Goal: Information Seeking & Learning: Check status

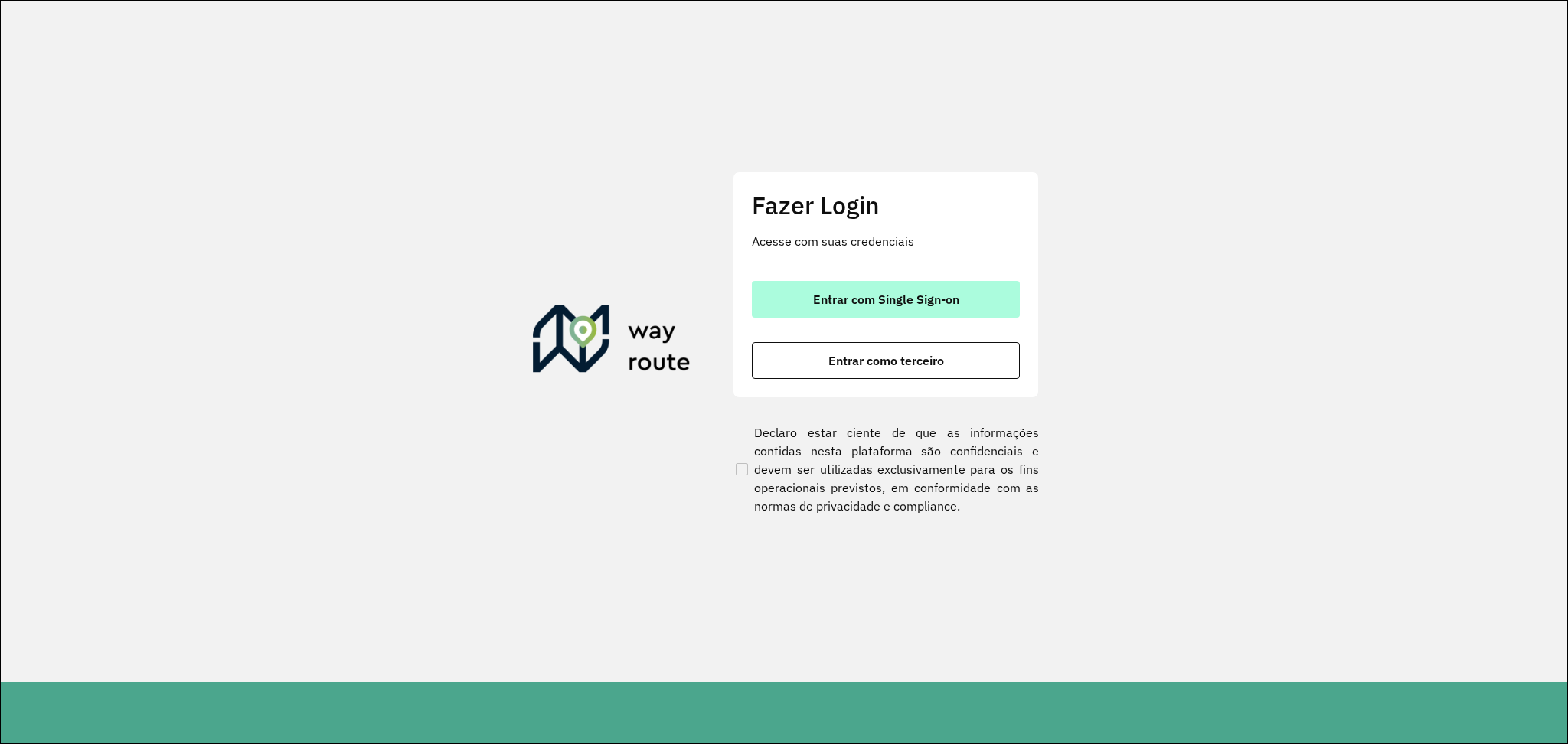
click at [917, 298] on span "Entrar com Single Sign-on" at bounding box center [886, 299] width 146 height 12
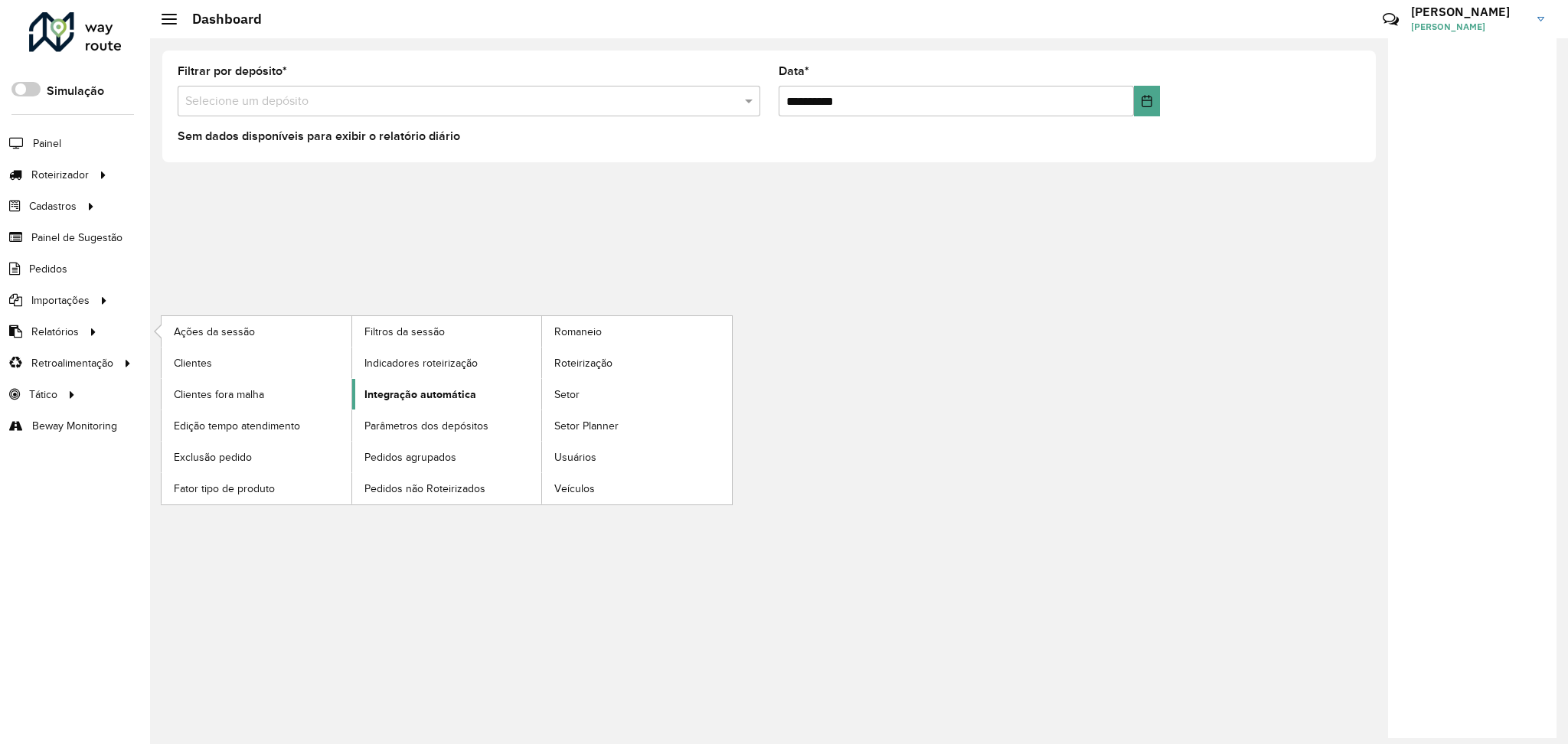
click at [416, 389] on span "Integração automática" at bounding box center [420, 394] width 111 height 16
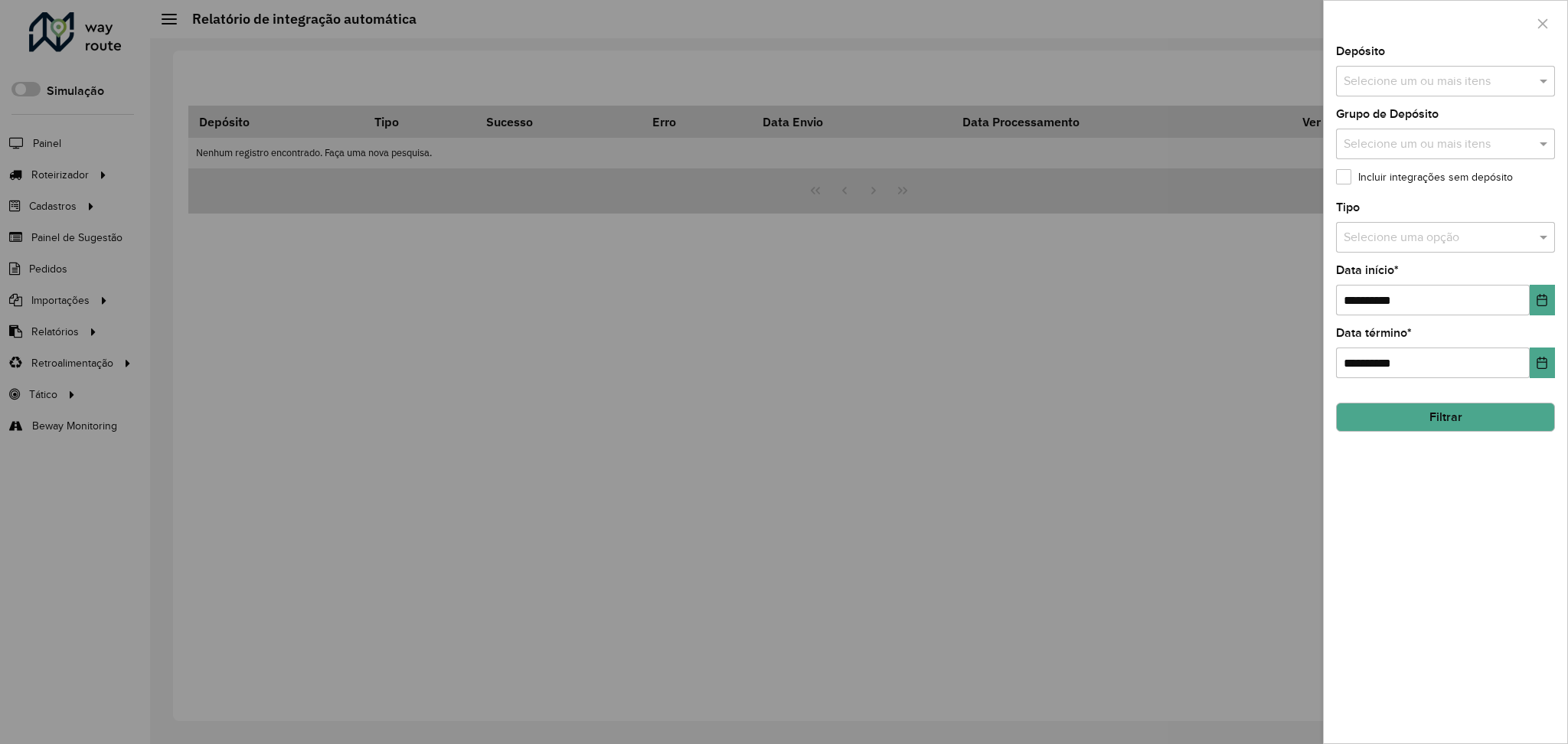
click at [1497, 84] on input "text" at bounding box center [1438, 81] width 196 height 18
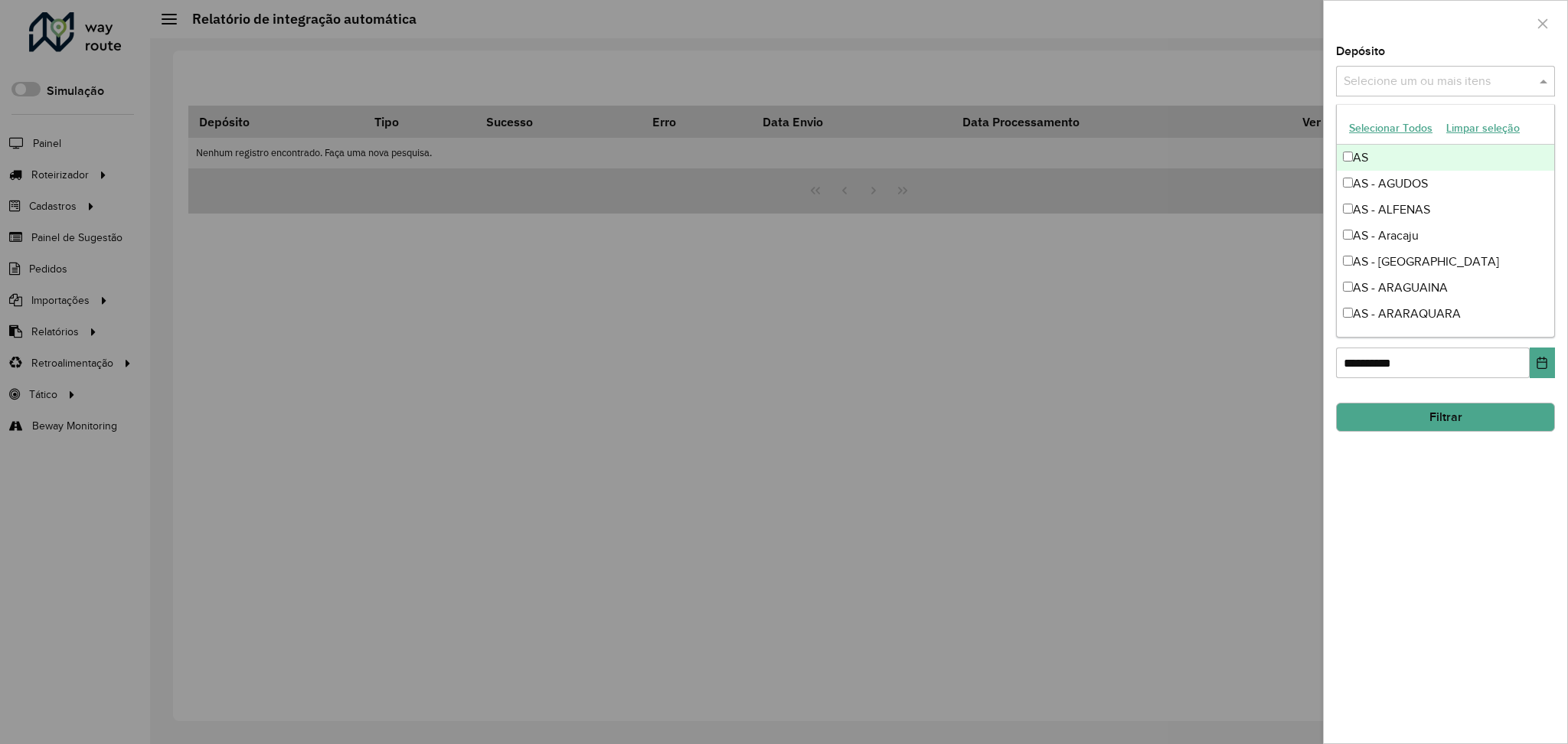
click at [1400, 129] on button "Selecionar Todos" at bounding box center [1391, 128] width 98 height 23
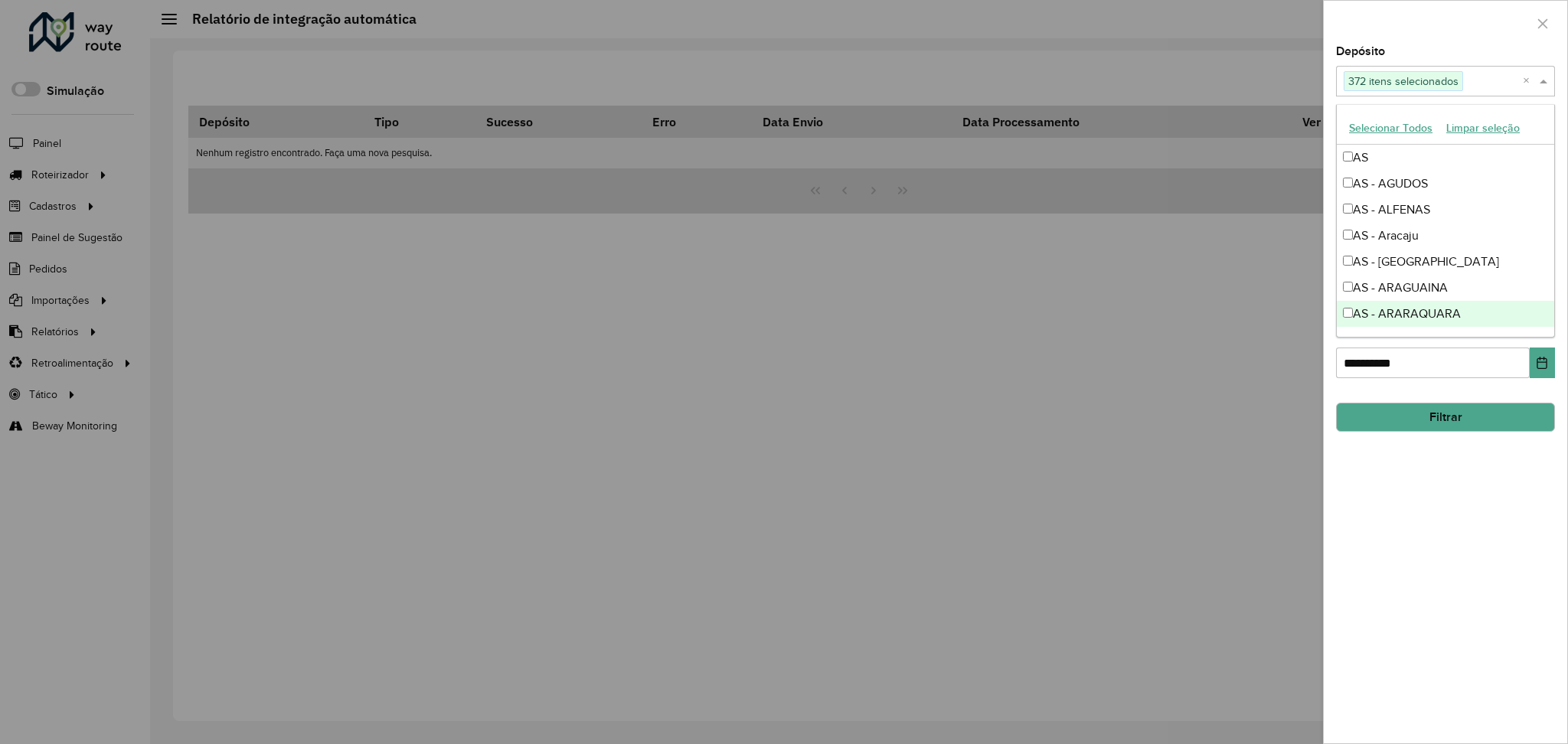
click at [1422, 552] on div "**********" at bounding box center [1445, 394] width 243 height 697
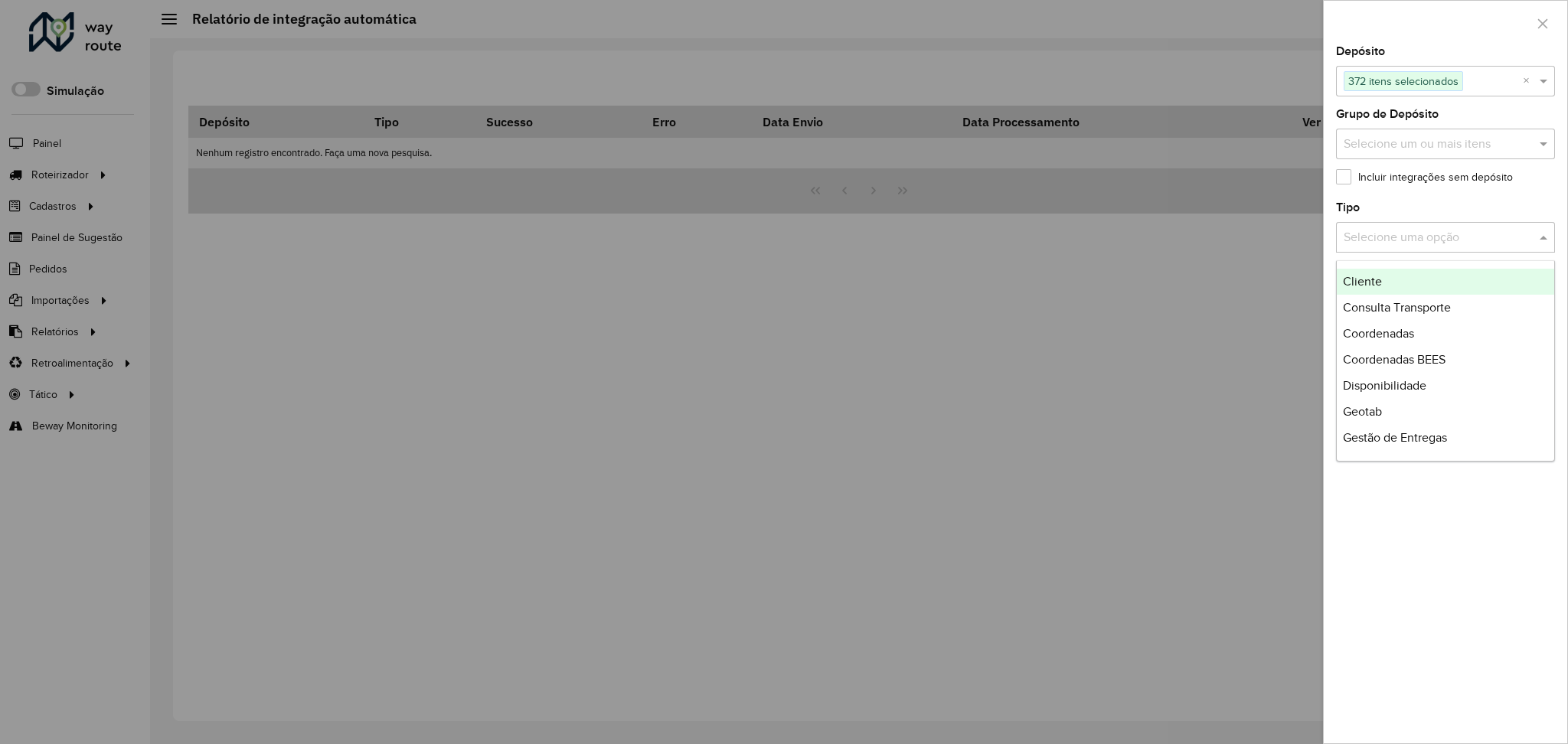
click at [1480, 234] on input "text" at bounding box center [1430, 237] width 173 height 18
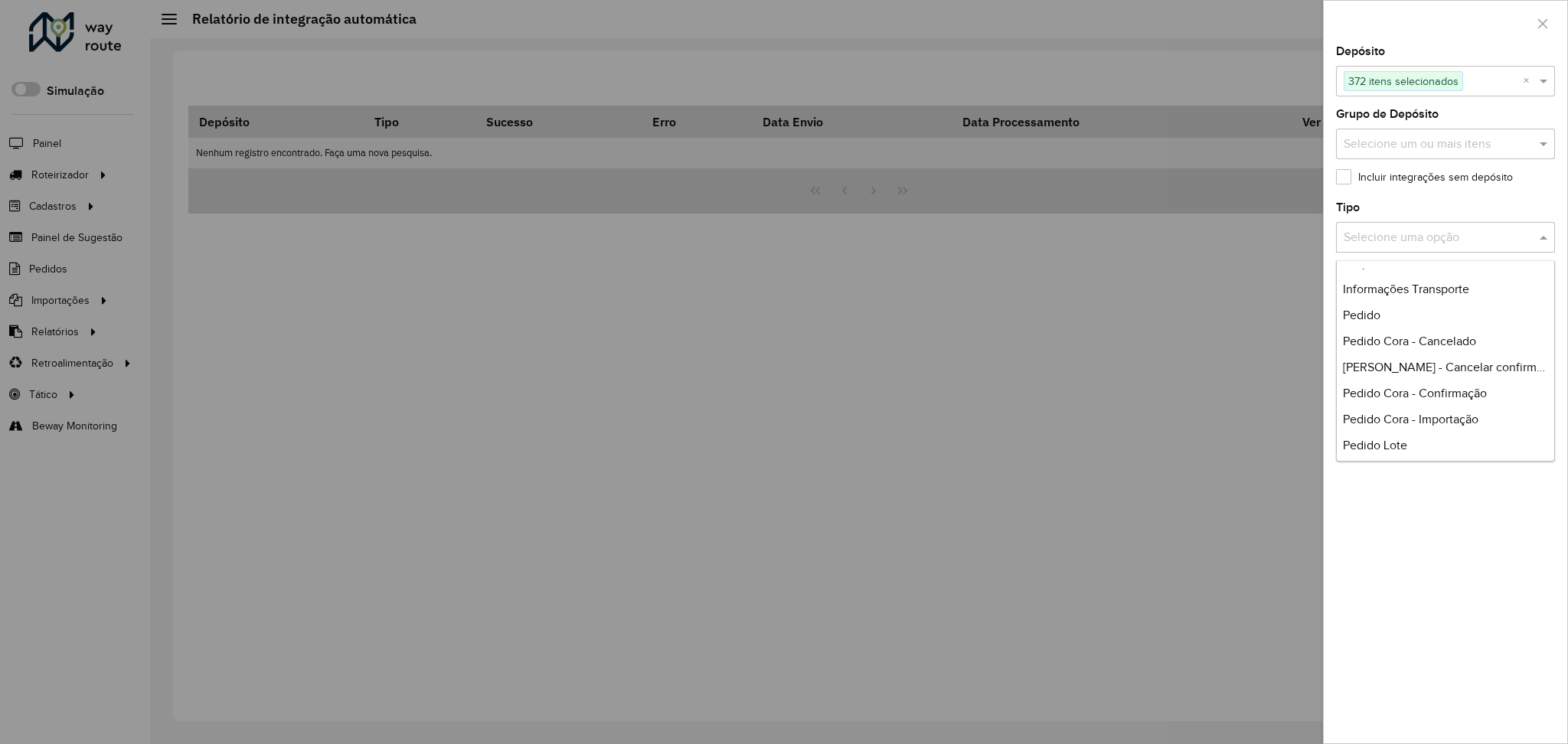
scroll to position [204, 0]
click at [1432, 305] on div "Pedido" at bounding box center [1445, 312] width 218 height 26
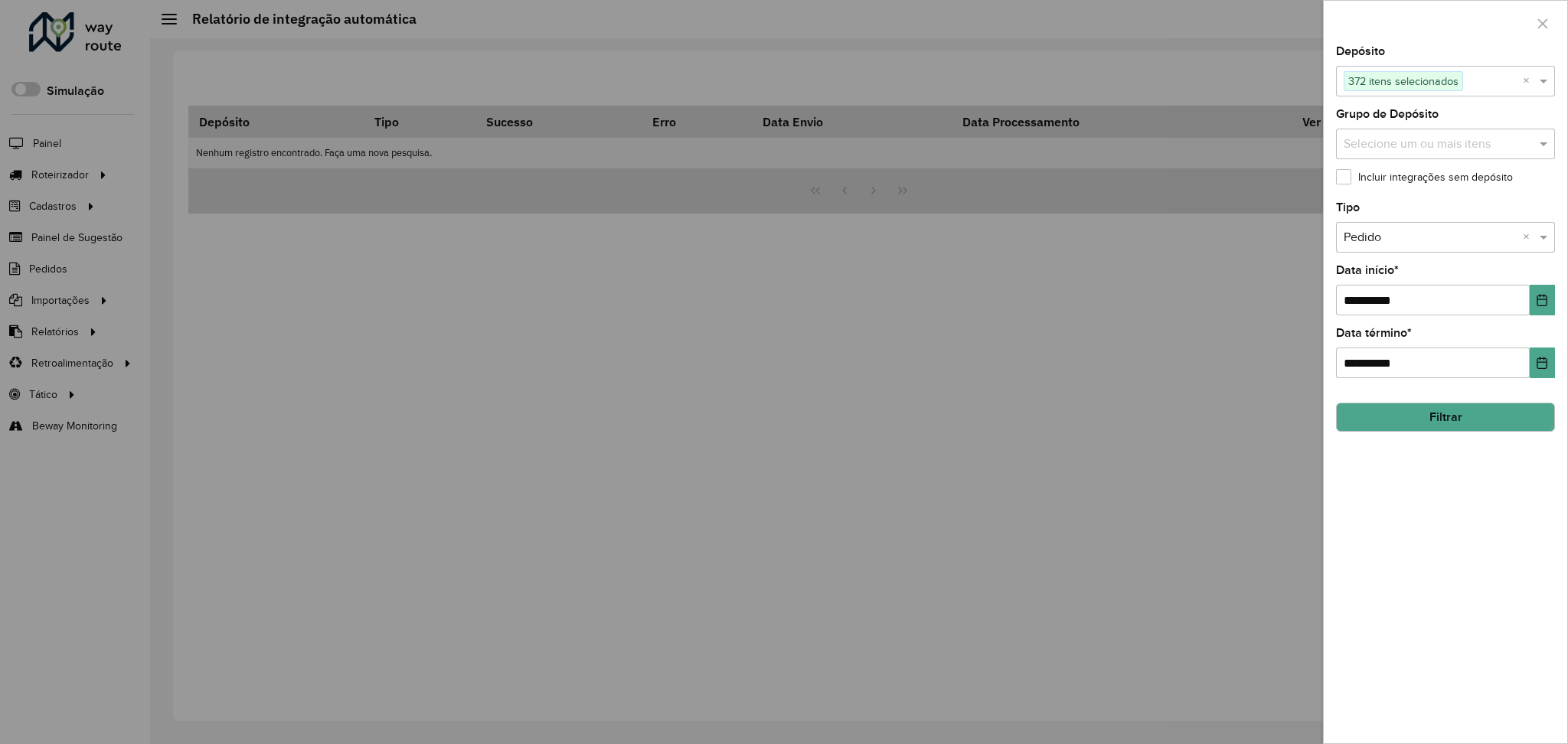
click at [1426, 421] on button "Filtrar" at bounding box center [1445, 417] width 219 height 29
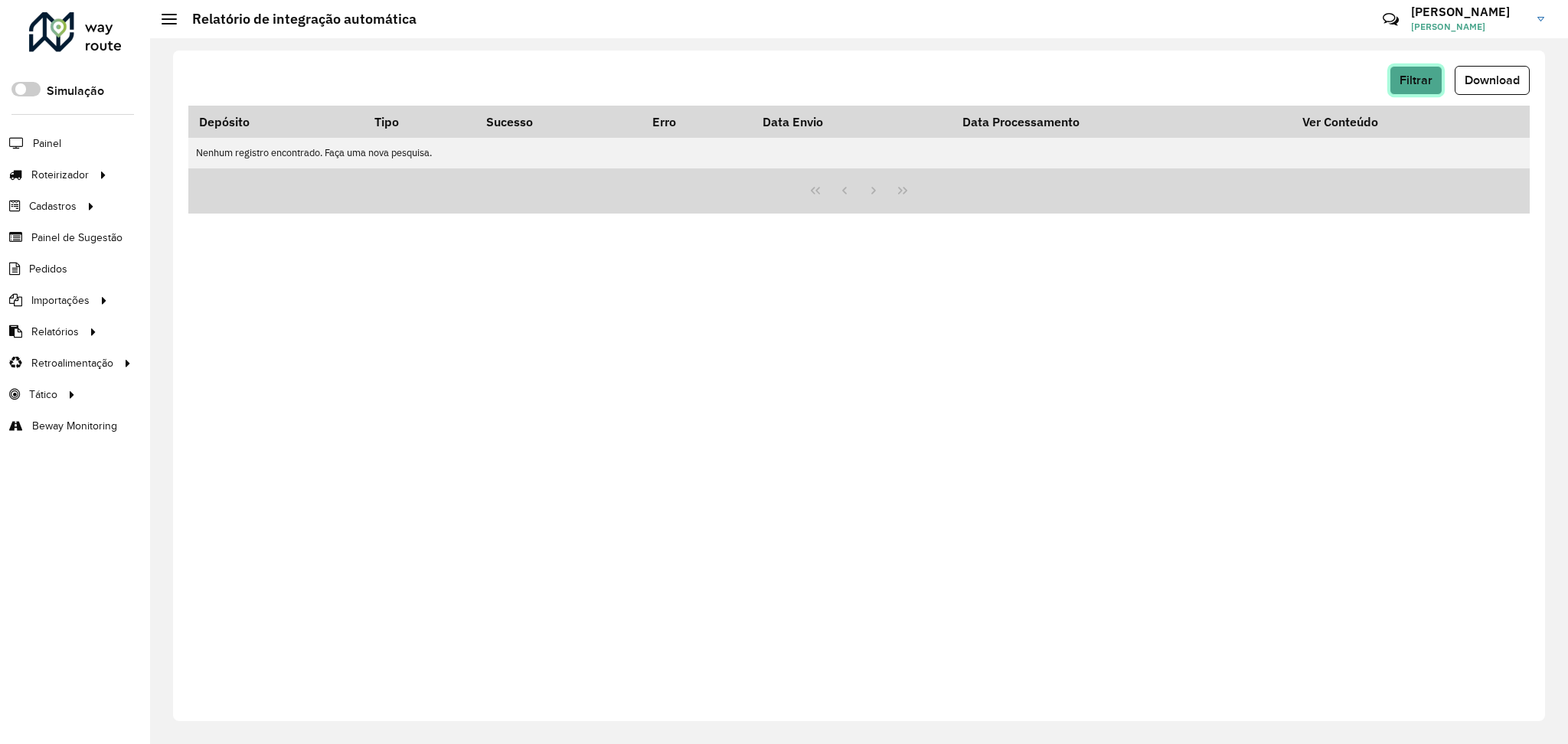
click at [1407, 76] on span "Filtrar" at bounding box center [1416, 79] width 33 height 13
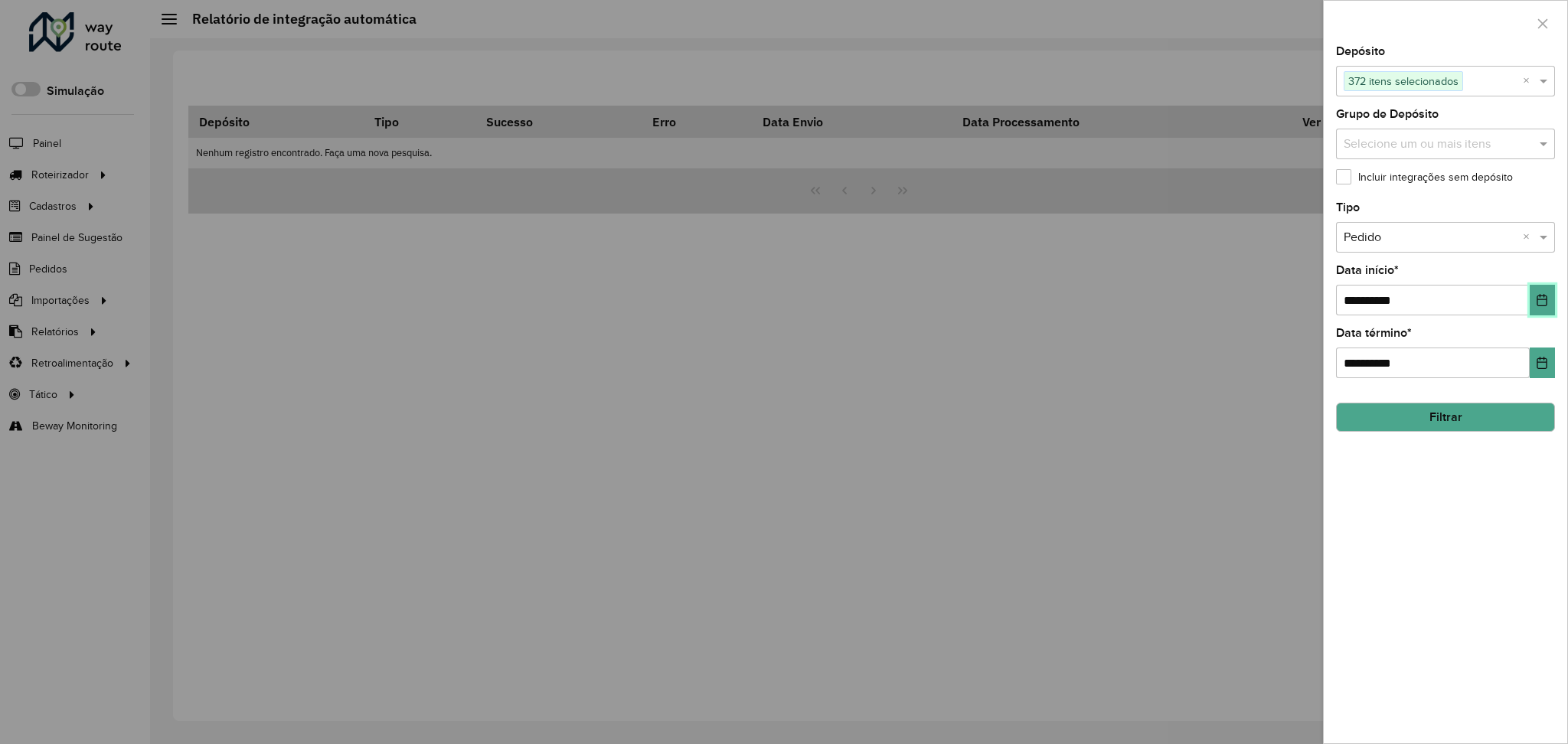
click at [1539, 310] on button "Choose Date" at bounding box center [1542, 299] width 25 height 30
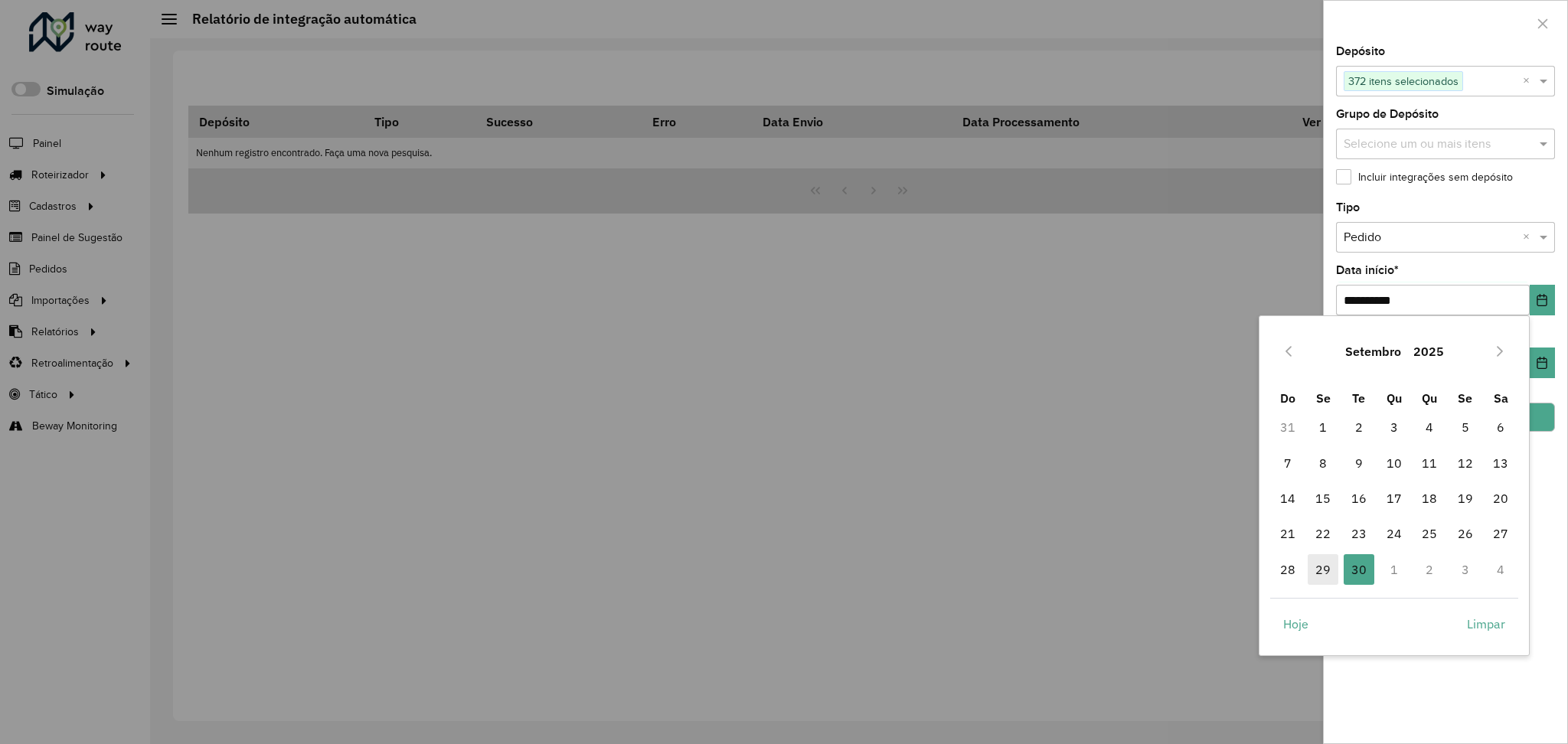
click at [1316, 564] on span "29" at bounding box center [1323, 569] width 30 height 30
type input "**********"
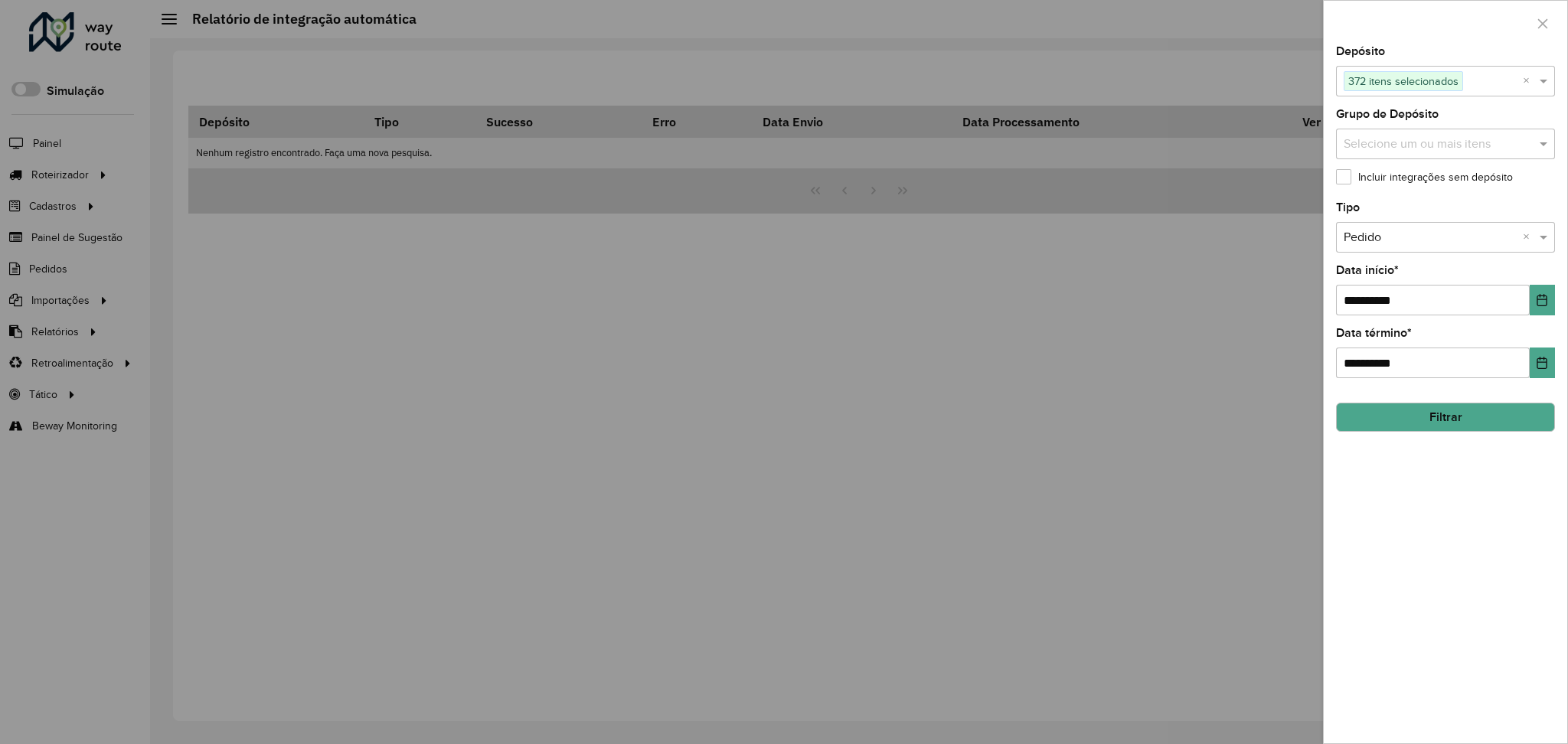
click at [1484, 423] on button "Filtrar" at bounding box center [1445, 417] width 219 height 29
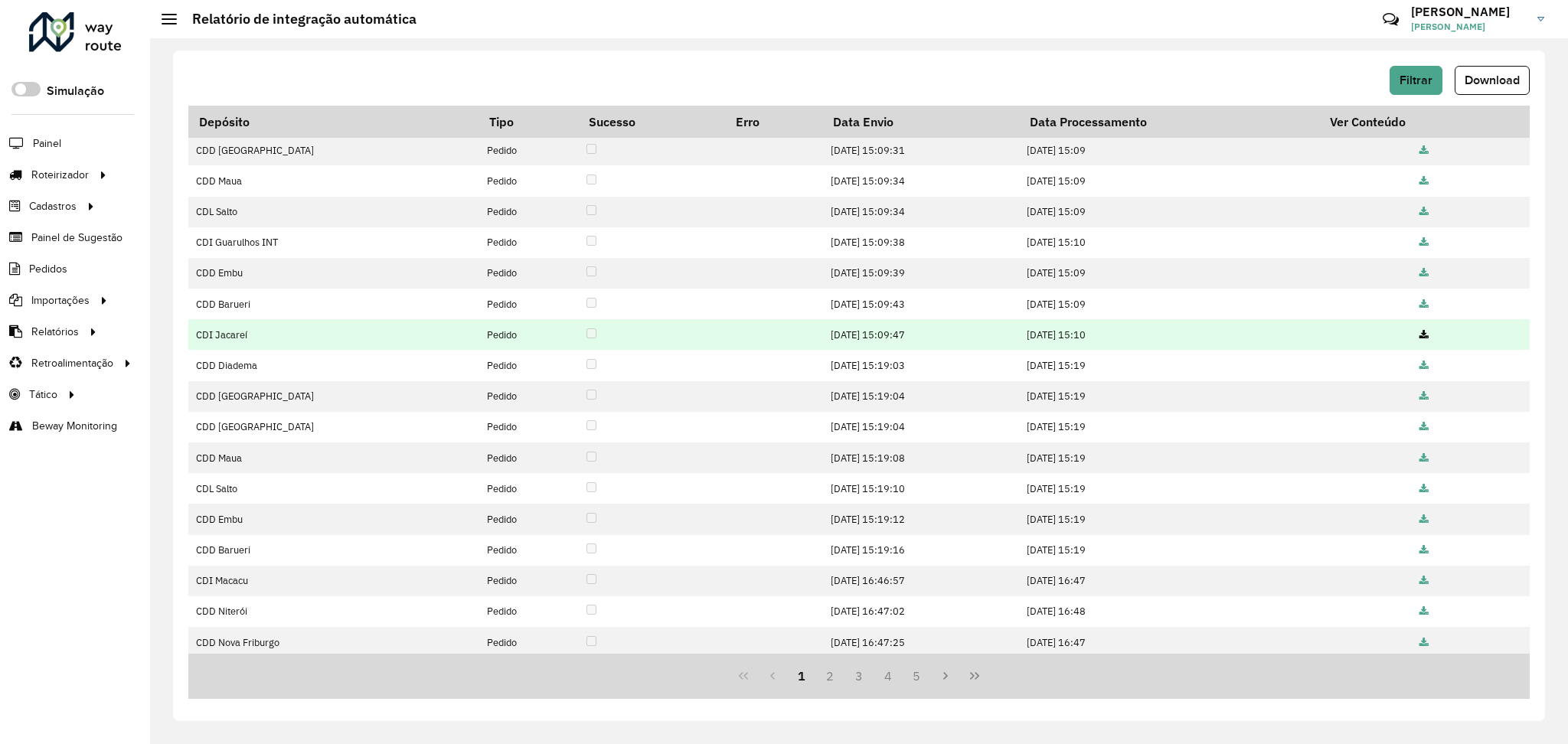
scroll to position [99, 0]
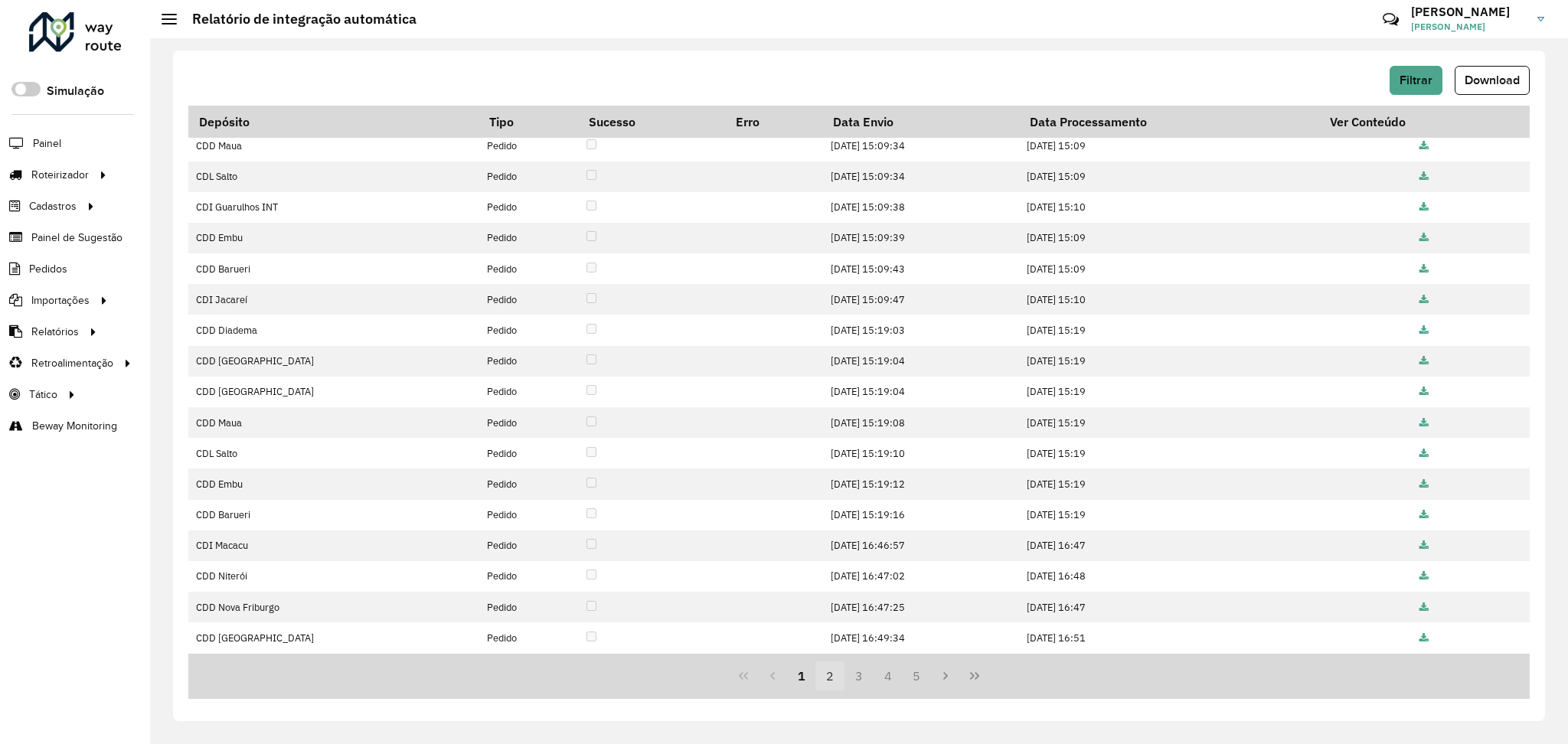
click at [823, 679] on button "2" at bounding box center [830, 676] width 29 height 29
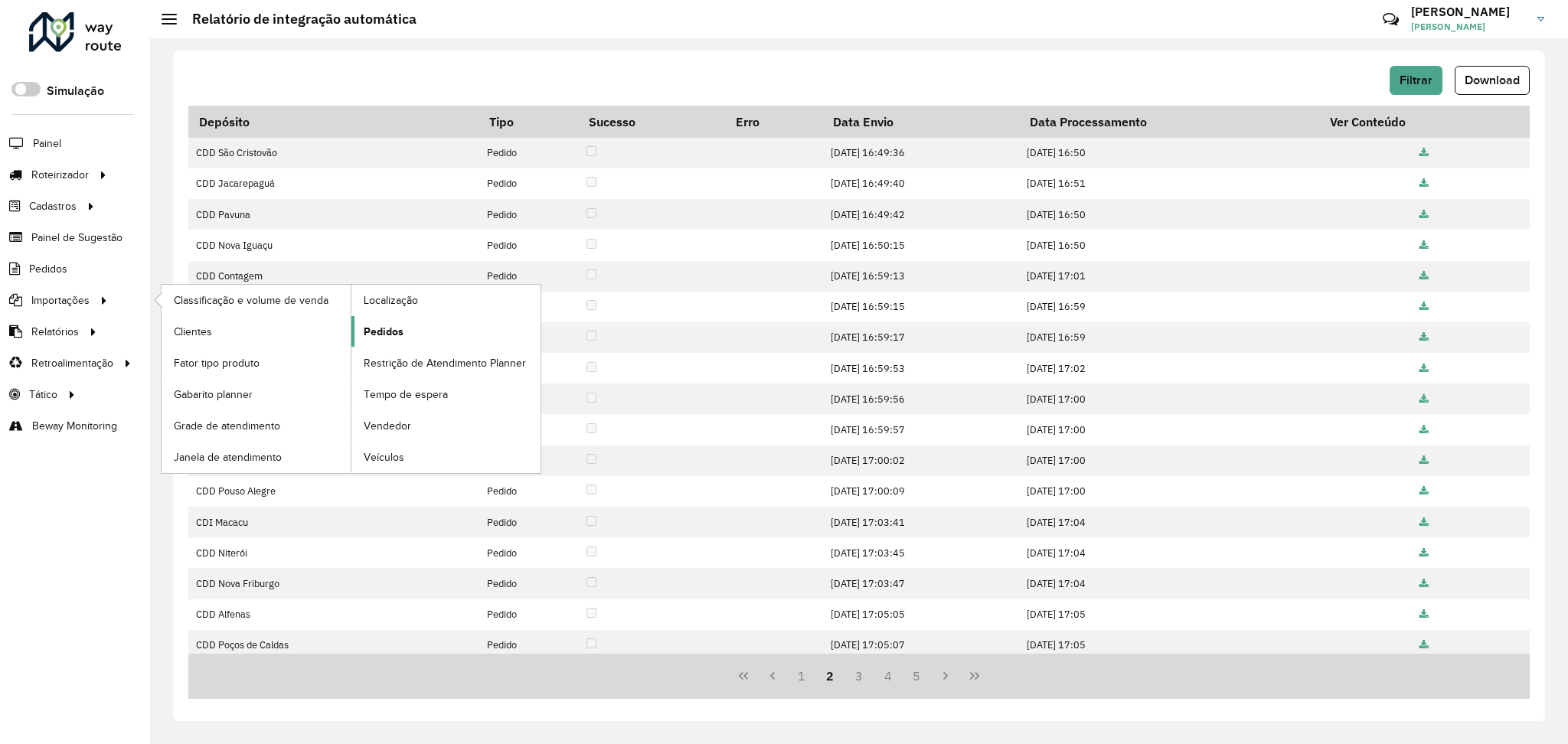
click at [366, 325] on span "Pedidos" at bounding box center [383, 331] width 40 height 16
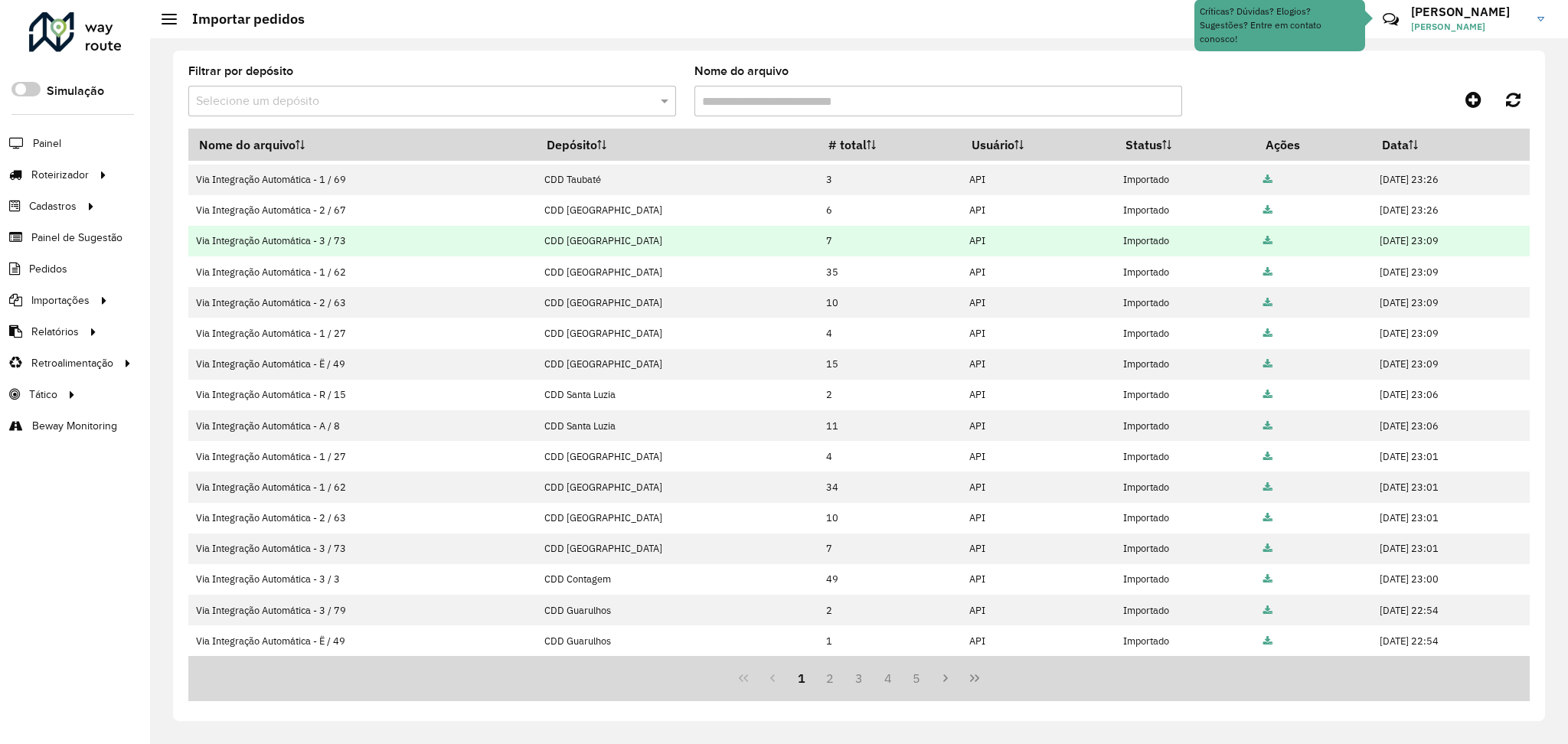
scroll to position [120, 0]
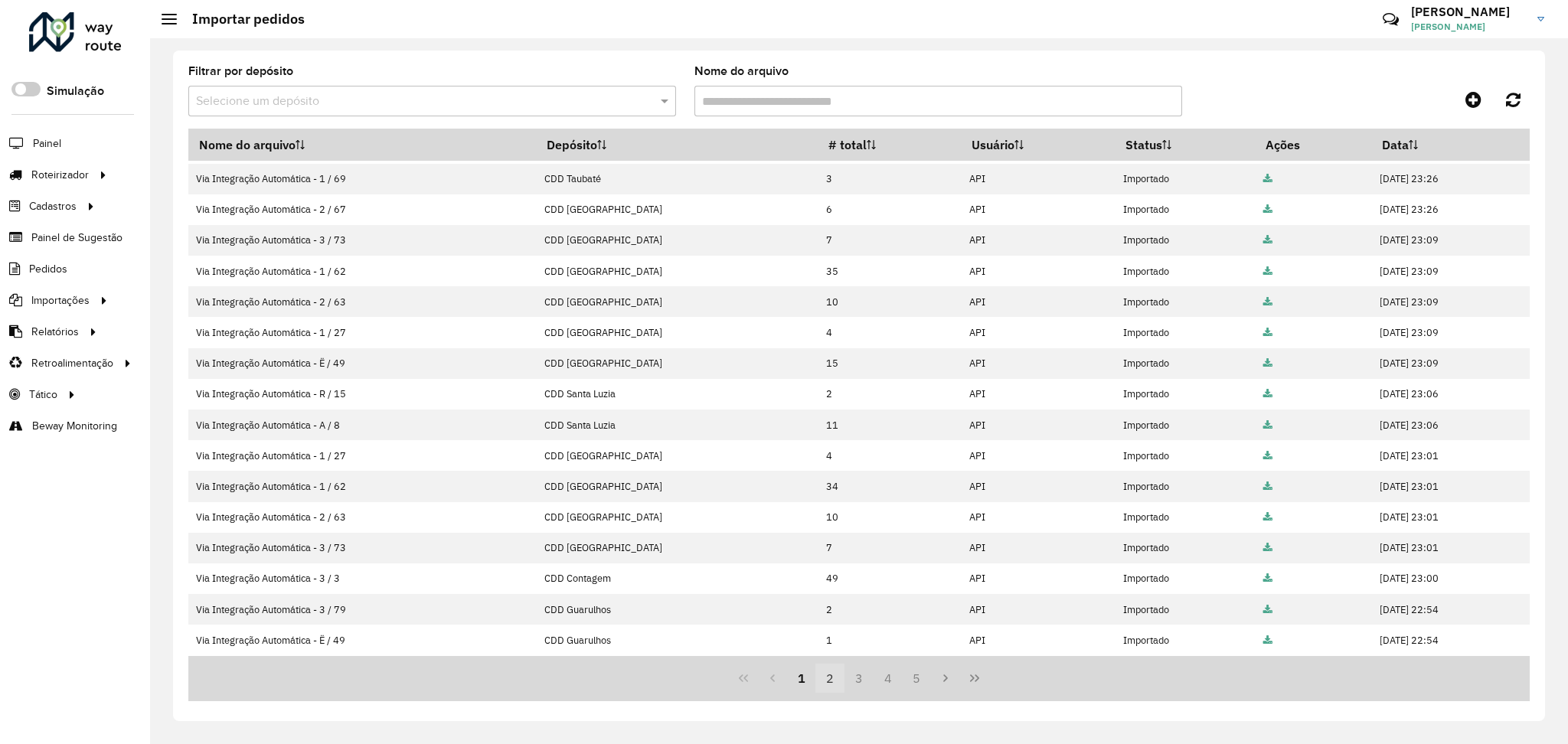
click at [829, 681] on button "2" at bounding box center [830, 678] width 29 height 29
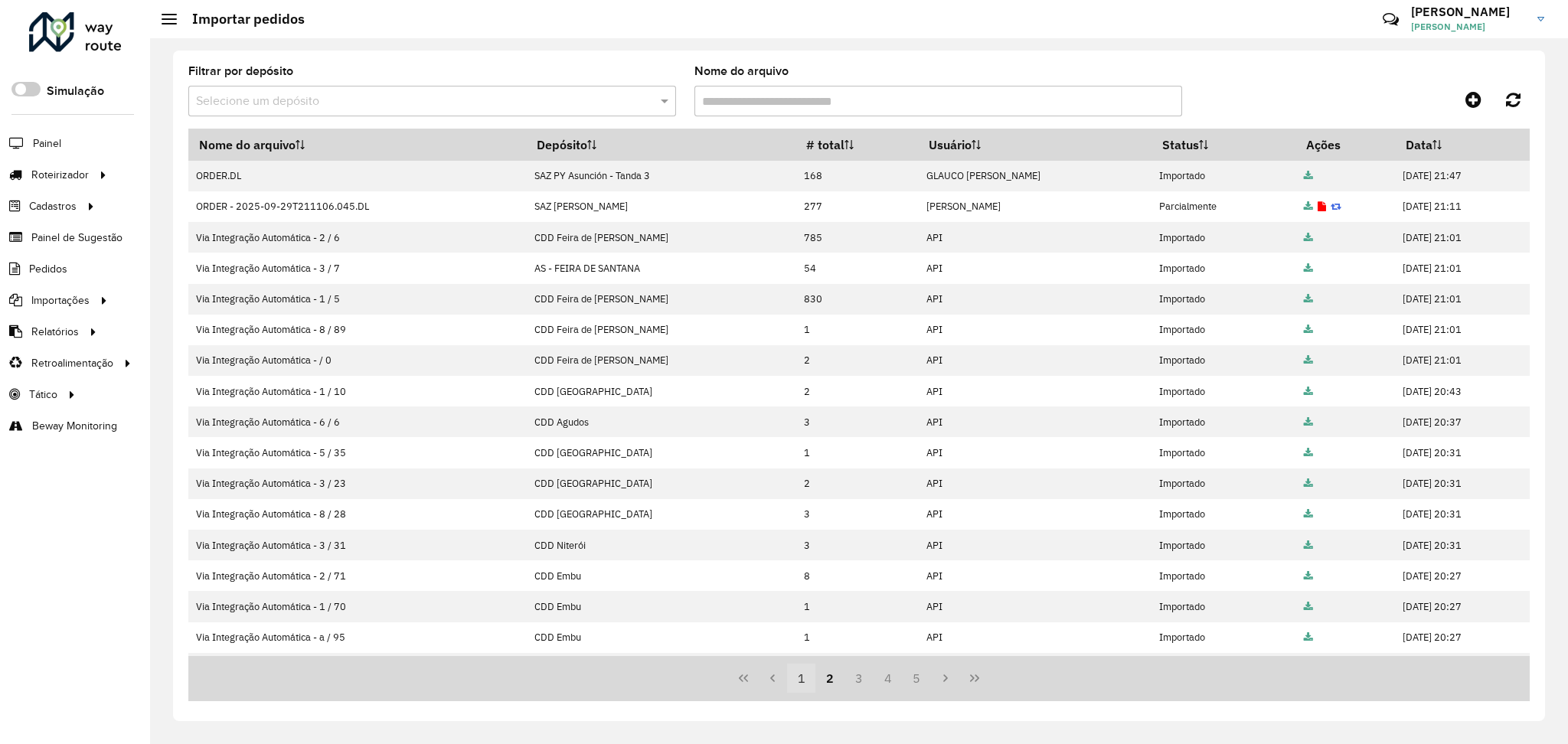
click at [794, 677] on button "1" at bounding box center [802, 678] width 29 height 29
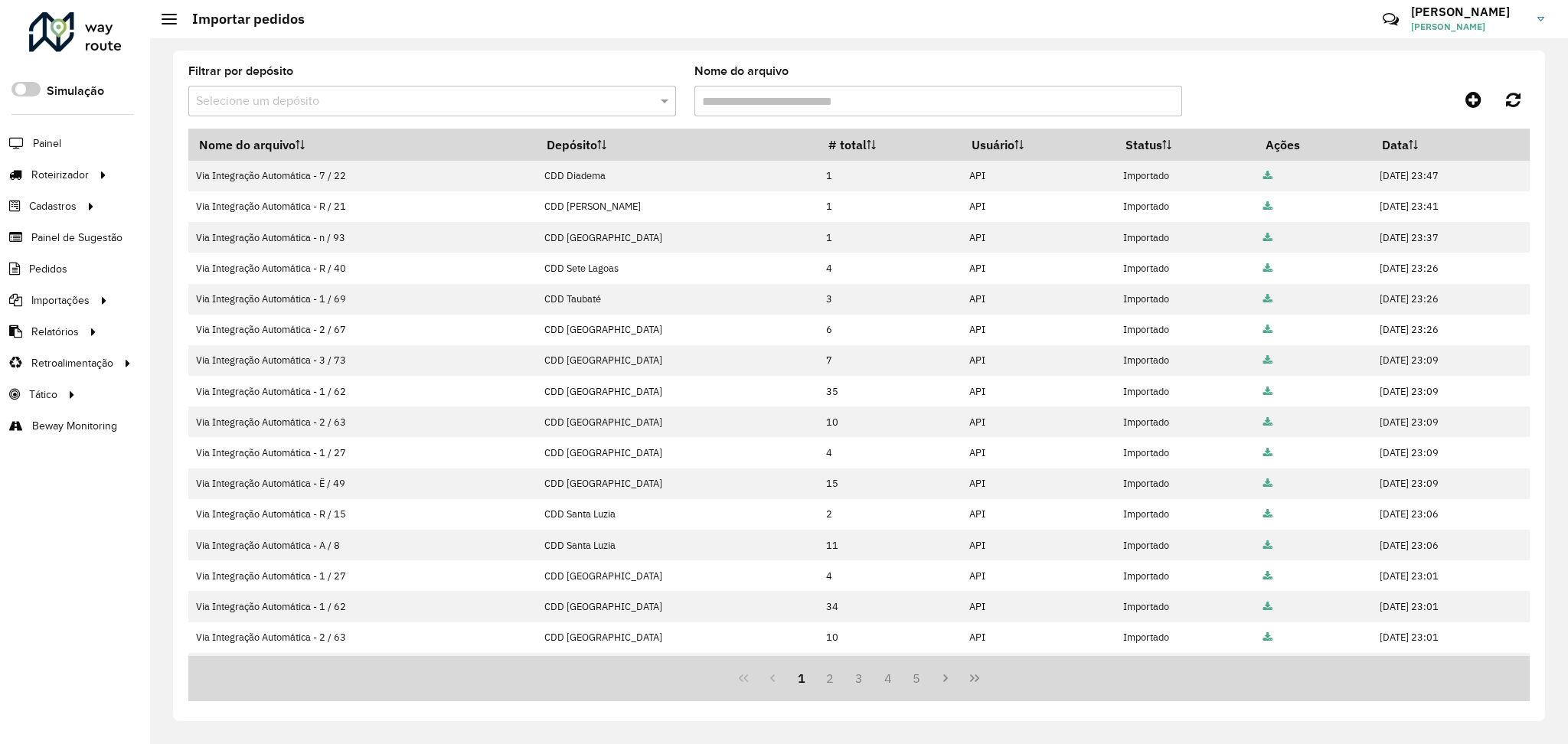
click at [864, 99] on input "Nome do arquivo" at bounding box center [938, 100] width 488 height 30
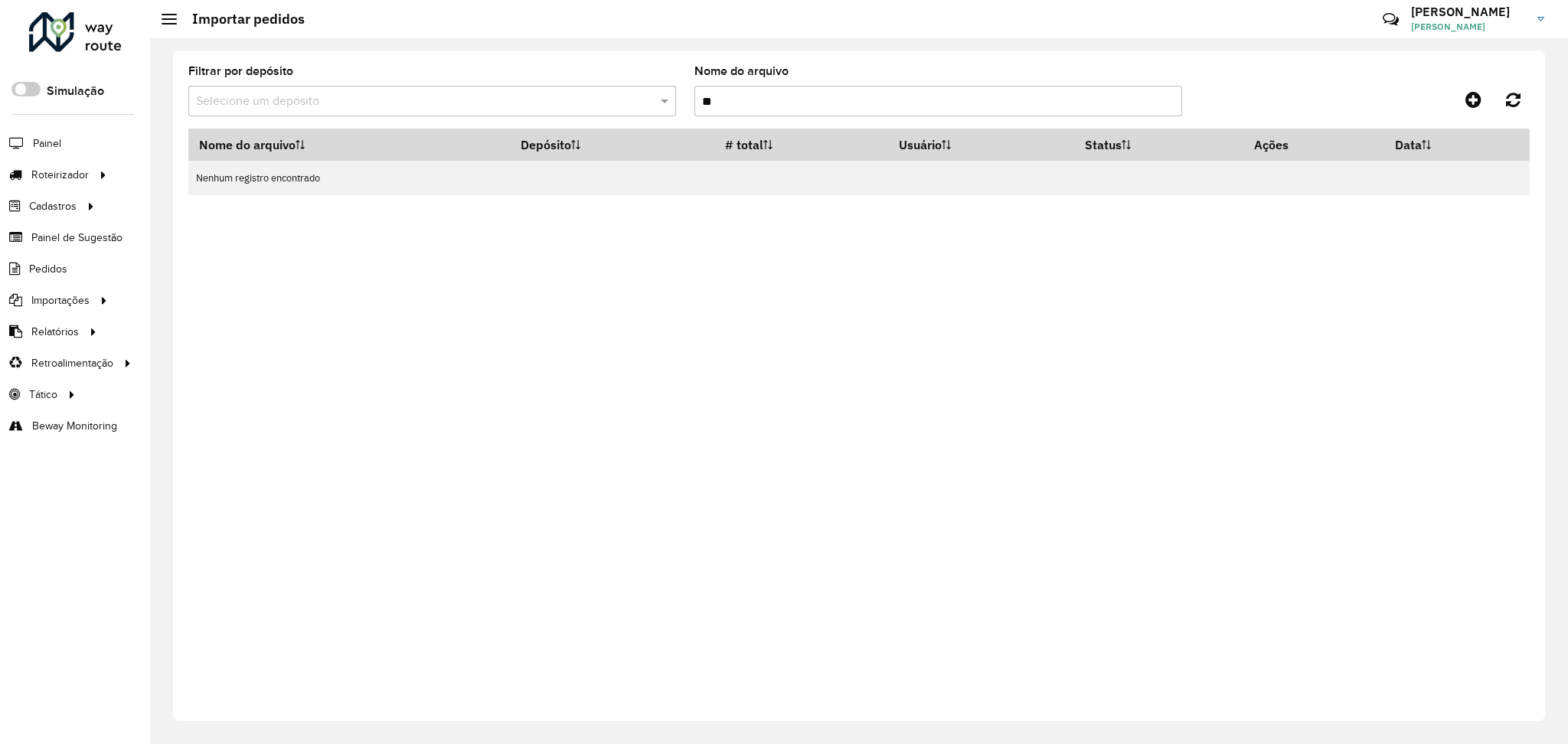
type input "*"
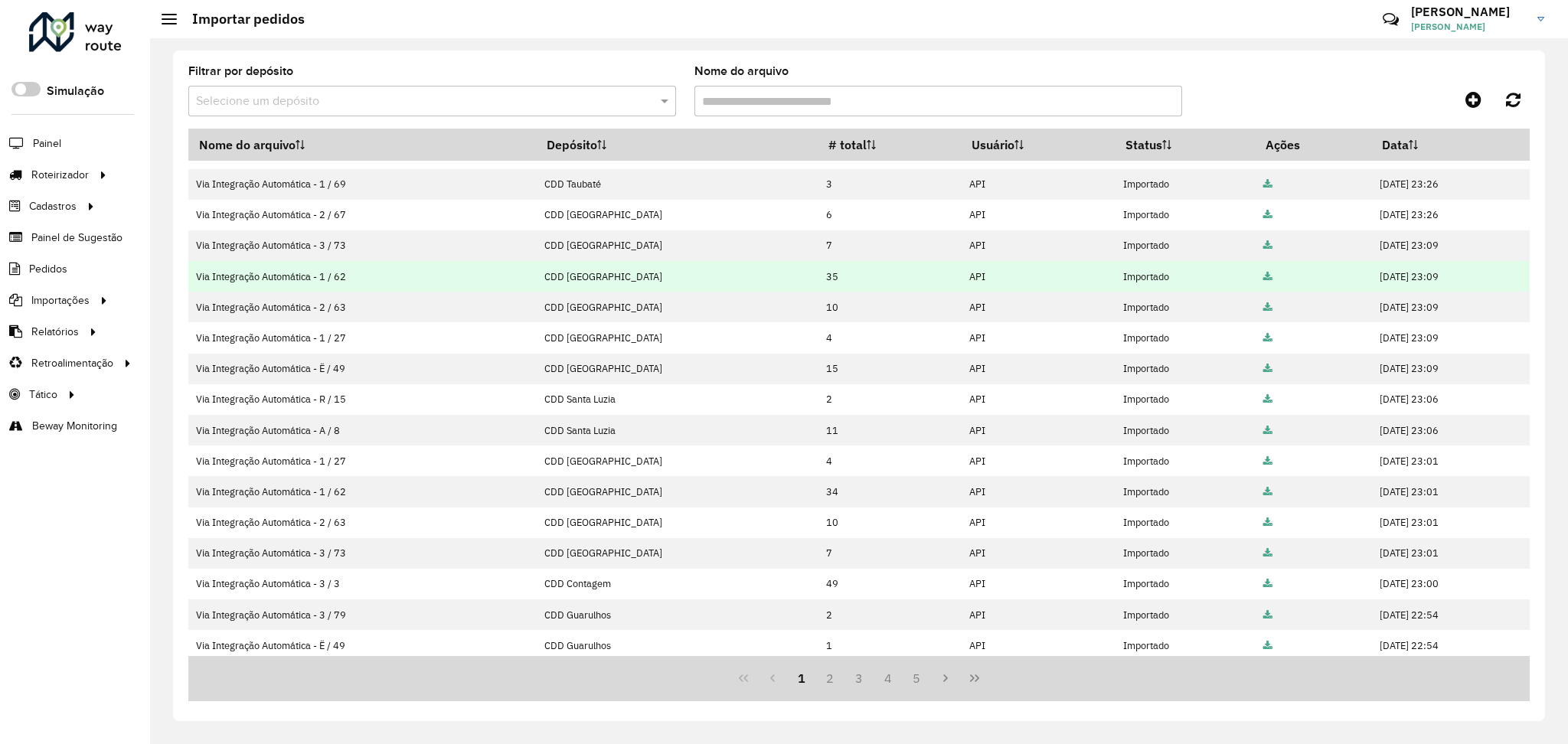
scroll to position [120, 0]
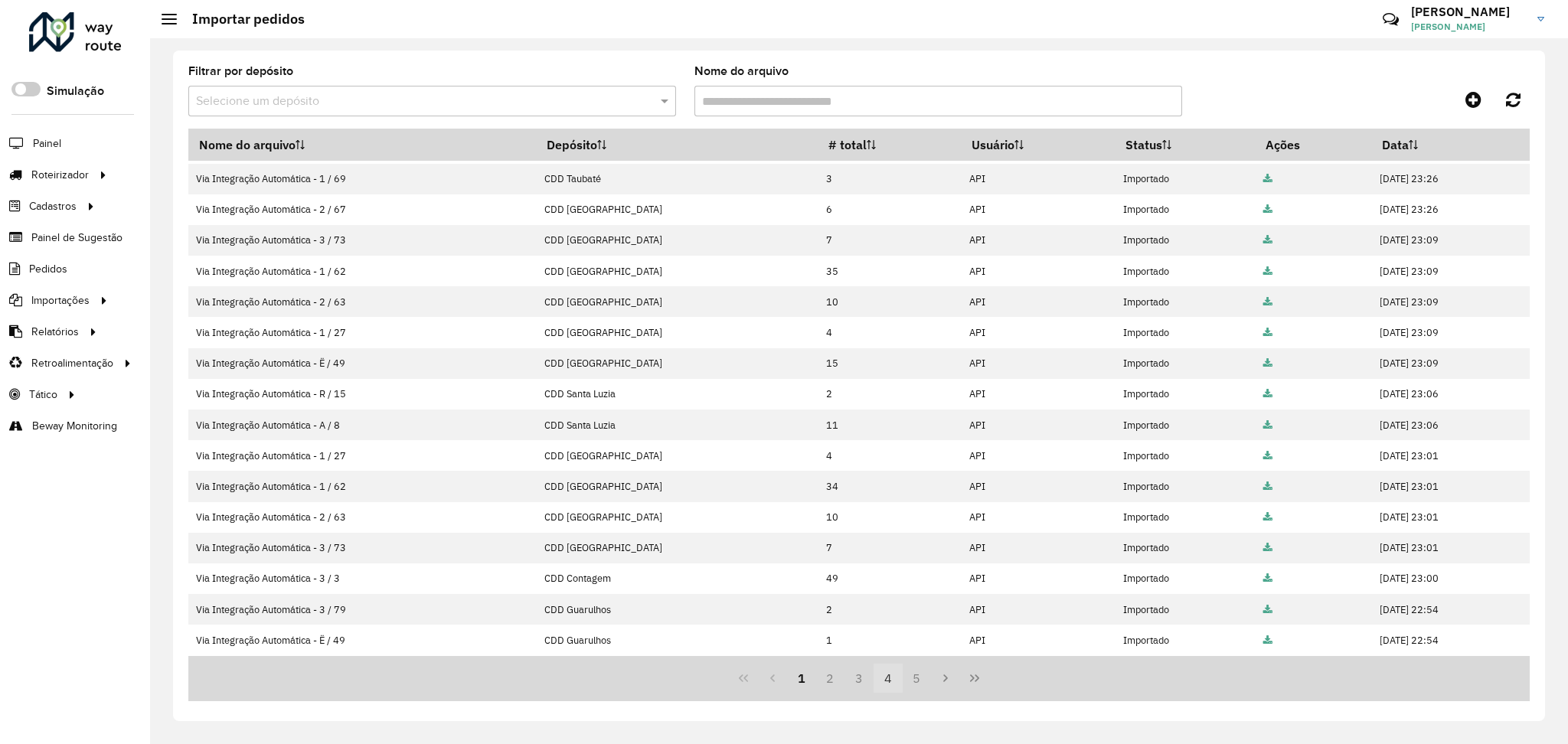
click at [876, 679] on button "4" at bounding box center [888, 678] width 29 height 29
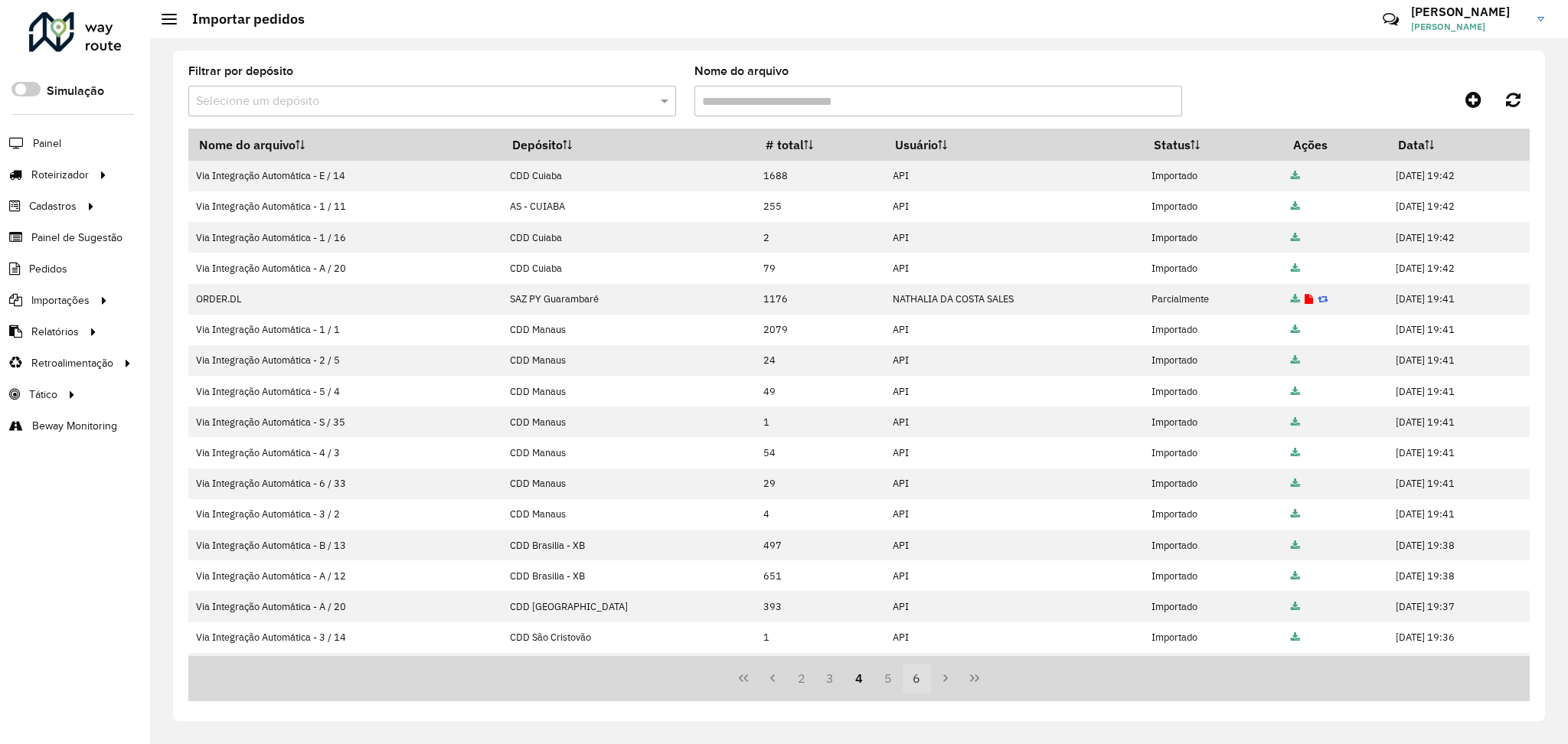
click at [911, 677] on button "6" at bounding box center [918, 678] width 29 height 29
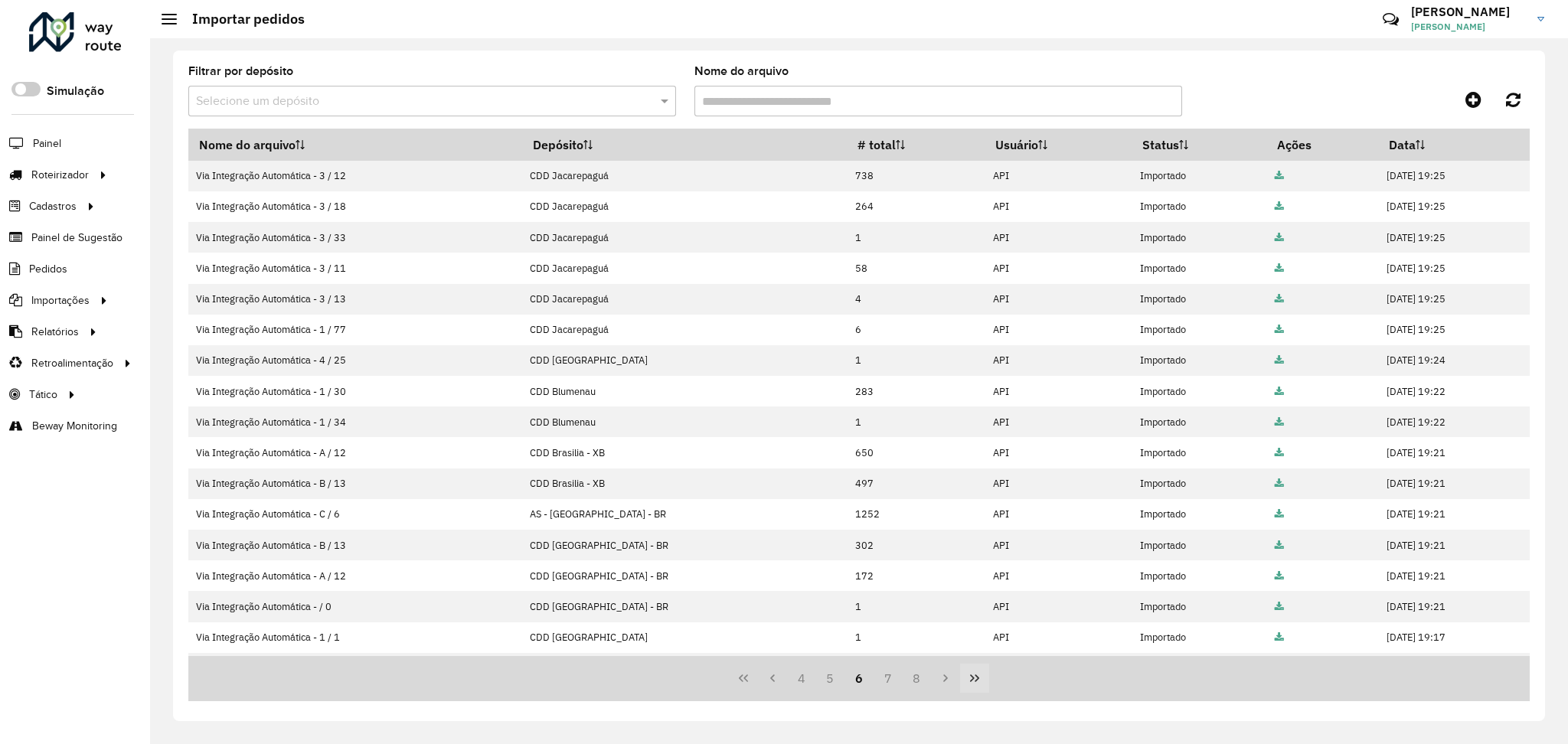
click at [977, 680] on icon "Last Page" at bounding box center [975, 678] width 9 height 8
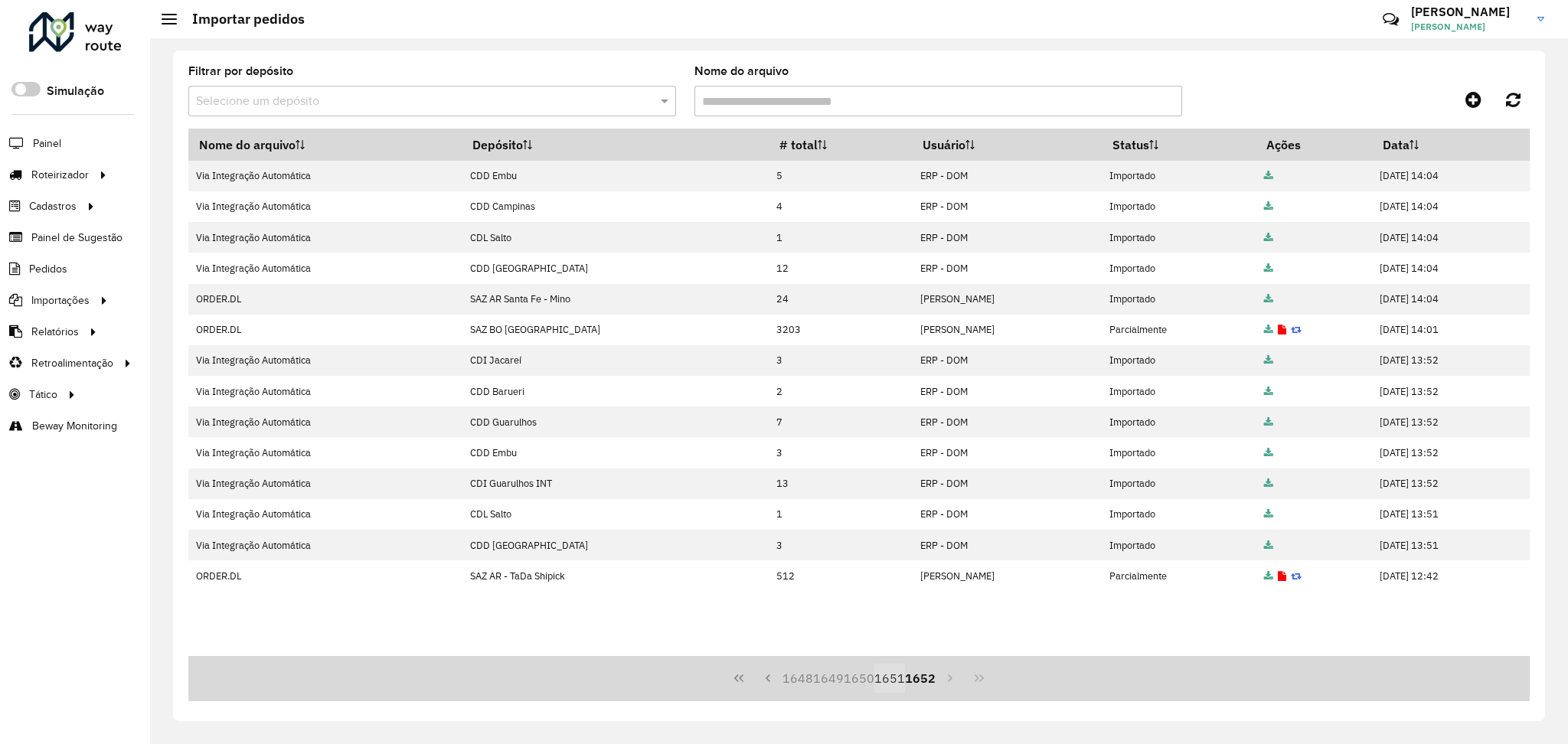
click at [893, 676] on button "1651" at bounding box center [889, 678] width 30 height 29
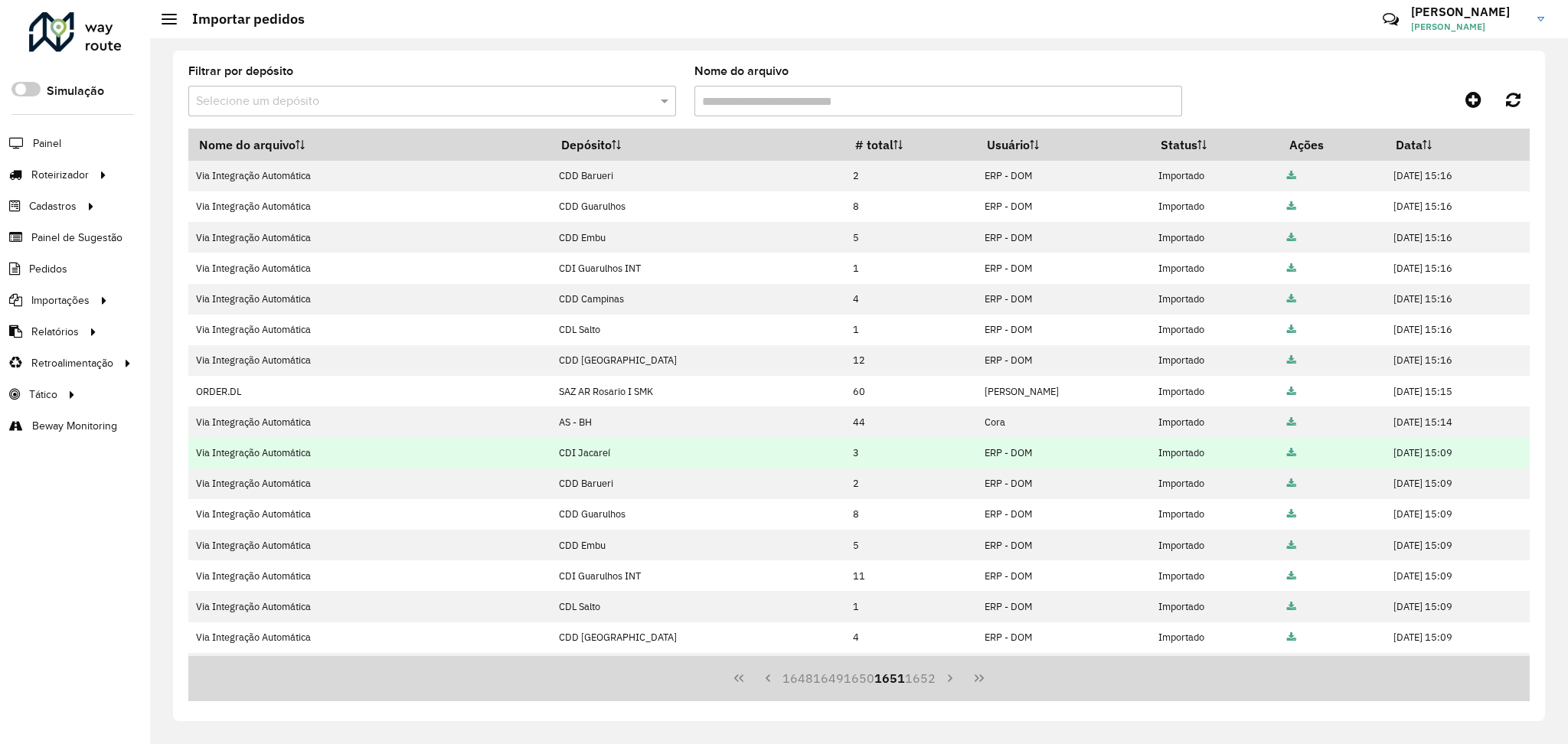
click at [1287, 451] on icon at bounding box center [1292, 454] width 9 height 10
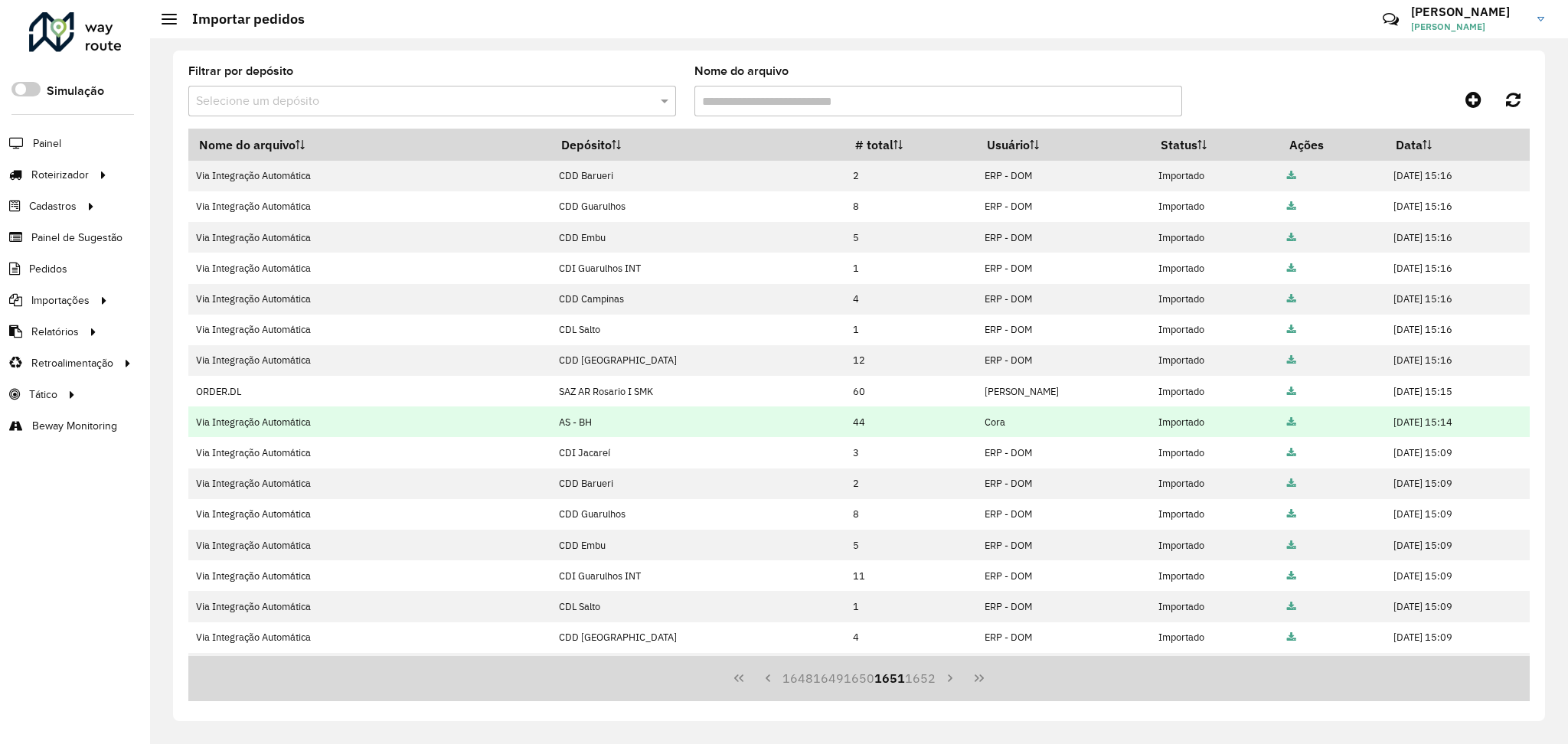
click at [1287, 419] on icon at bounding box center [1292, 423] width 9 height 10
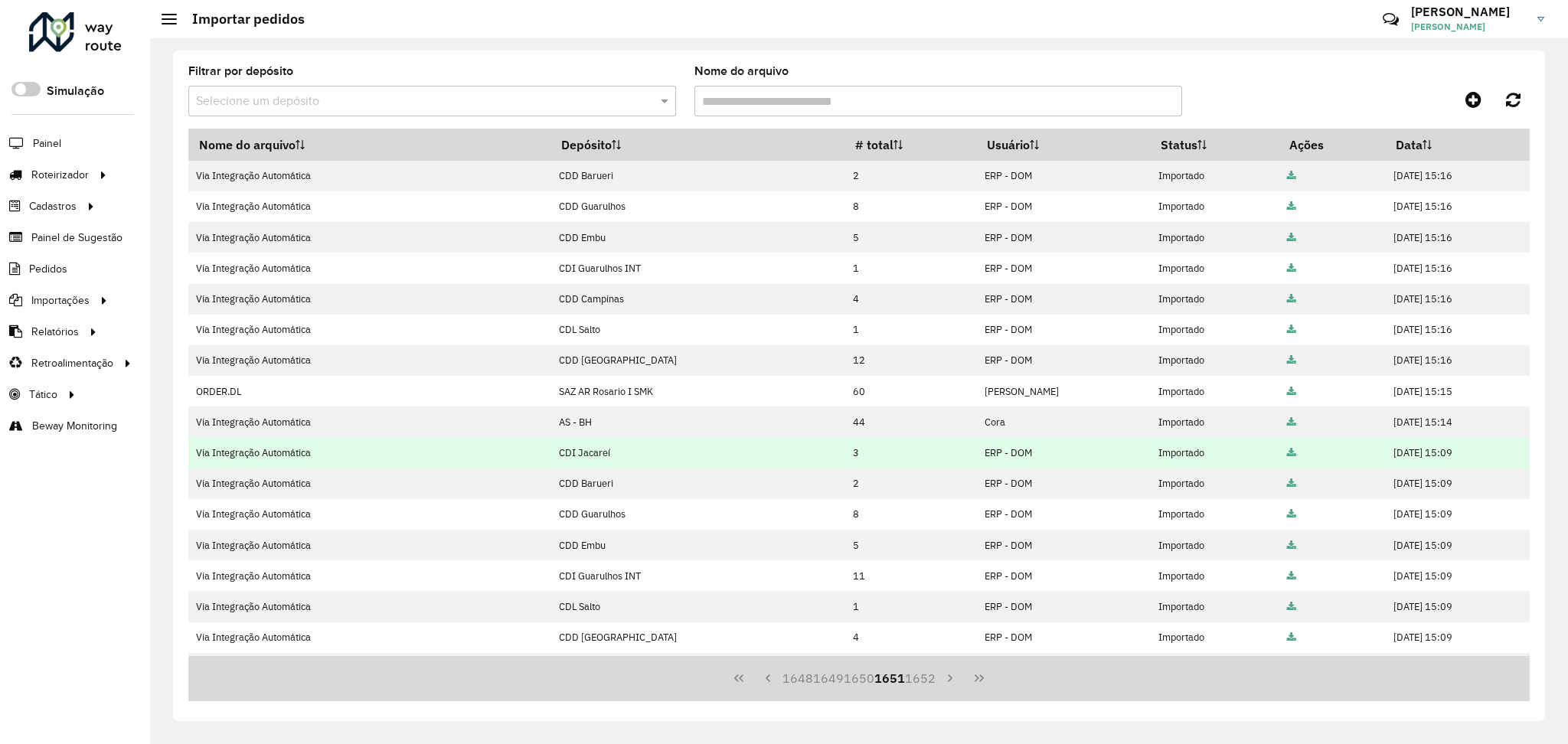
drag, startPoint x: 572, startPoint y: 452, endPoint x: 517, endPoint y: 458, distance: 55.3
click at [551, 458] on td "CDI Jacareí" at bounding box center [698, 451] width 294 height 30
copy td "CDI Jacareí"
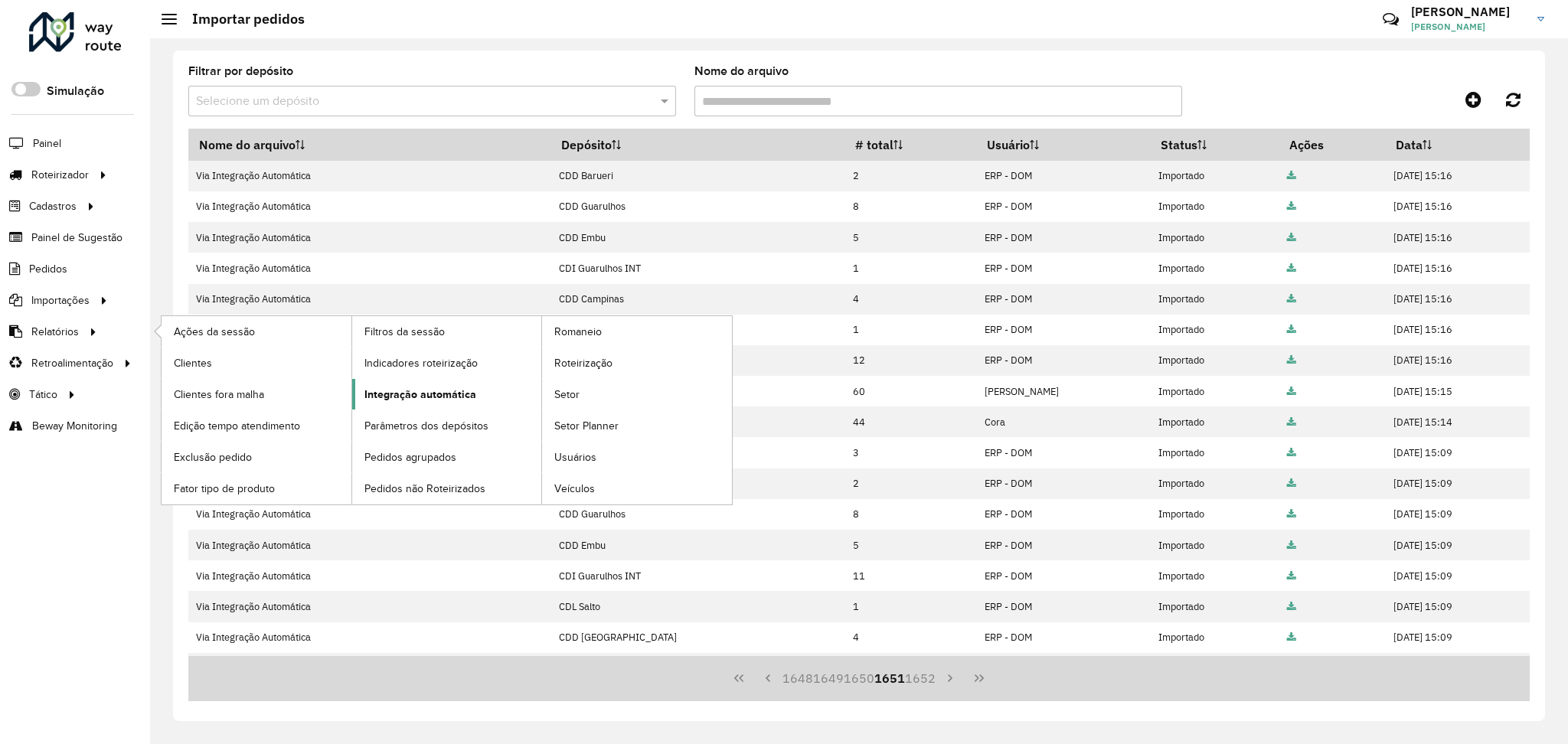
click at [425, 396] on span "Integração automática" at bounding box center [420, 394] width 111 height 16
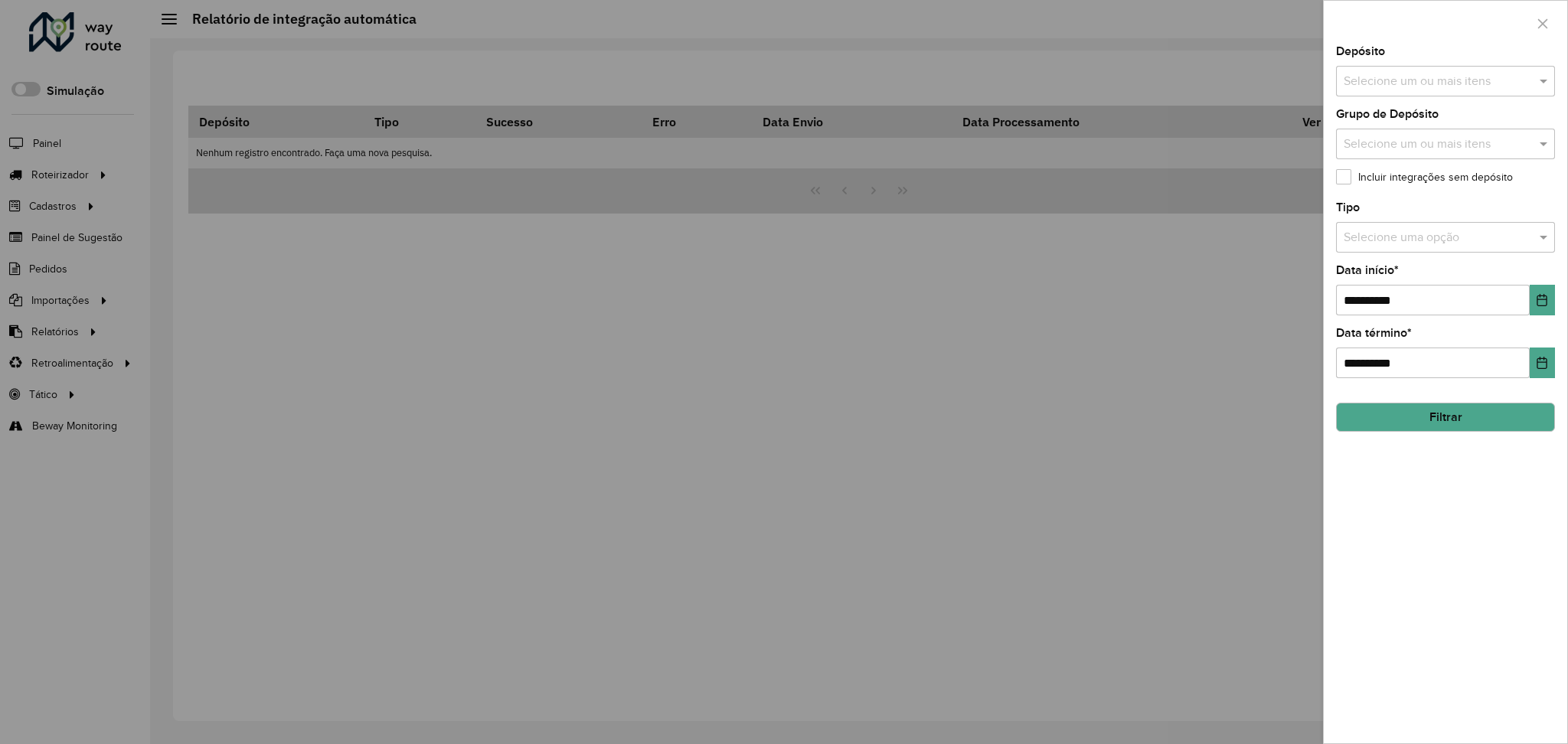
click at [1453, 90] on input "text" at bounding box center [1438, 81] width 196 height 18
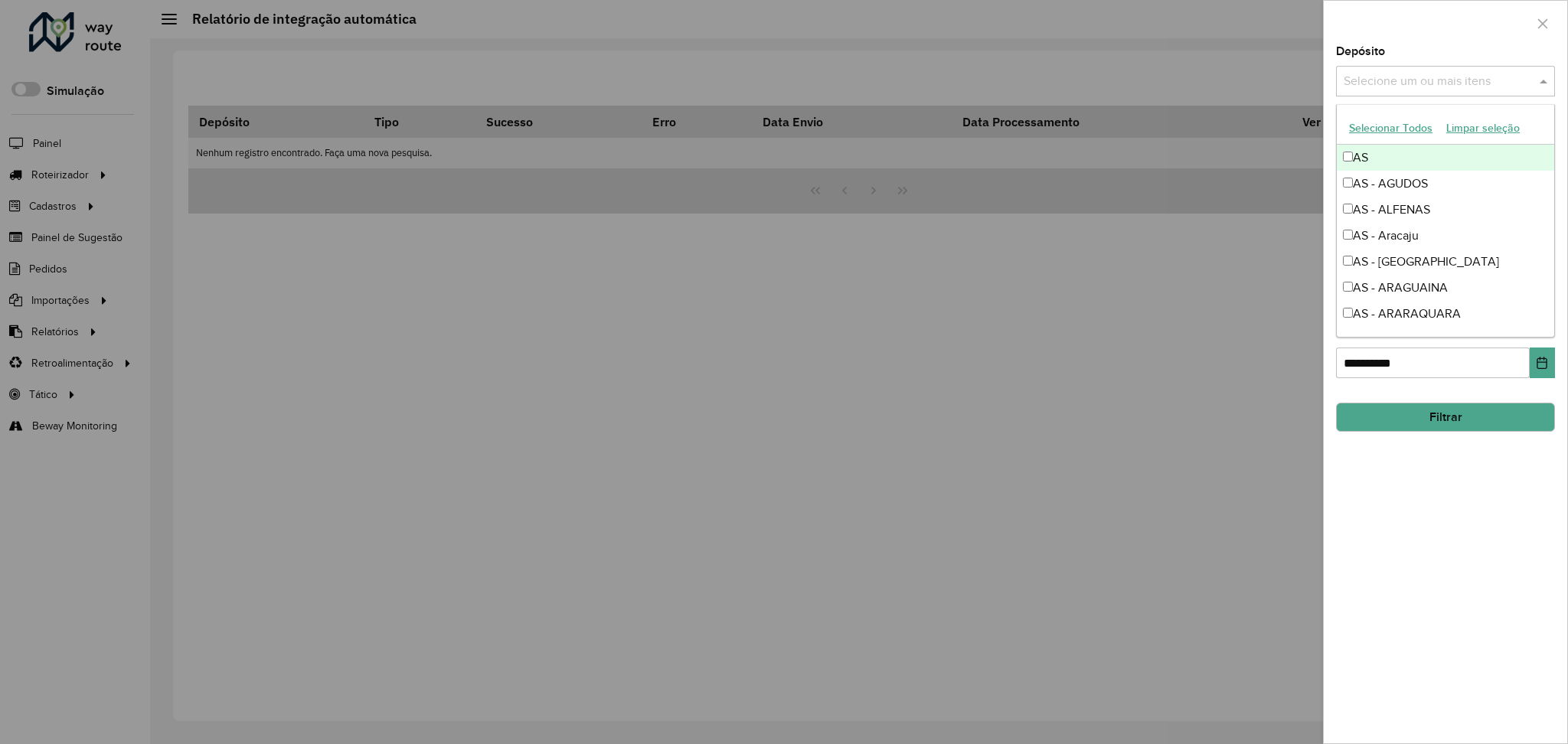
paste input "**********"
type input "**********"
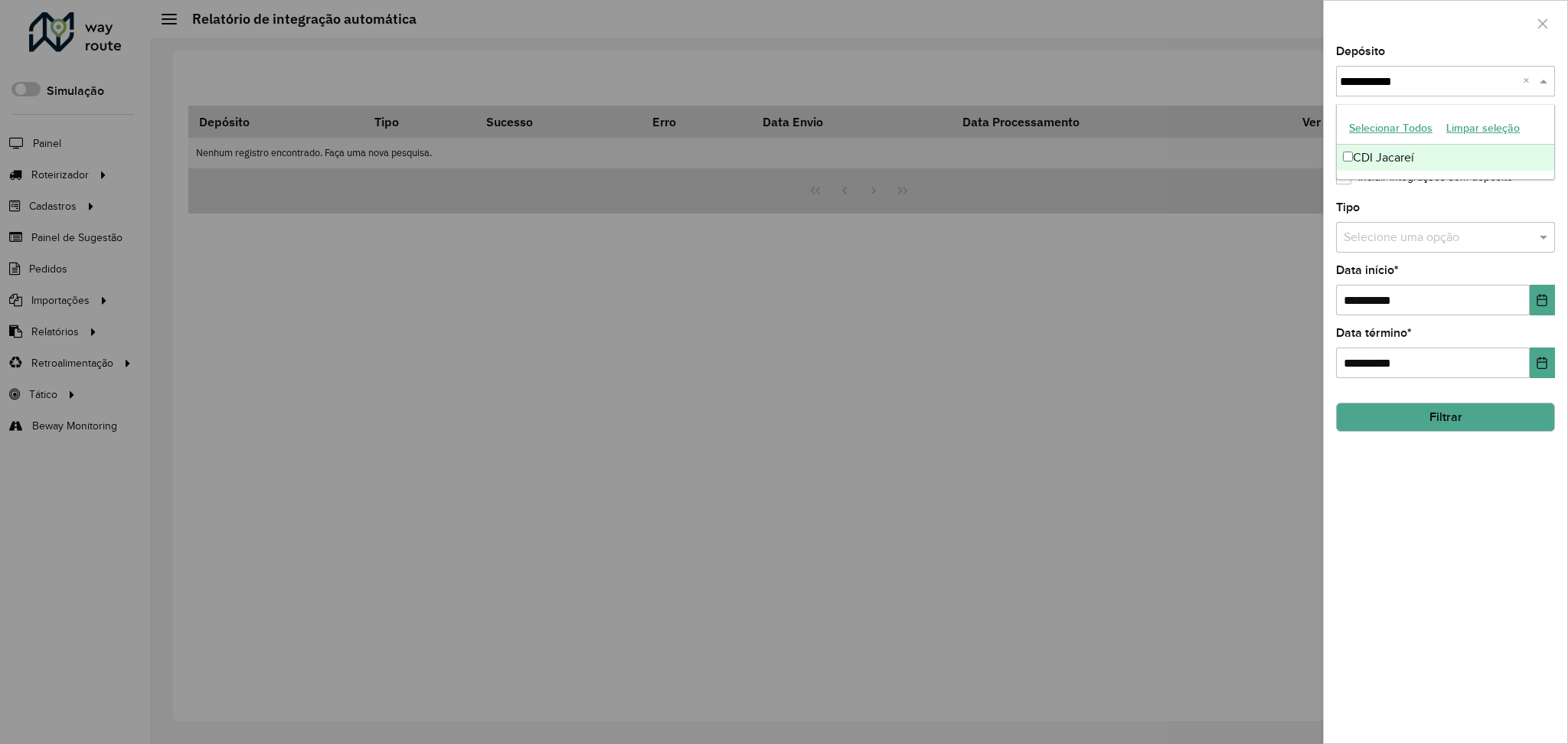
click at [1426, 149] on div "CDI Jacareí" at bounding box center [1445, 158] width 218 height 26
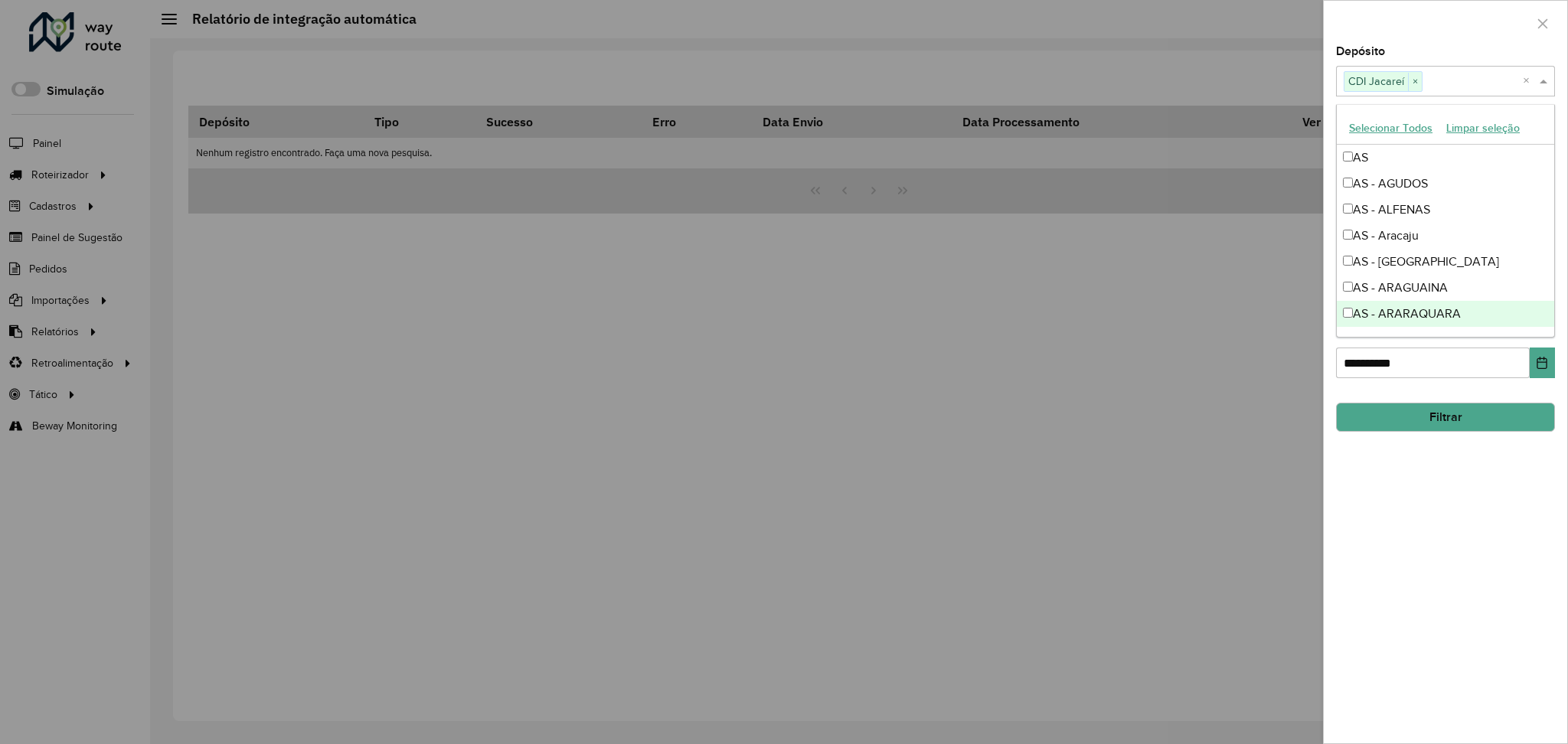
click at [1401, 520] on div "**********" at bounding box center [1445, 394] width 243 height 697
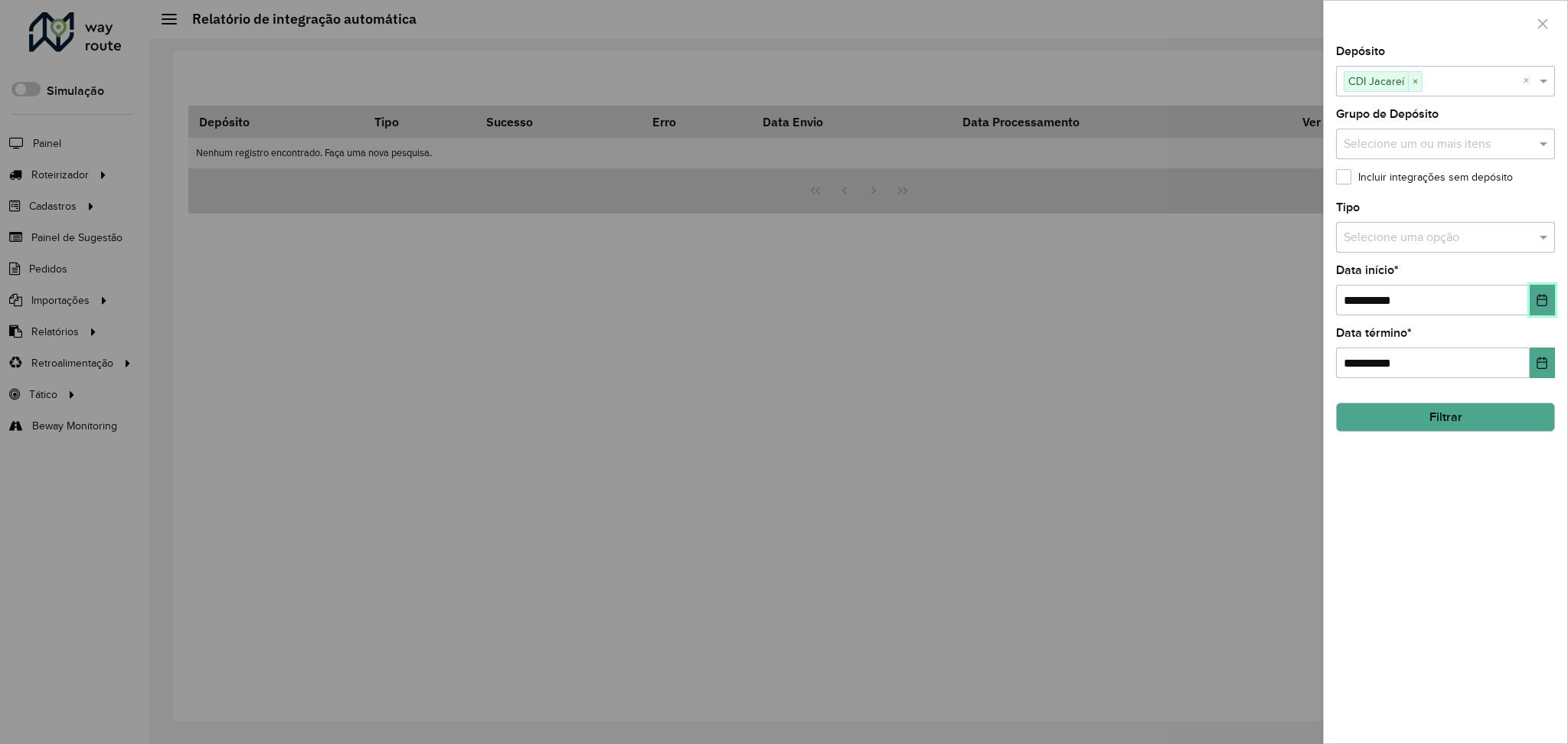
click at [1546, 304] on icon "Choose Date" at bounding box center [1543, 300] width 10 height 12
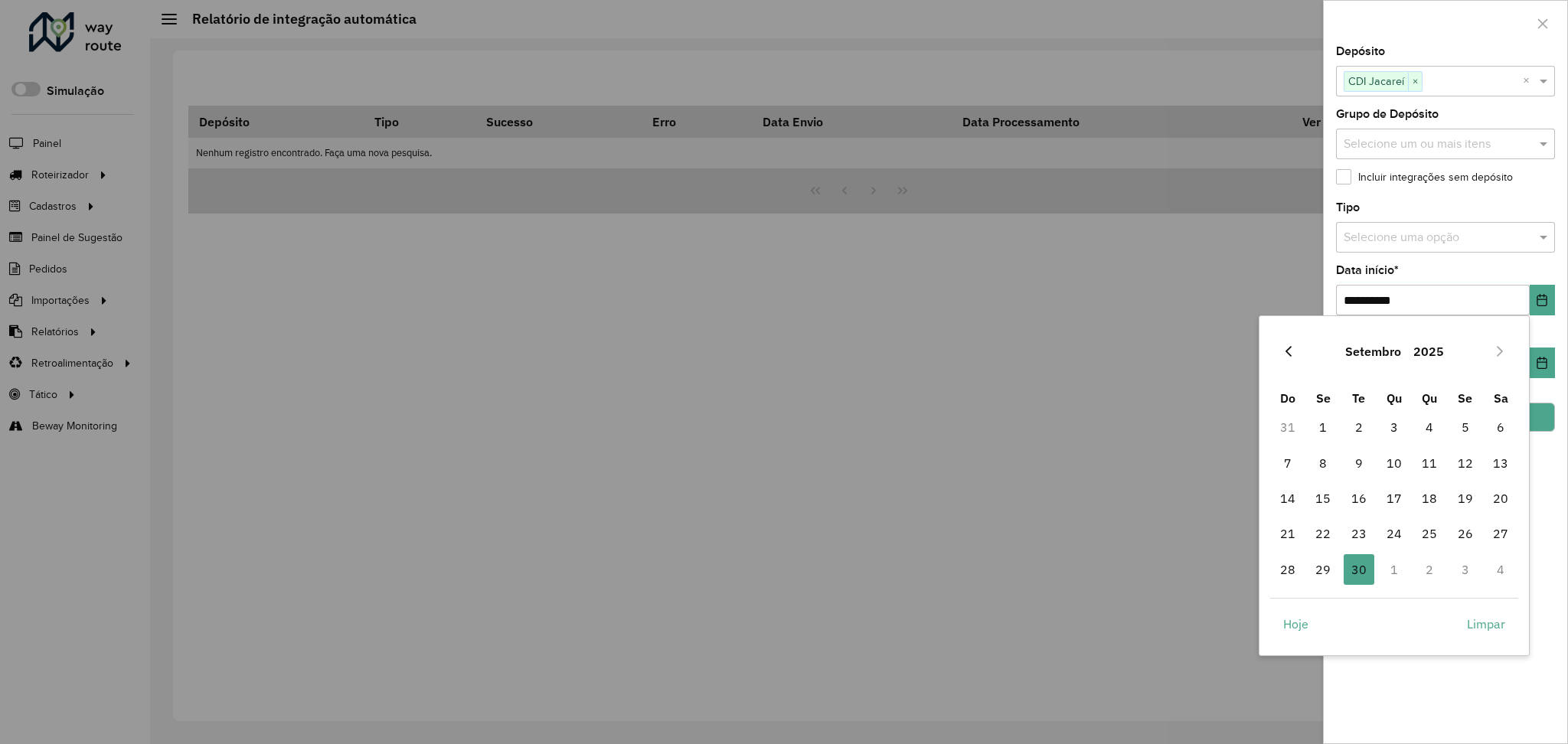
click at [1287, 358] on button "Previous Month" at bounding box center [1288, 351] width 24 height 24
click at [1459, 428] on span "1" at bounding box center [1465, 426] width 30 height 30
type input "**********"
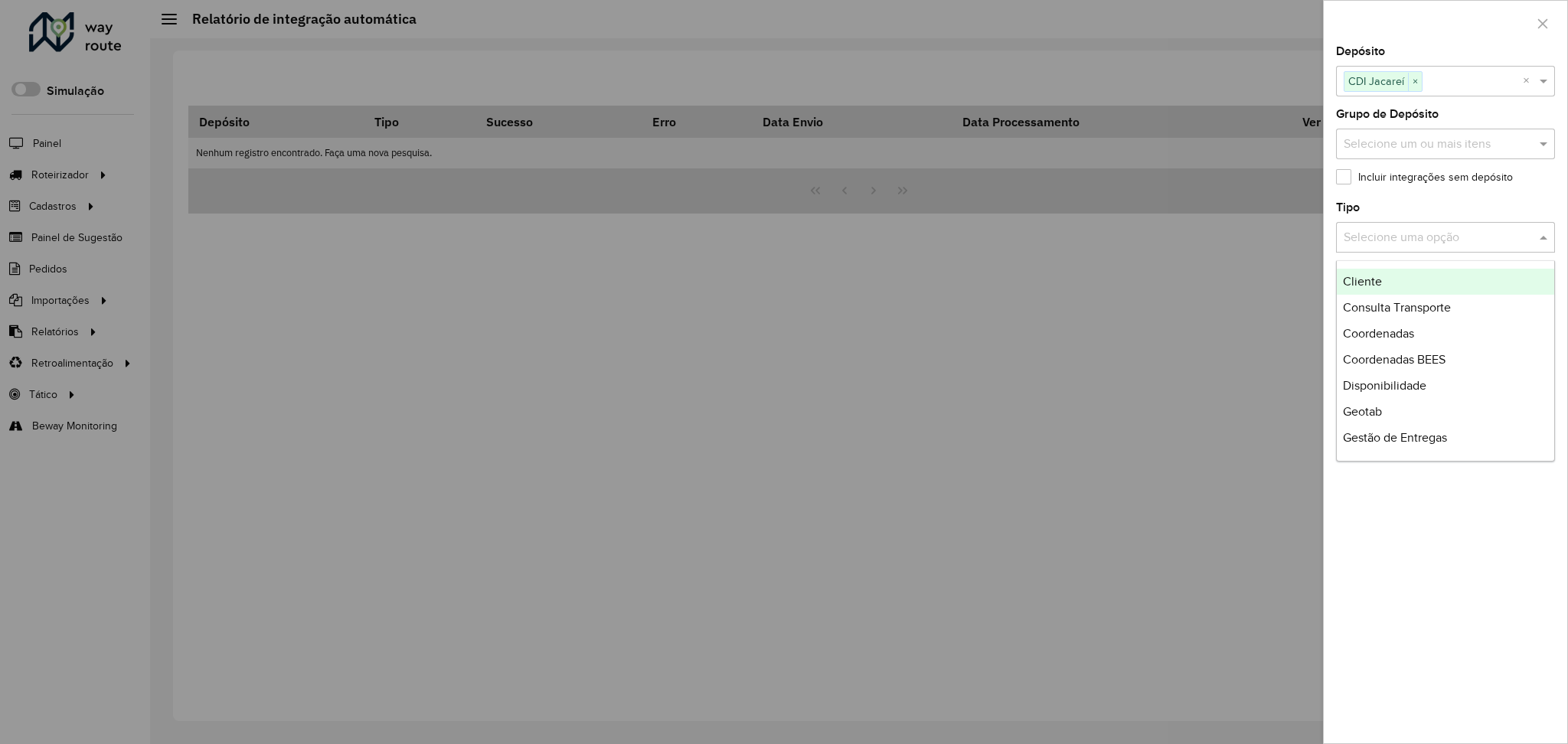
click at [1422, 247] on div "Selecione uma opção" at bounding box center [1445, 236] width 219 height 30
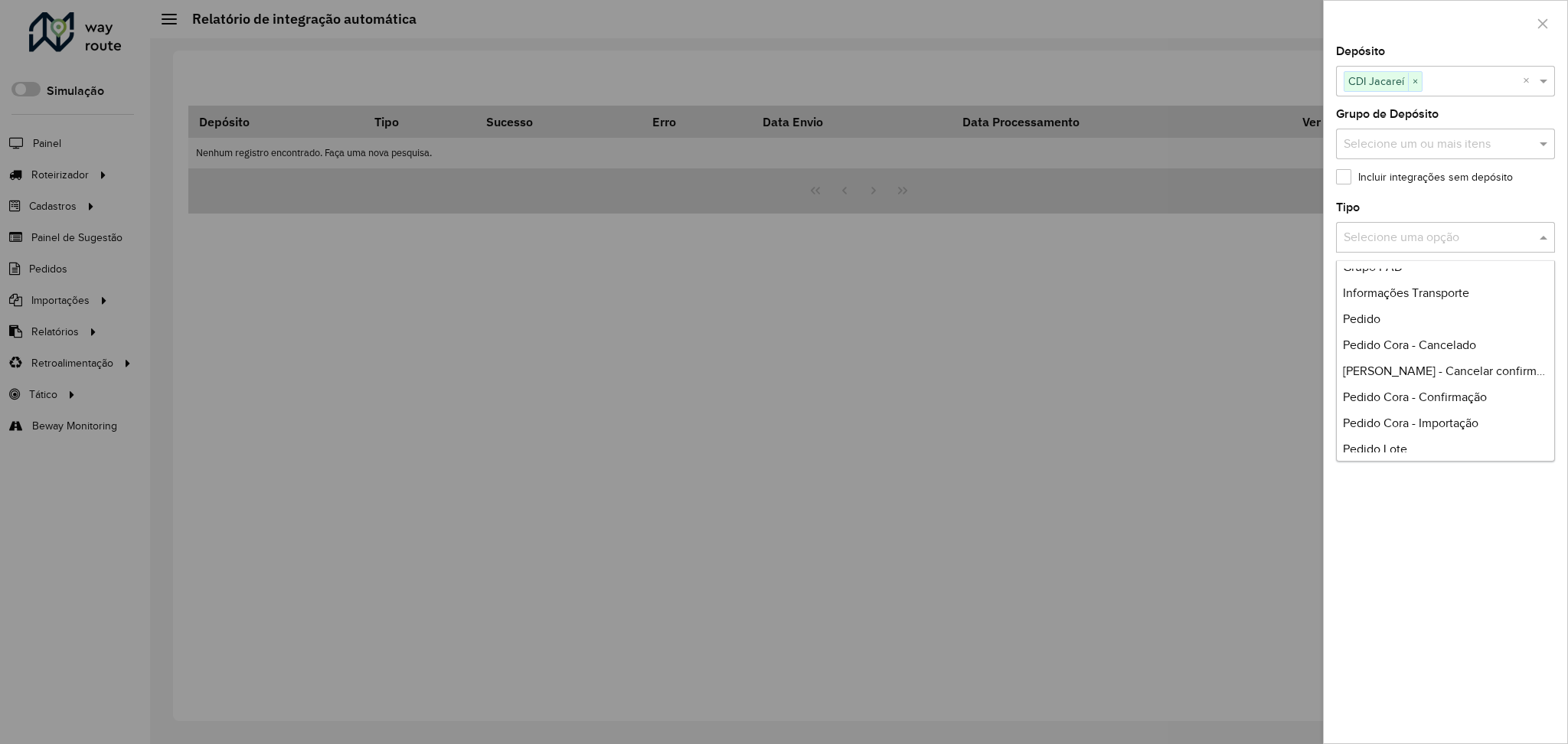
scroll to position [204, 0]
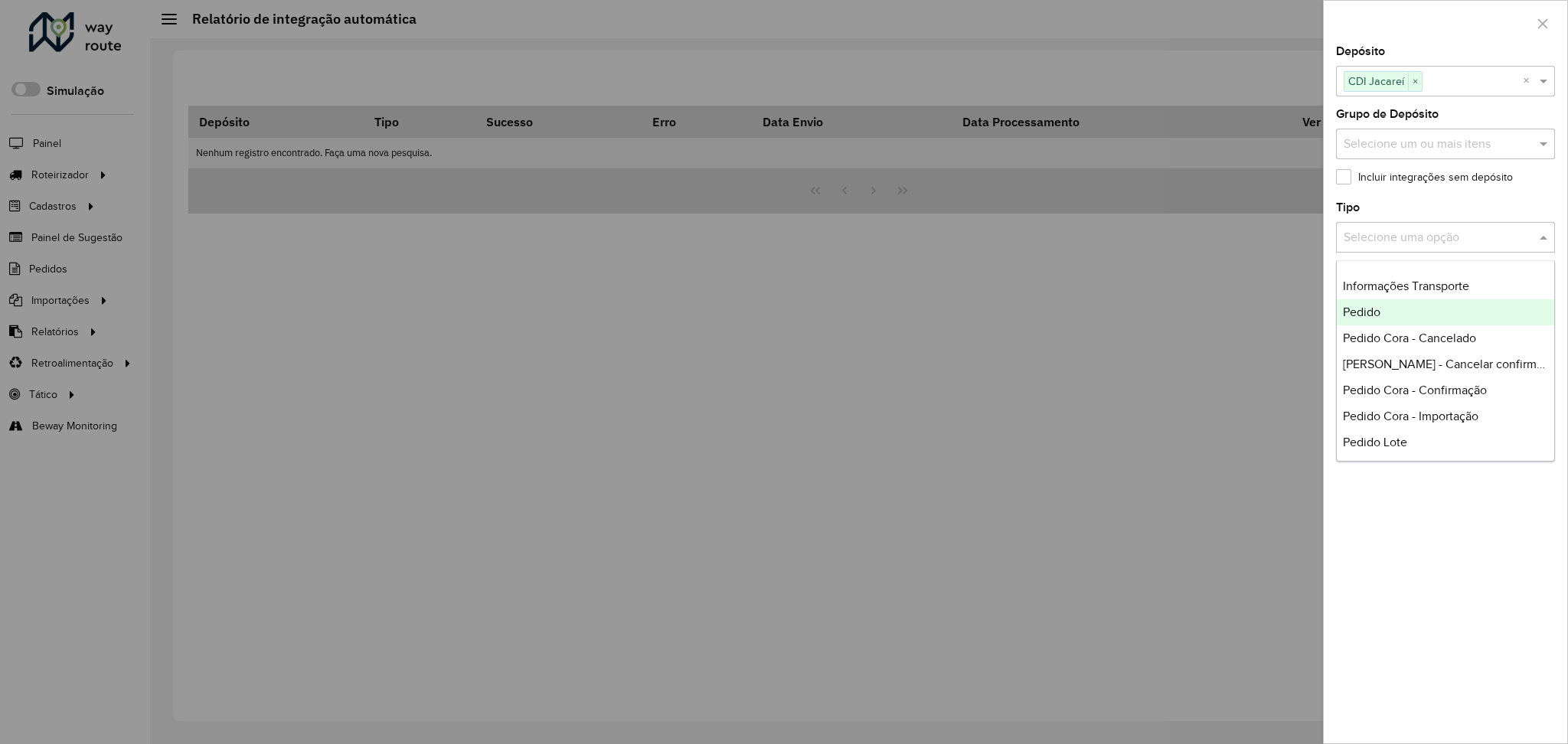
click at [1416, 320] on div "Pedido" at bounding box center [1445, 312] width 218 height 26
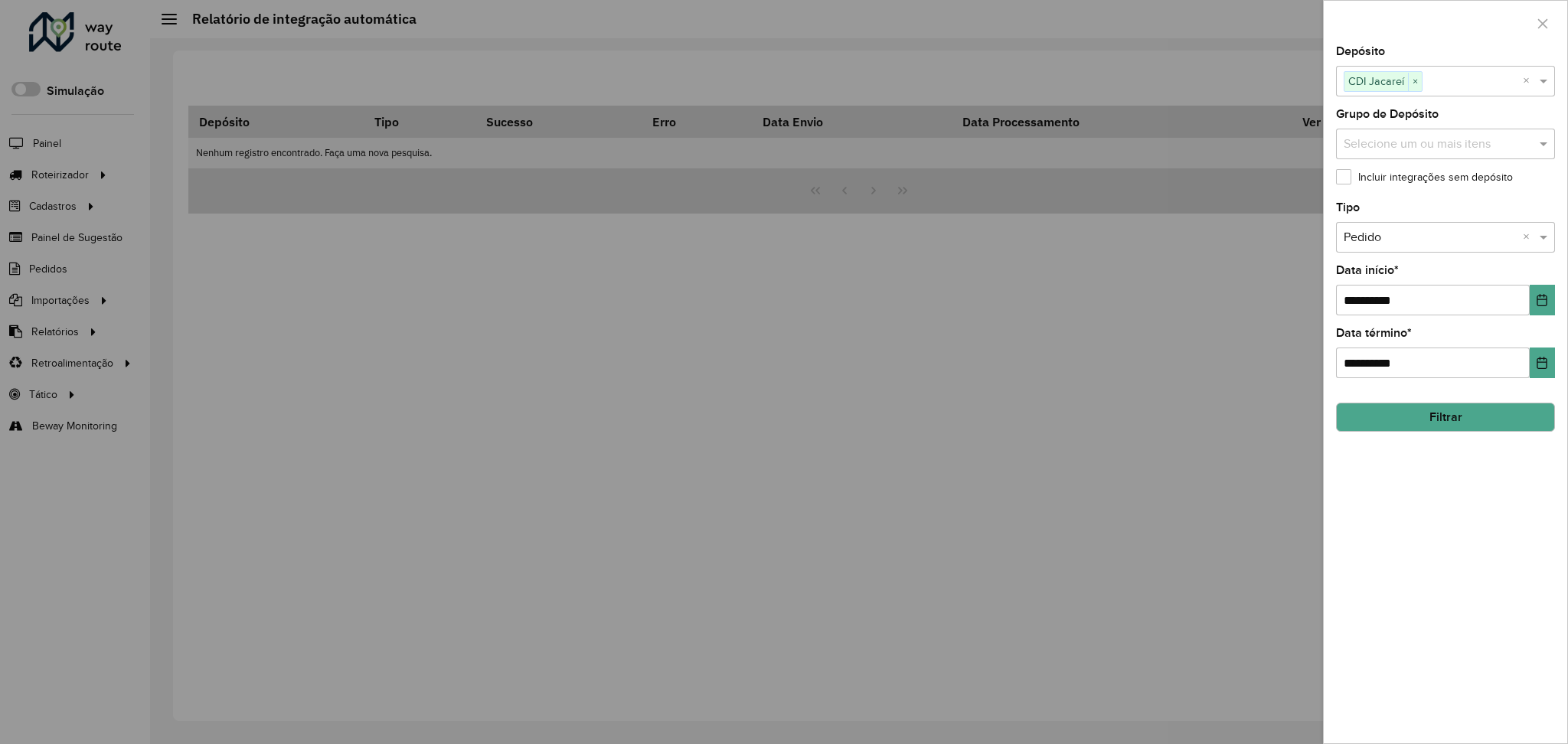
click at [1444, 419] on button "Filtrar" at bounding box center [1445, 417] width 219 height 29
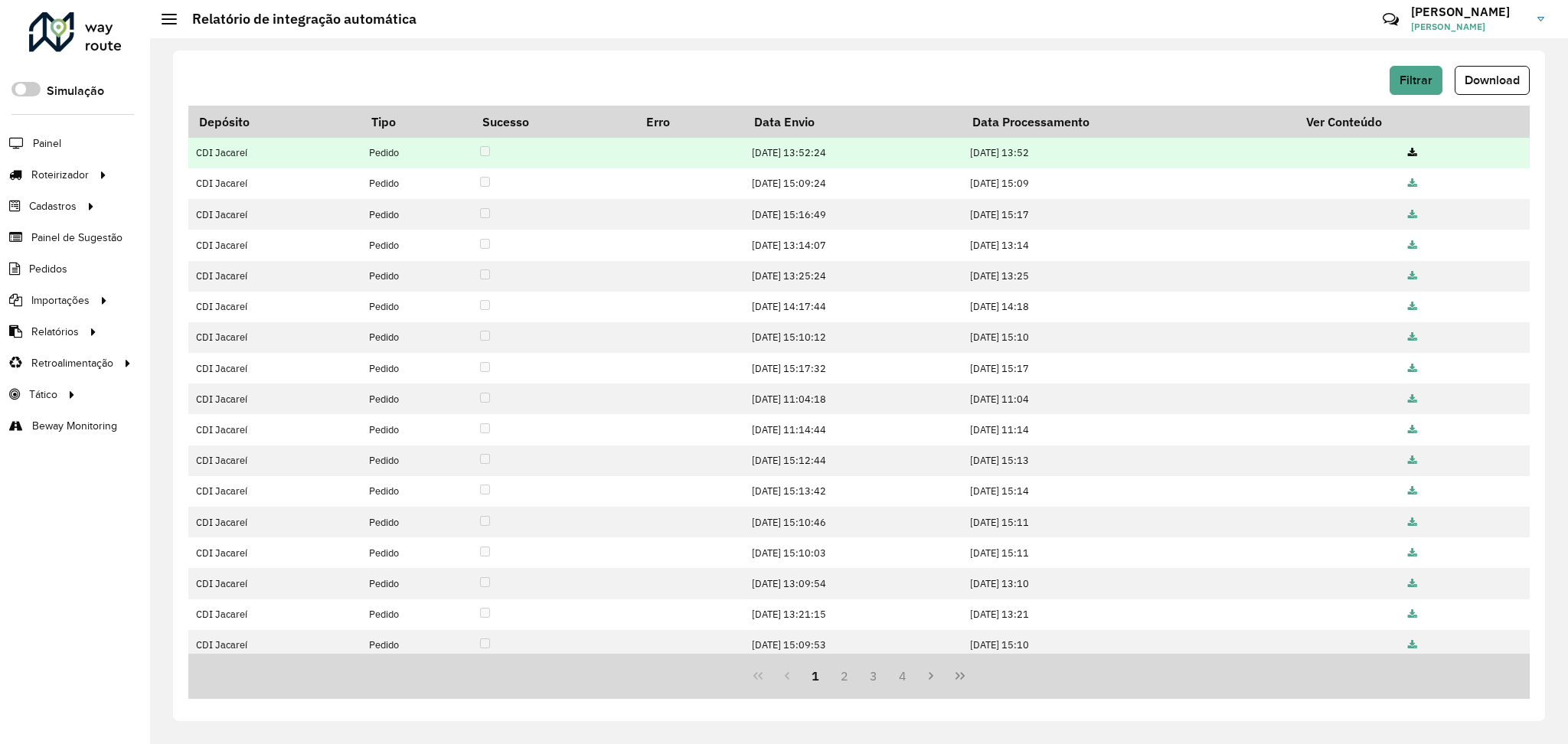
click at [1410, 152] on icon at bounding box center [1413, 154] width 9 height 10
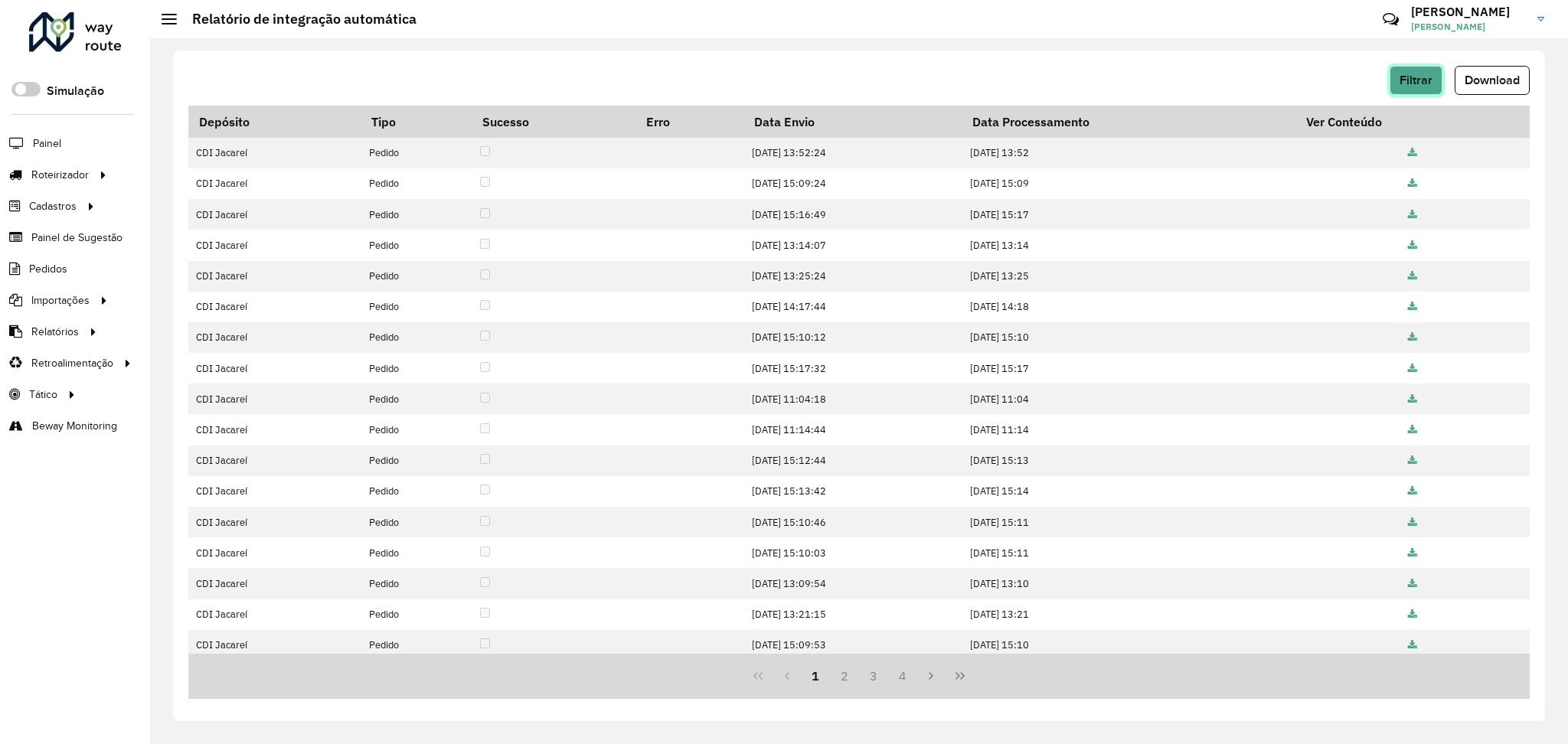
click at [1393, 80] on button "Filtrar" at bounding box center [1416, 80] width 53 height 29
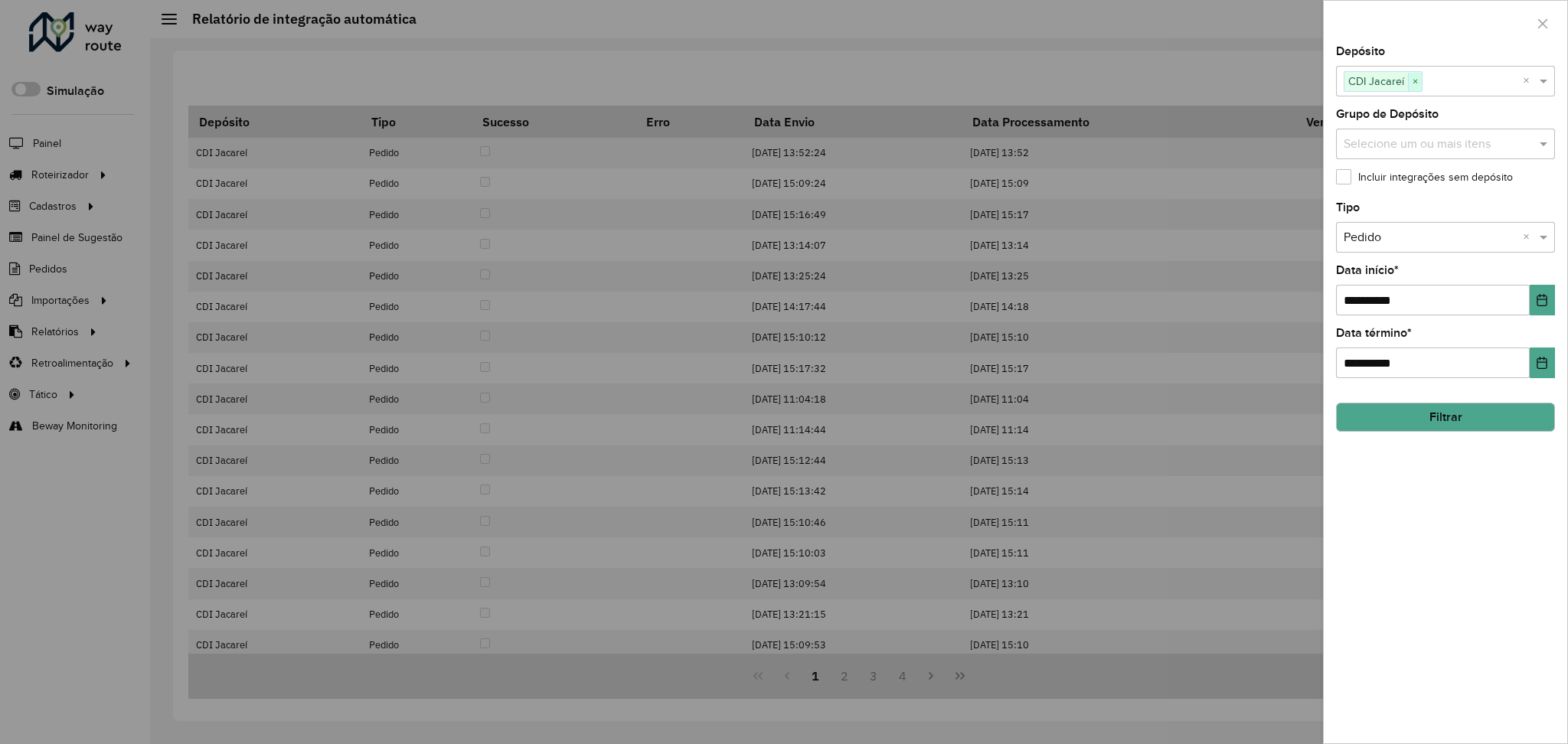
click at [1416, 84] on span "×" at bounding box center [1415, 81] width 14 height 18
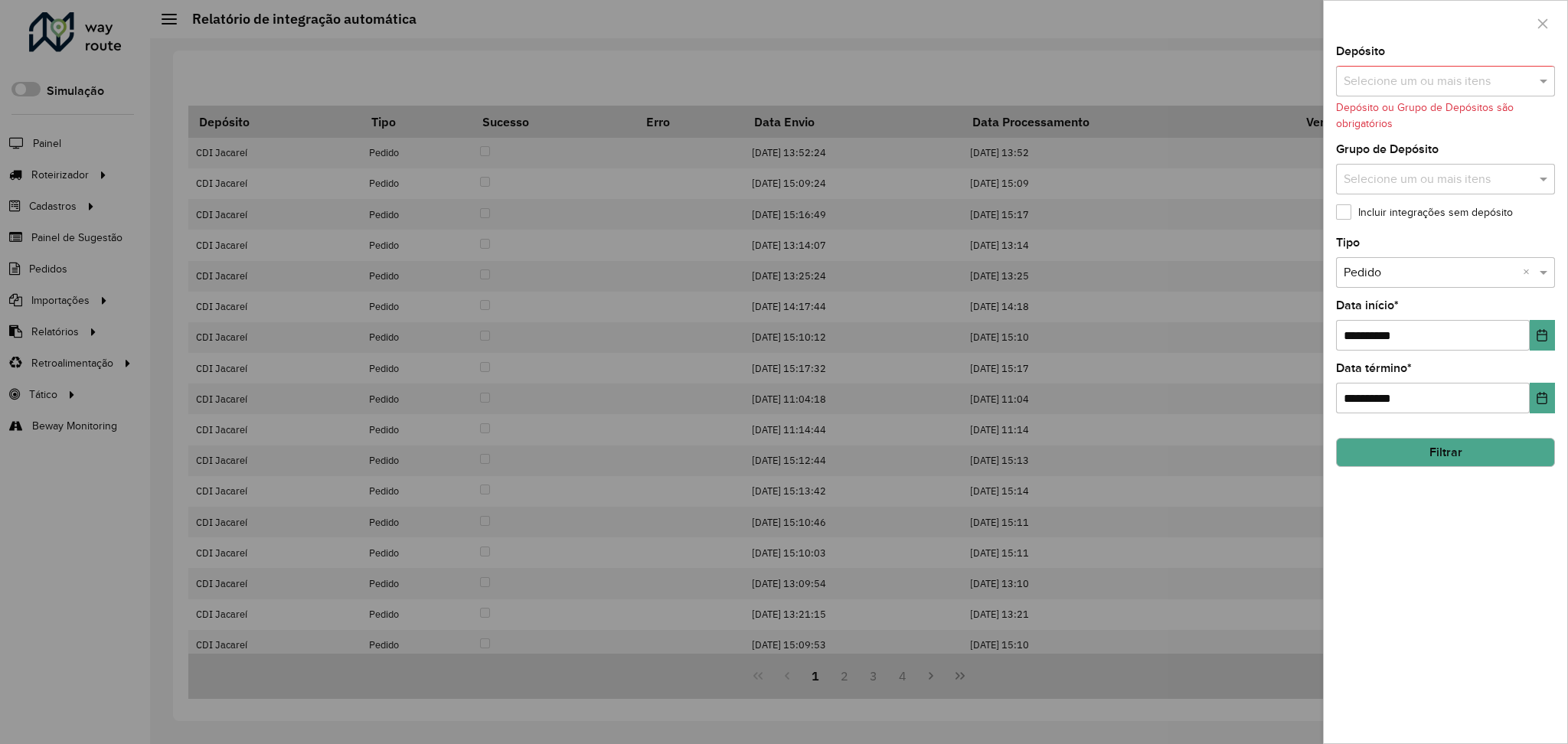
paste input "*******"
type input "*******"
click at [1402, 161] on div "AS - BH" at bounding box center [1445, 158] width 218 height 26
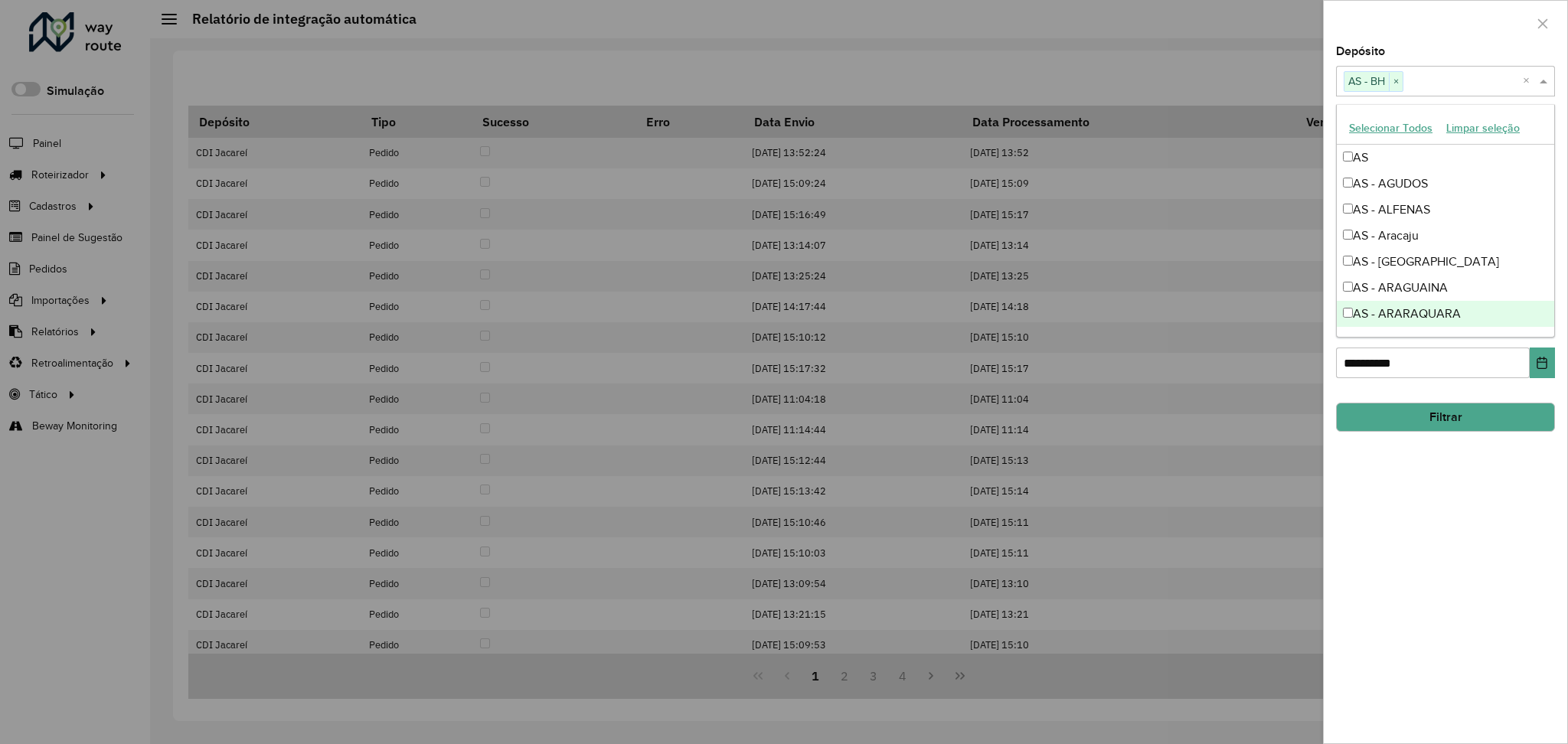
click at [1435, 419] on button "Filtrar" at bounding box center [1445, 417] width 219 height 29
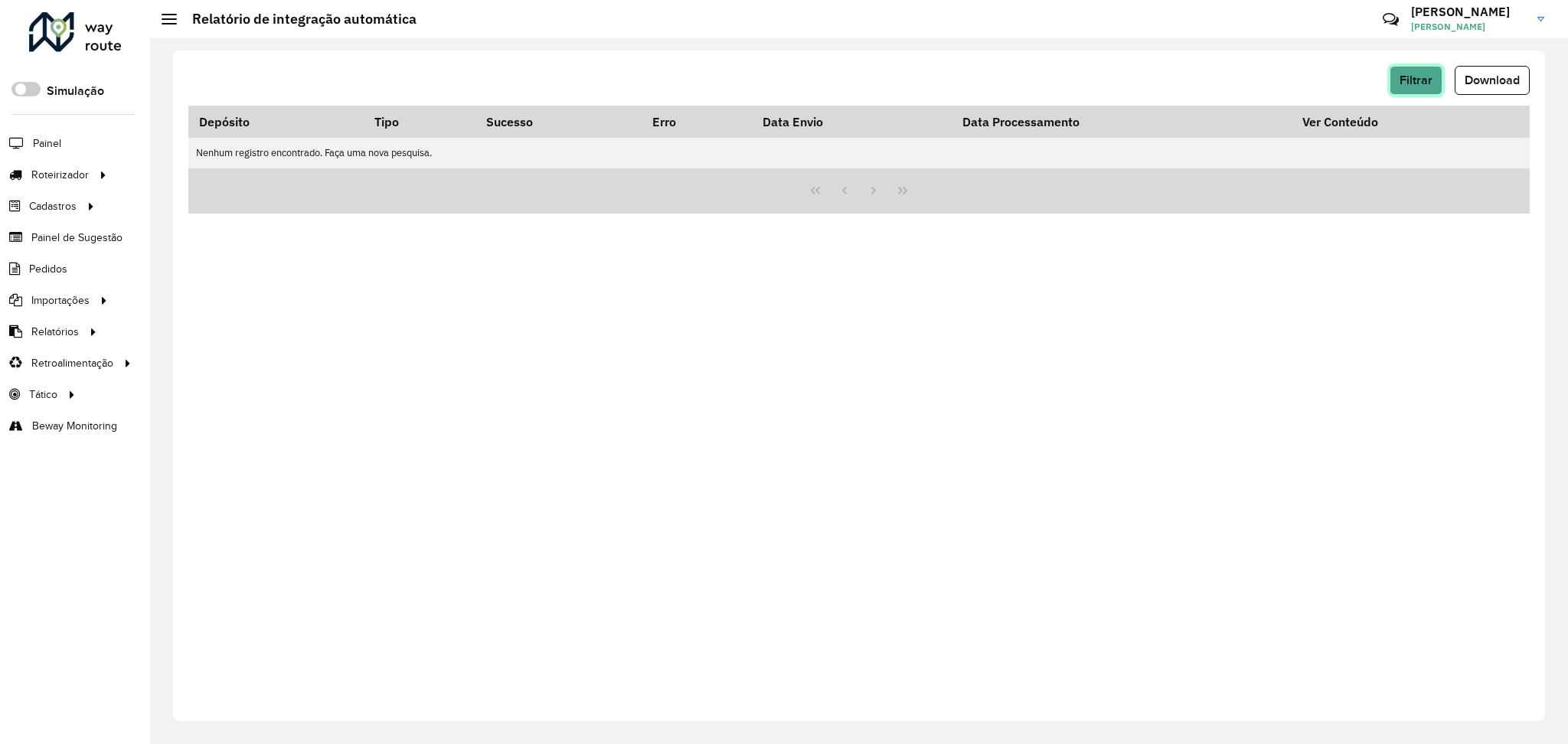
click at [1417, 68] on button "Filtrar" at bounding box center [1416, 80] width 53 height 29
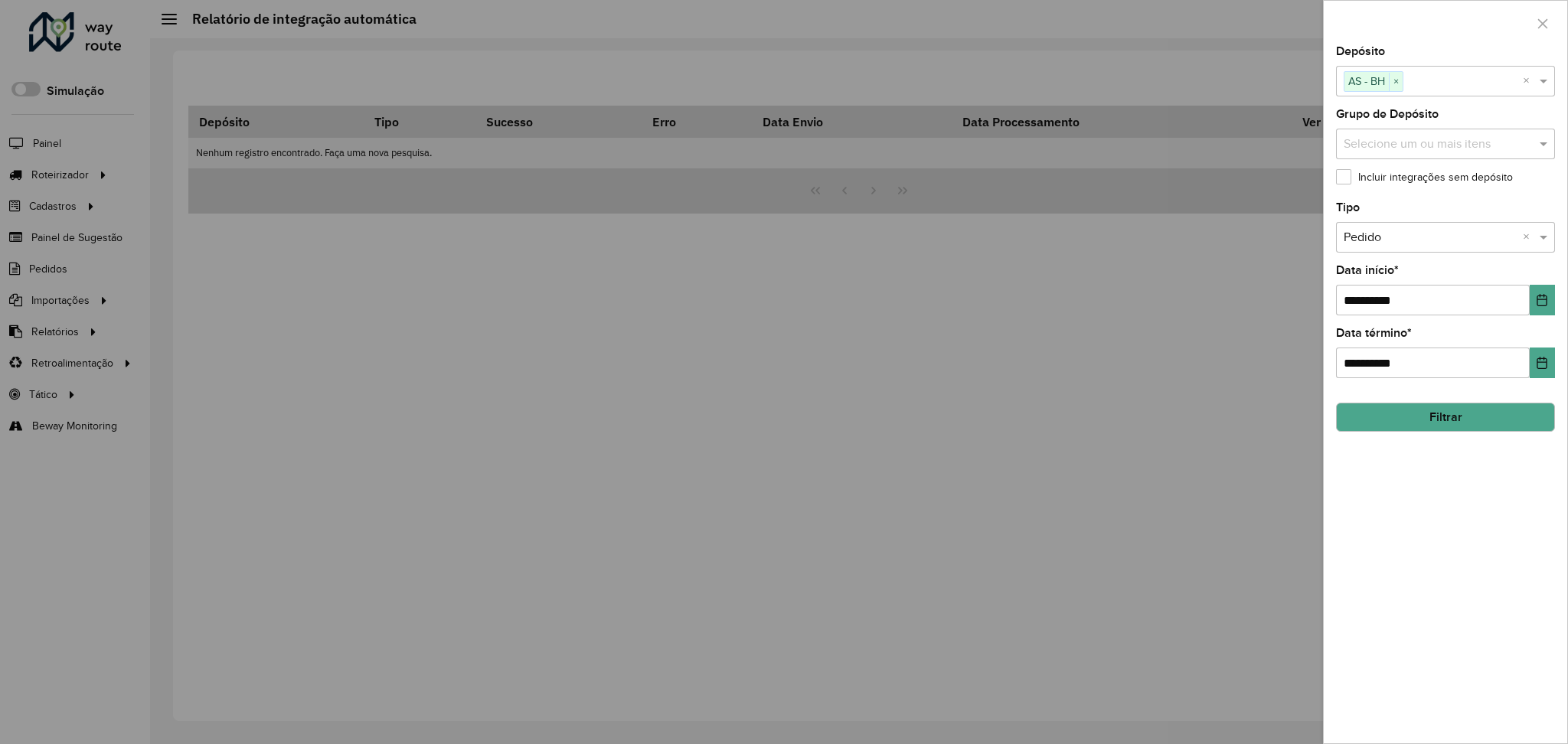
click at [1431, 178] on label "Incluir integrações sem depósito" at bounding box center [1424, 177] width 177 height 16
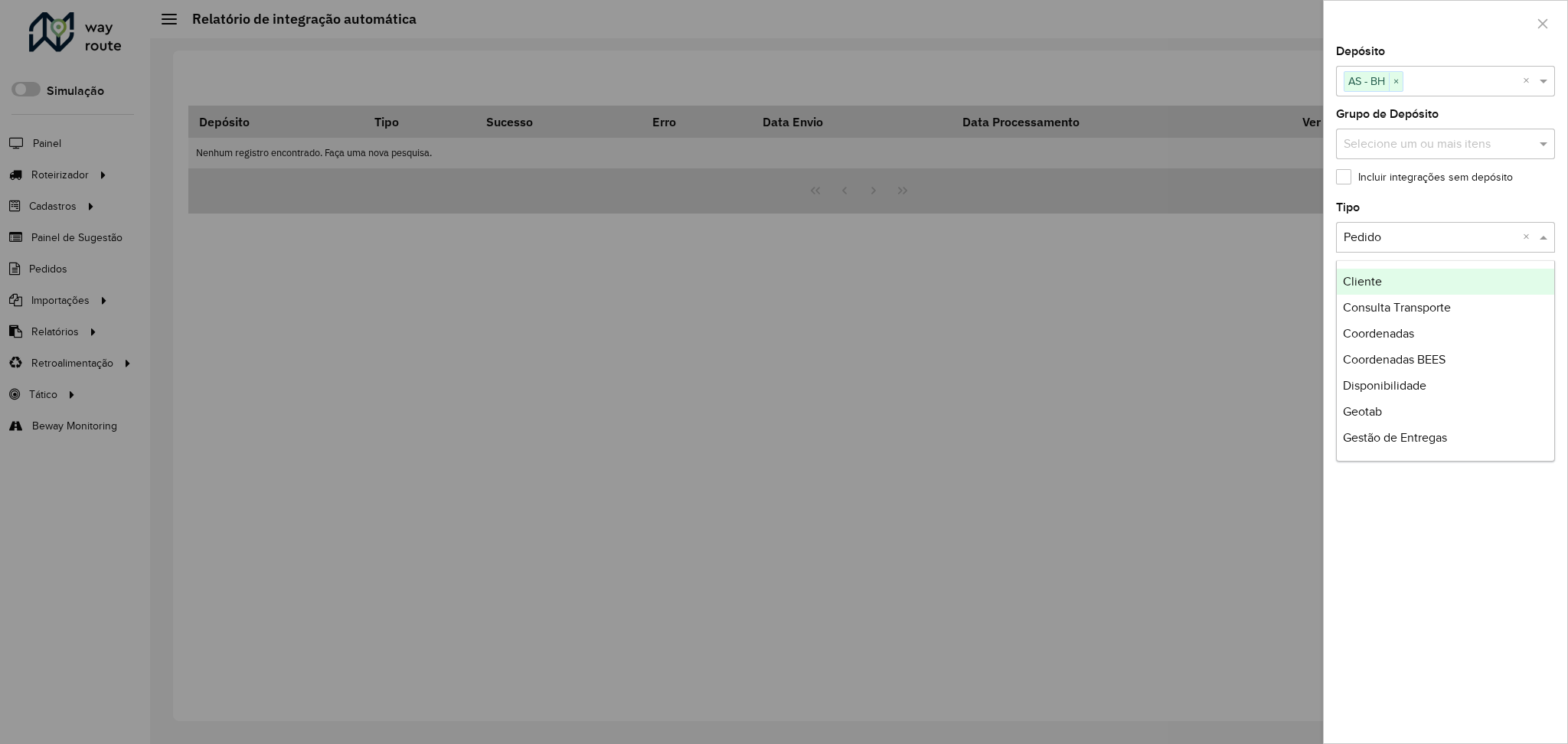
click at [1541, 236] on span at bounding box center [1546, 236] width 19 height 18
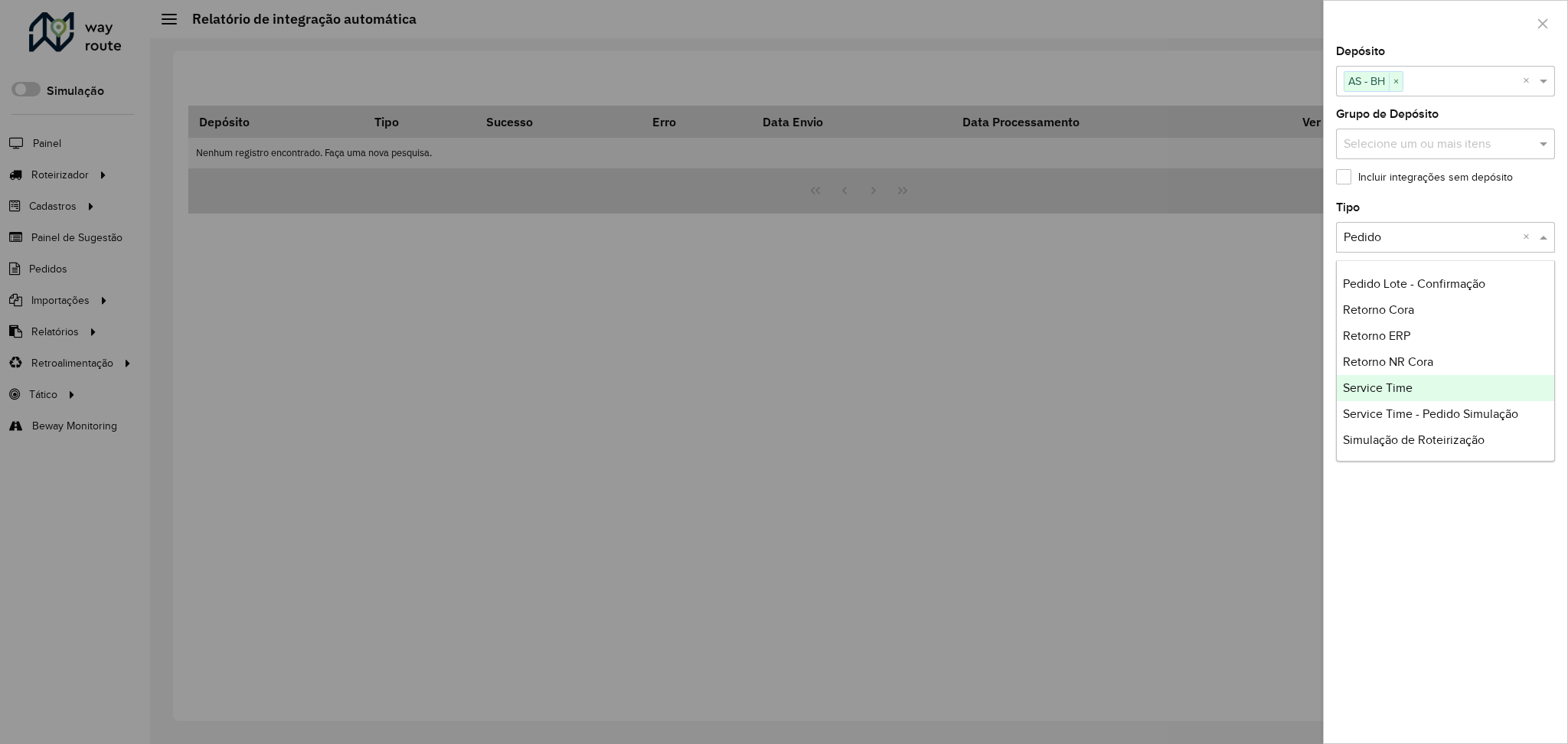
scroll to position [261, 0]
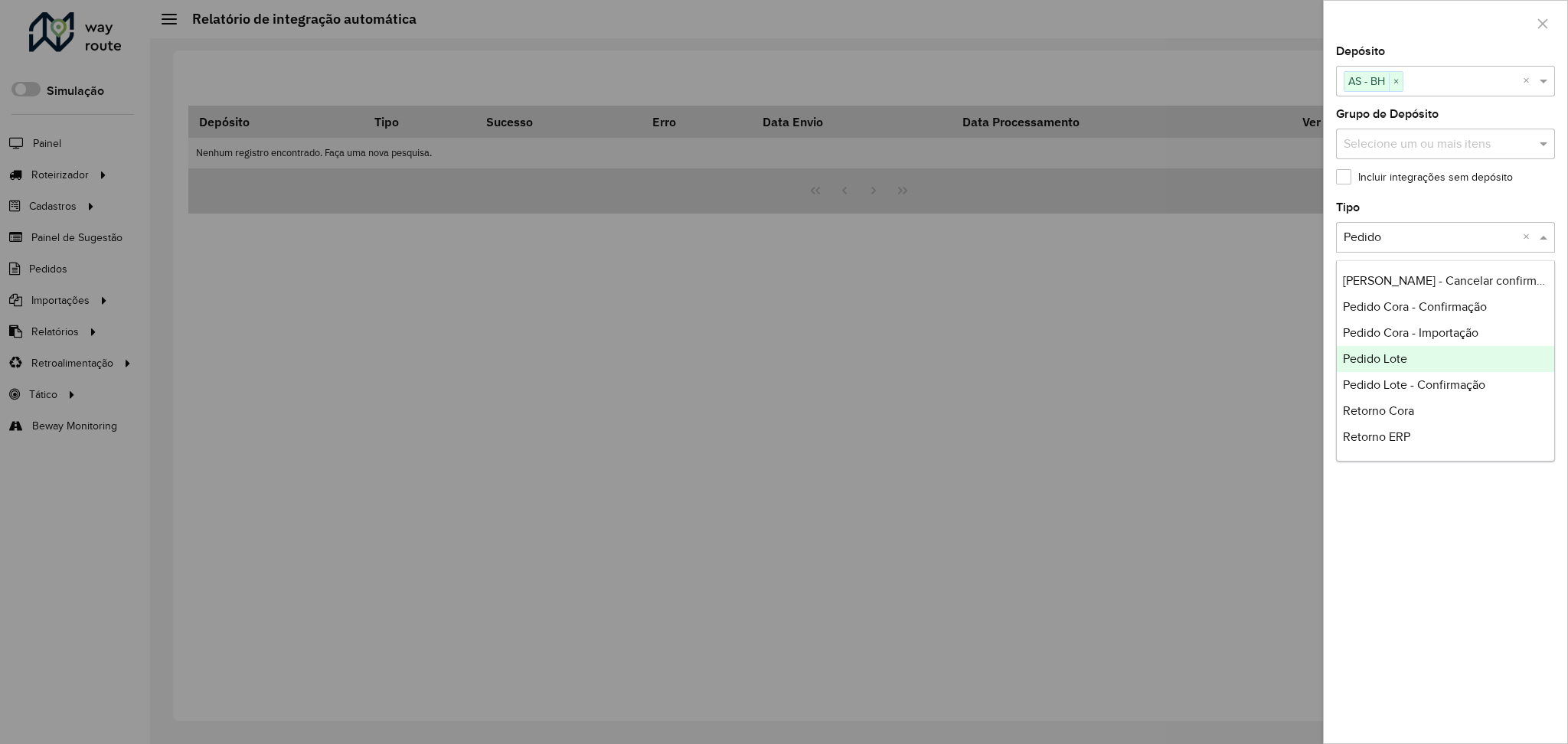
click at [1447, 359] on div "Pedido Lote" at bounding box center [1445, 359] width 218 height 26
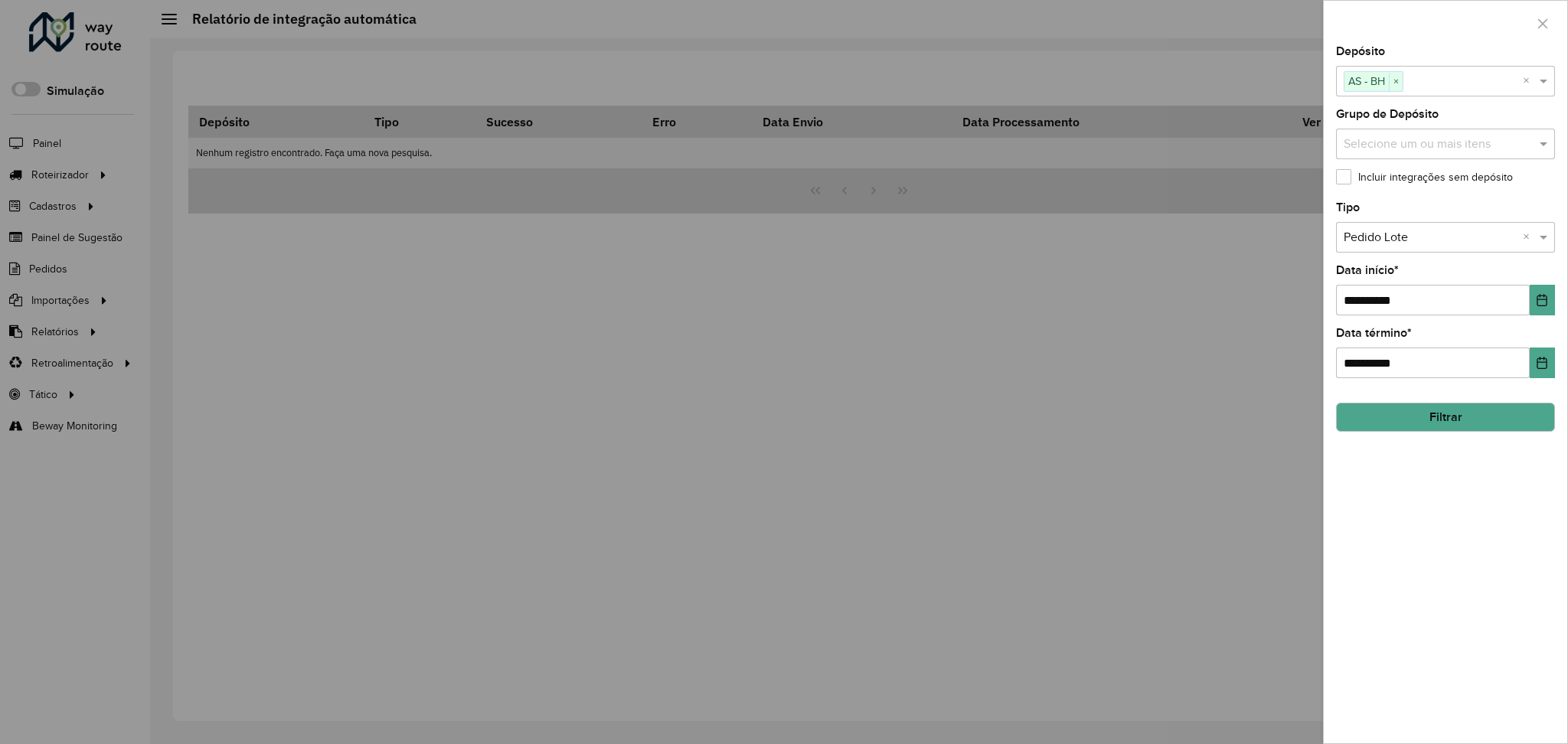
click at [1451, 427] on button "Filtrar" at bounding box center [1445, 417] width 219 height 29
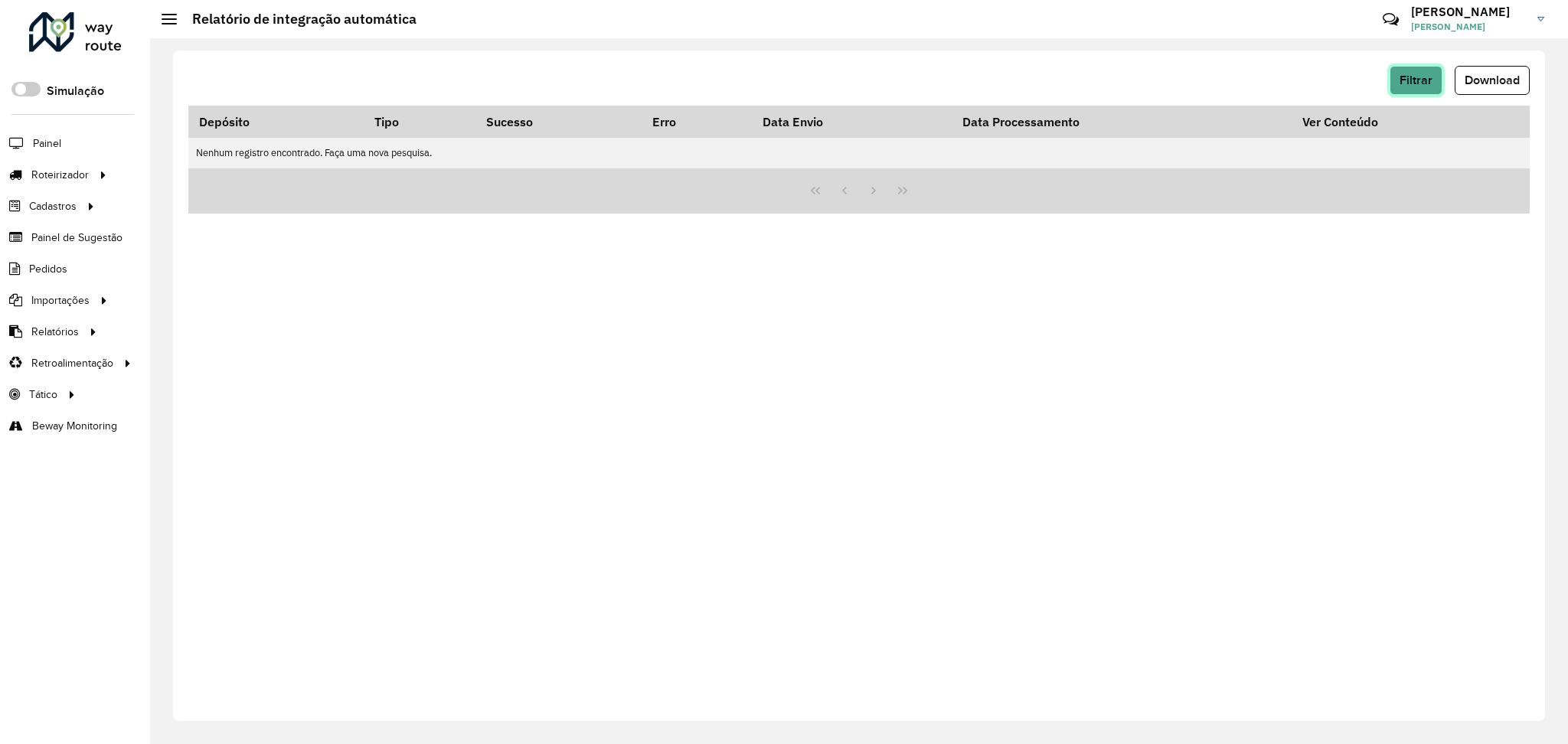
click at [1419, 78] on span "Filtrar" at bounding box center [1416, 79] width 33 height 13
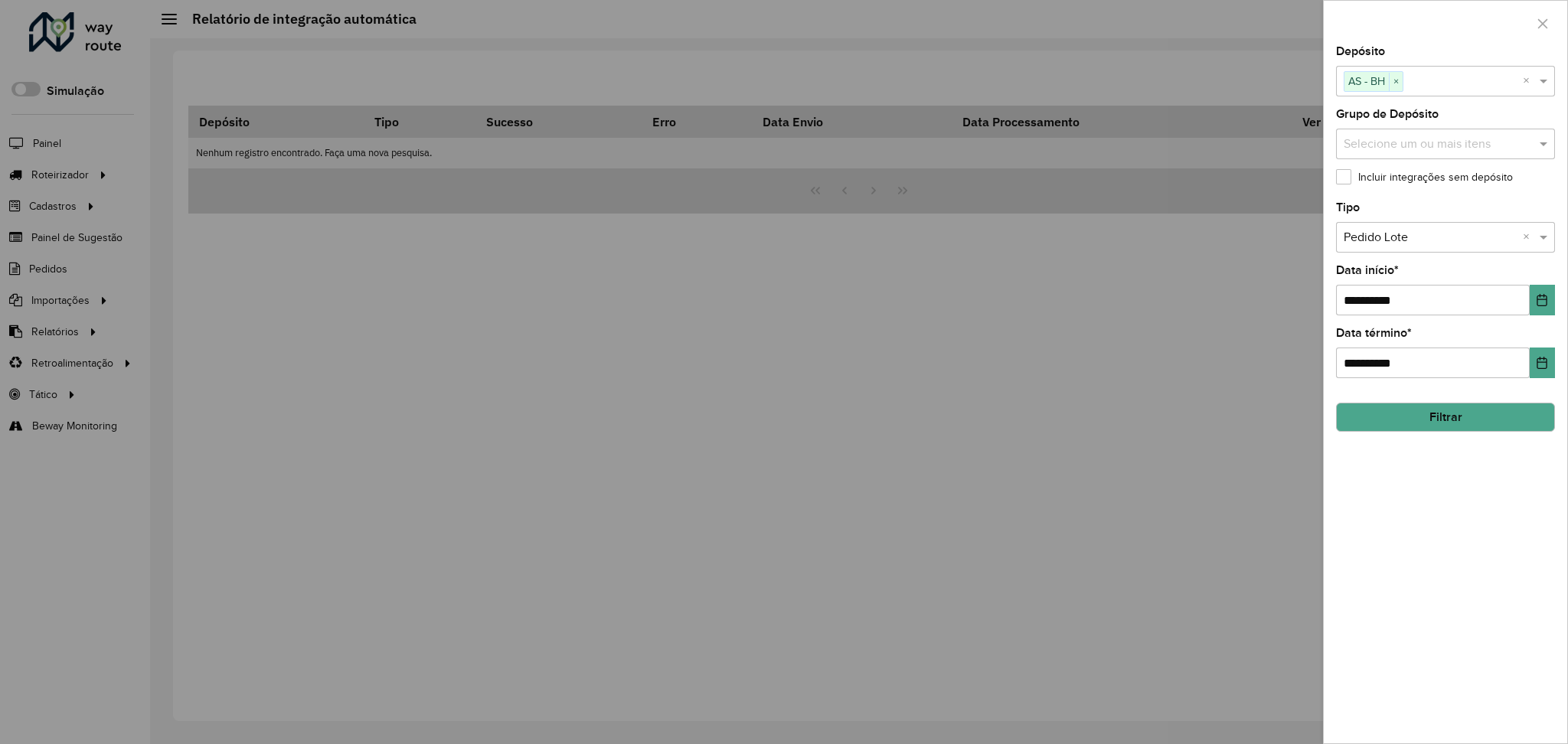
click at [1452, 236] on input "text" at bounding box center [1430, 237] width 173 height 18
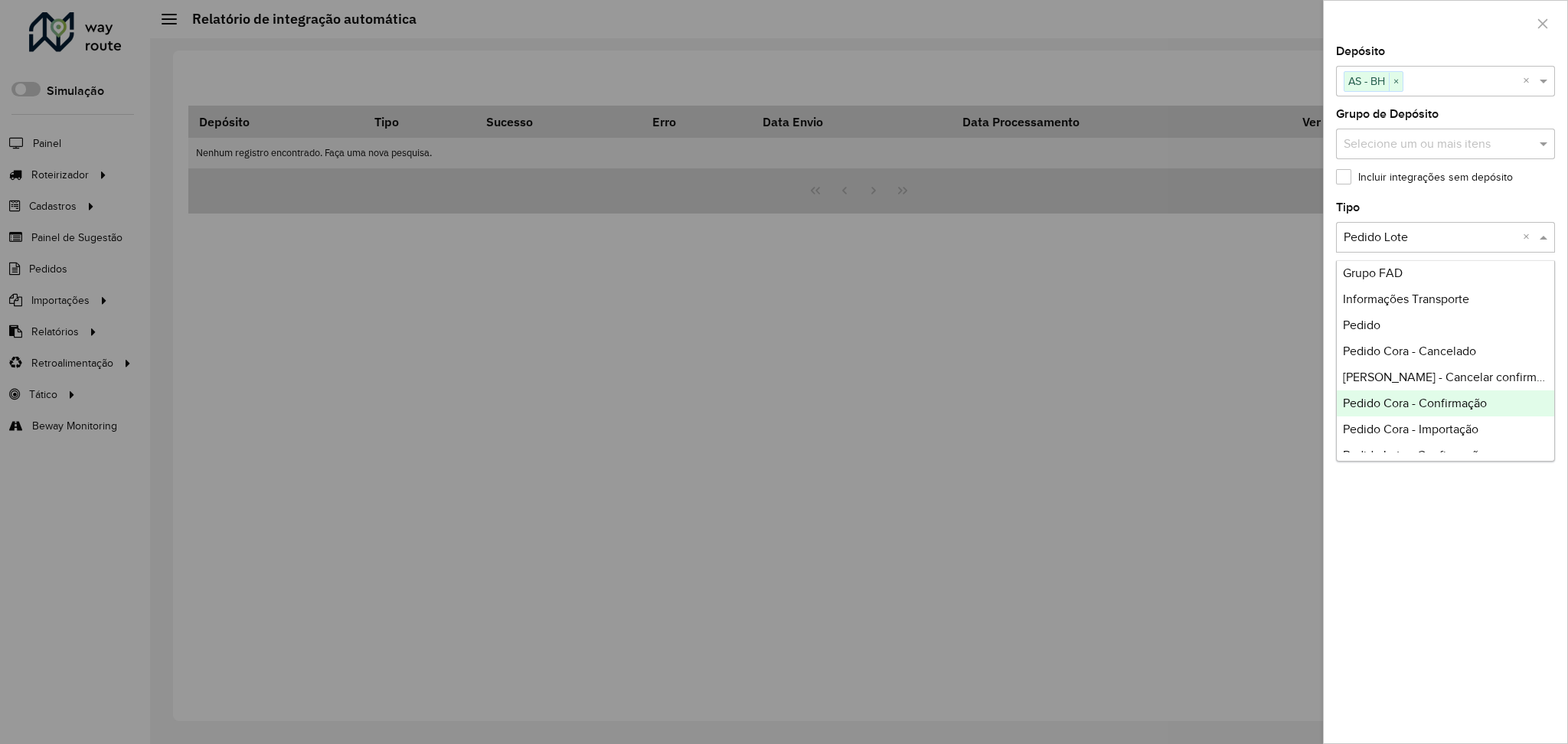
scroll to position [204, 0]
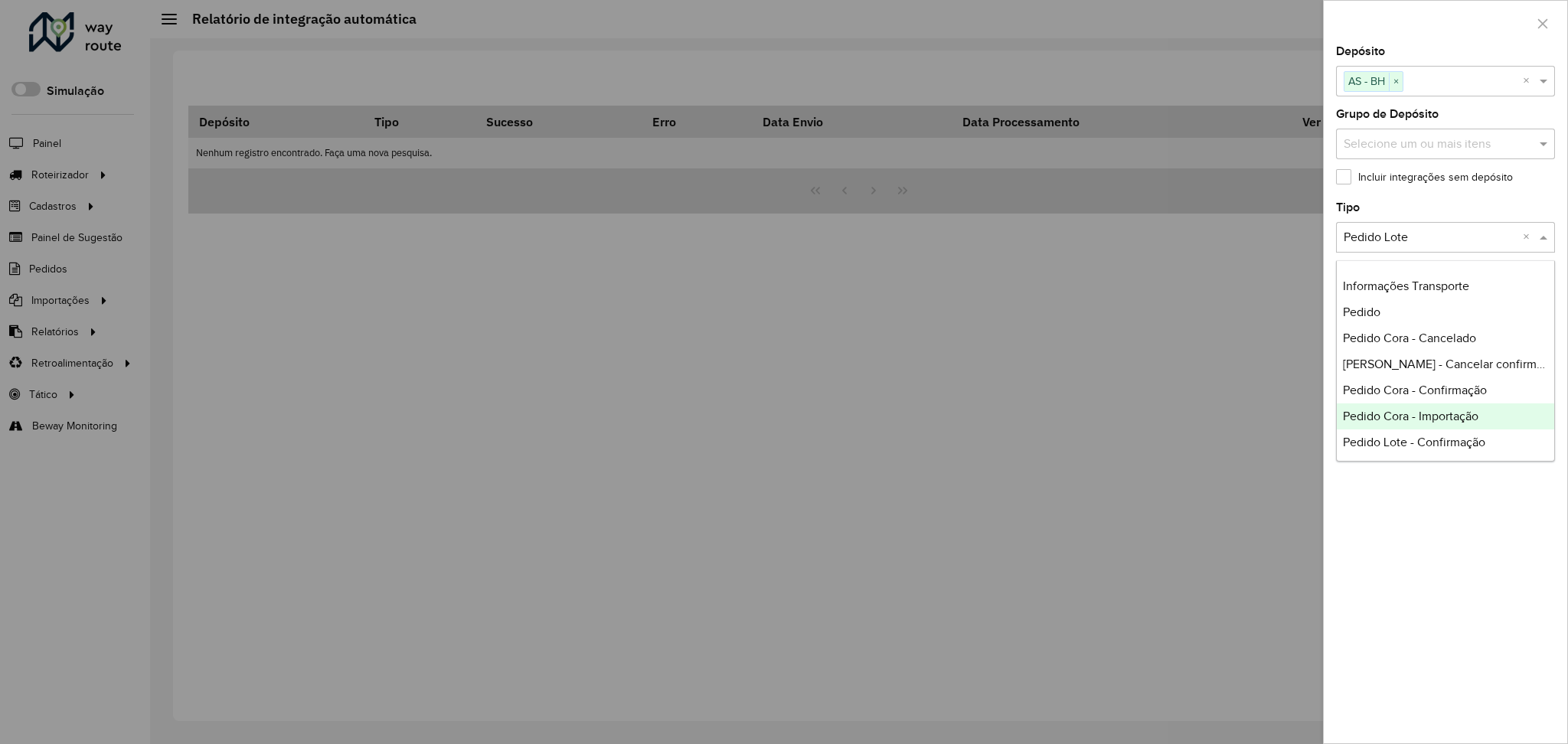
click at [1464, 416] on span "Pedido Cora - Importação" at bounding box center [1410, 415] width 136 height 13
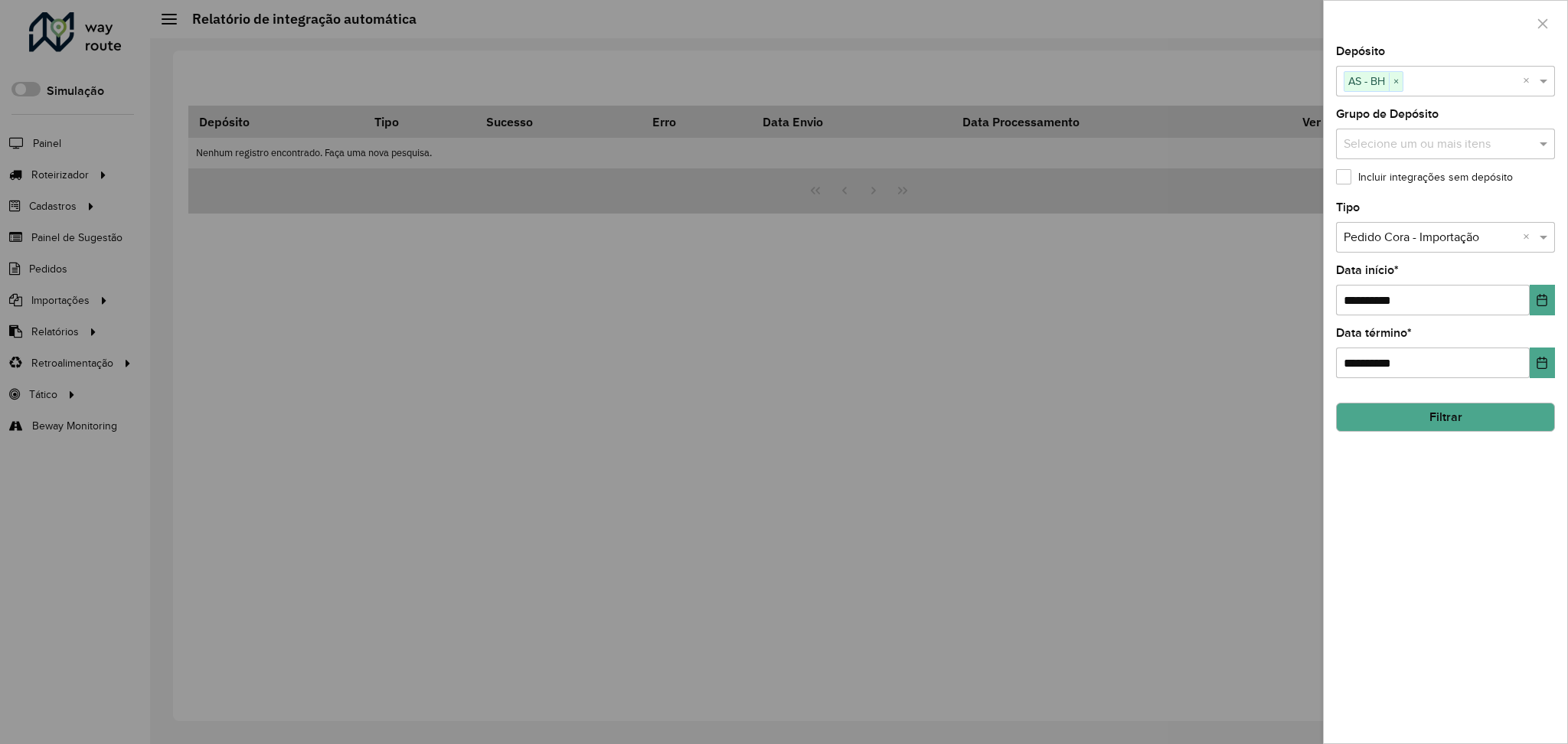
click at [1444, 421] on button "Filtrar" at bounding box center [1445, 417] width 219 height 29
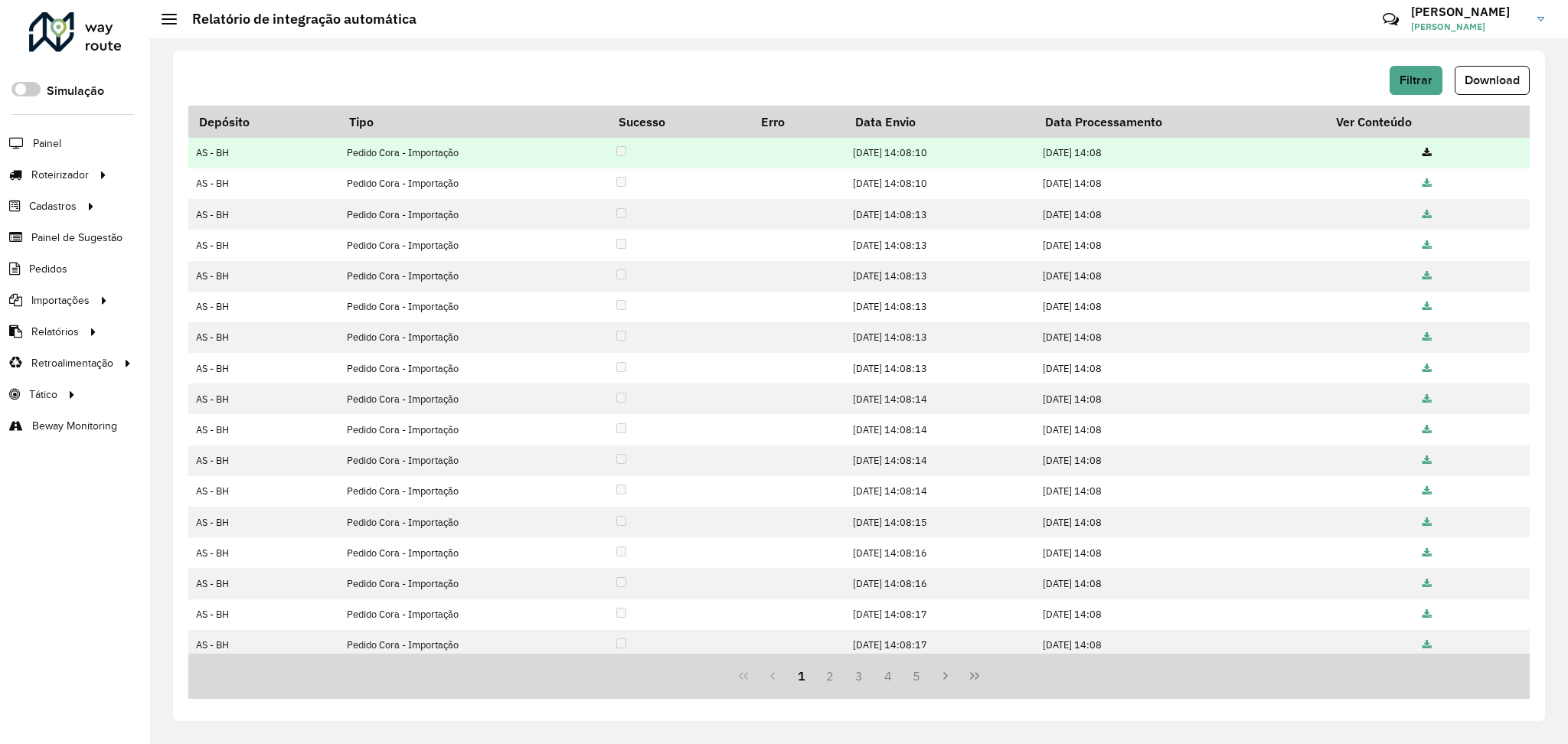
click at [1425, 154] on icon at bounding box center [1427, 154] width 9 height 10
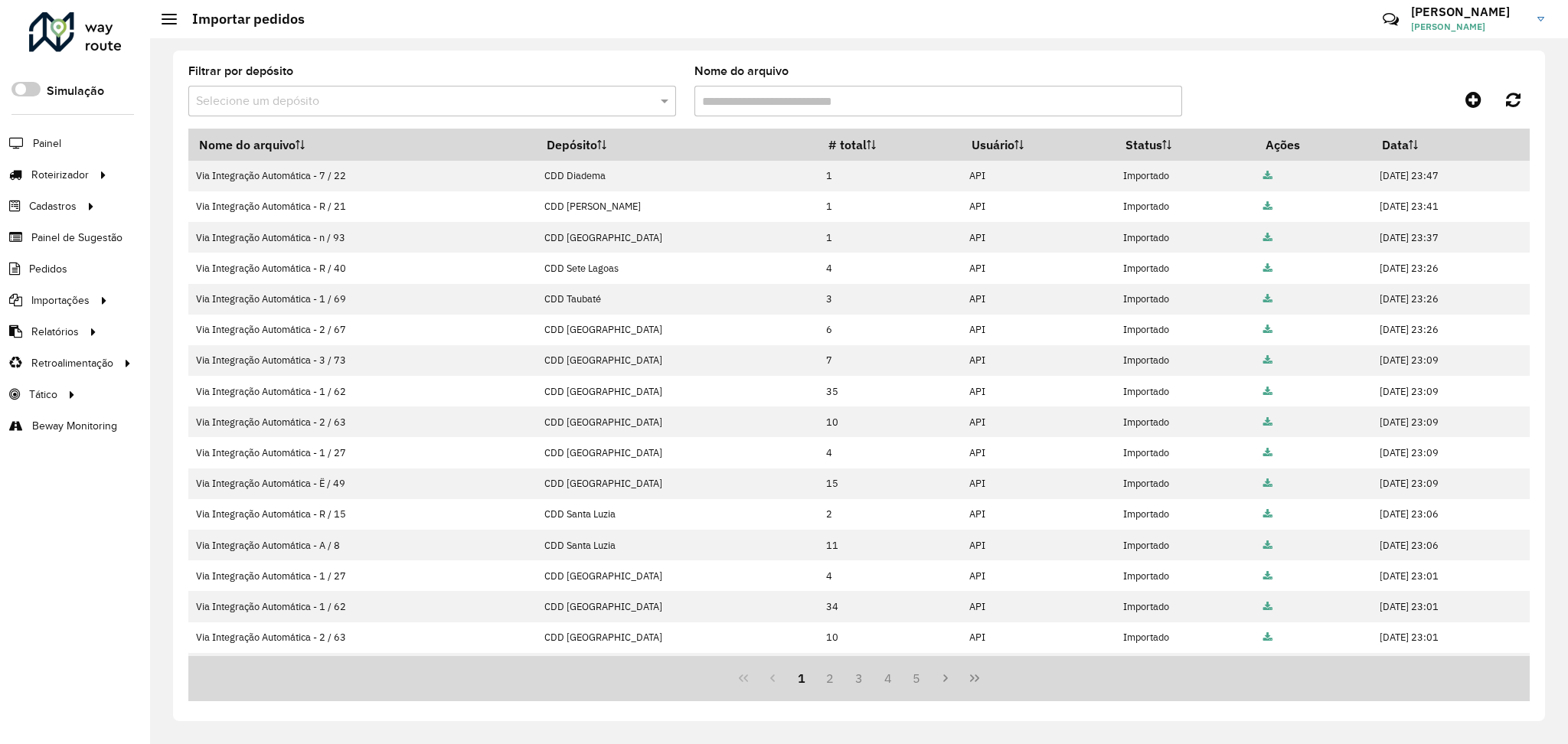
click at [971, 672] on icon "Last Page" at bounding box center [975, 678] width 12 height 12
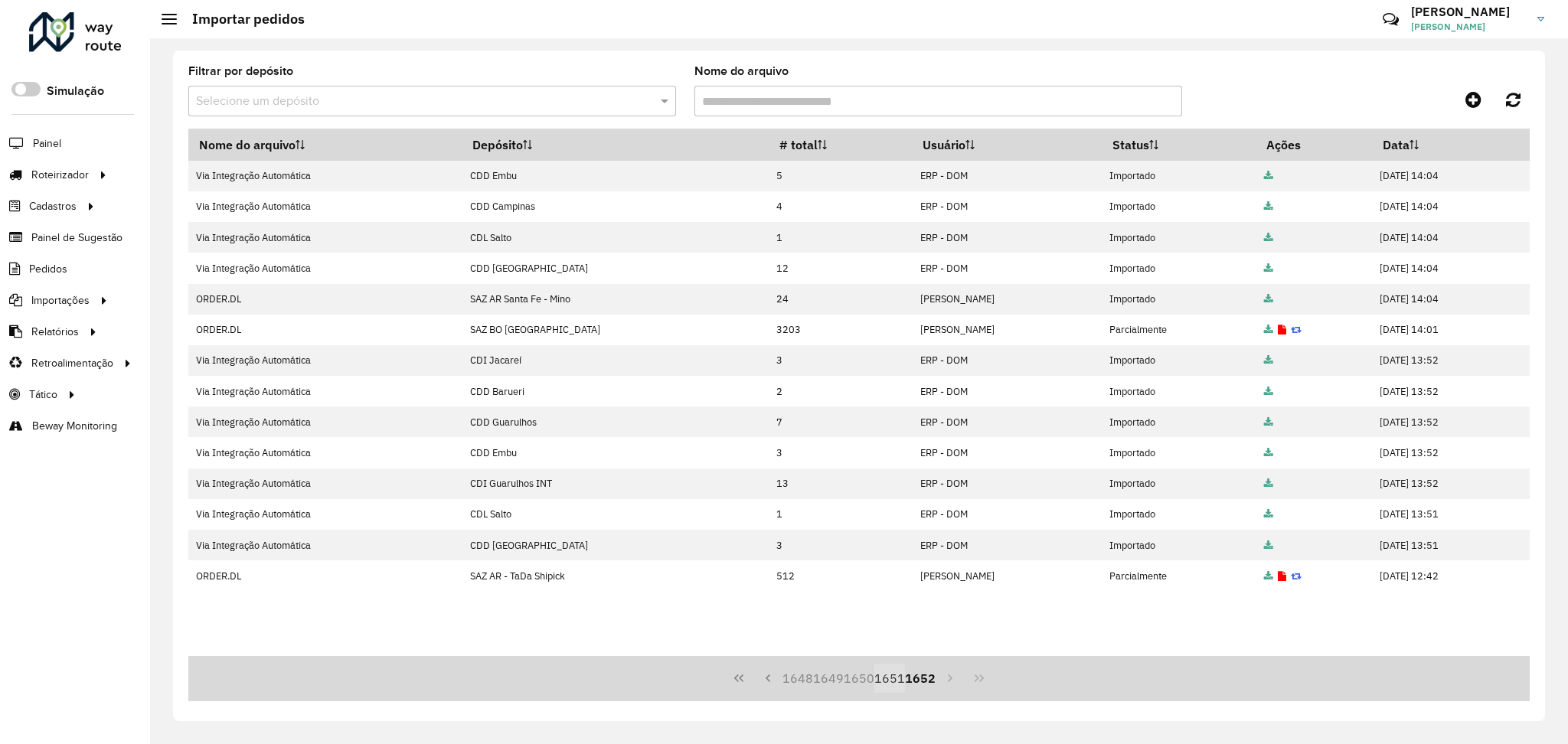
click at [888, 680] on button "1651" at bounding box center [889, 678] width 30 height 29
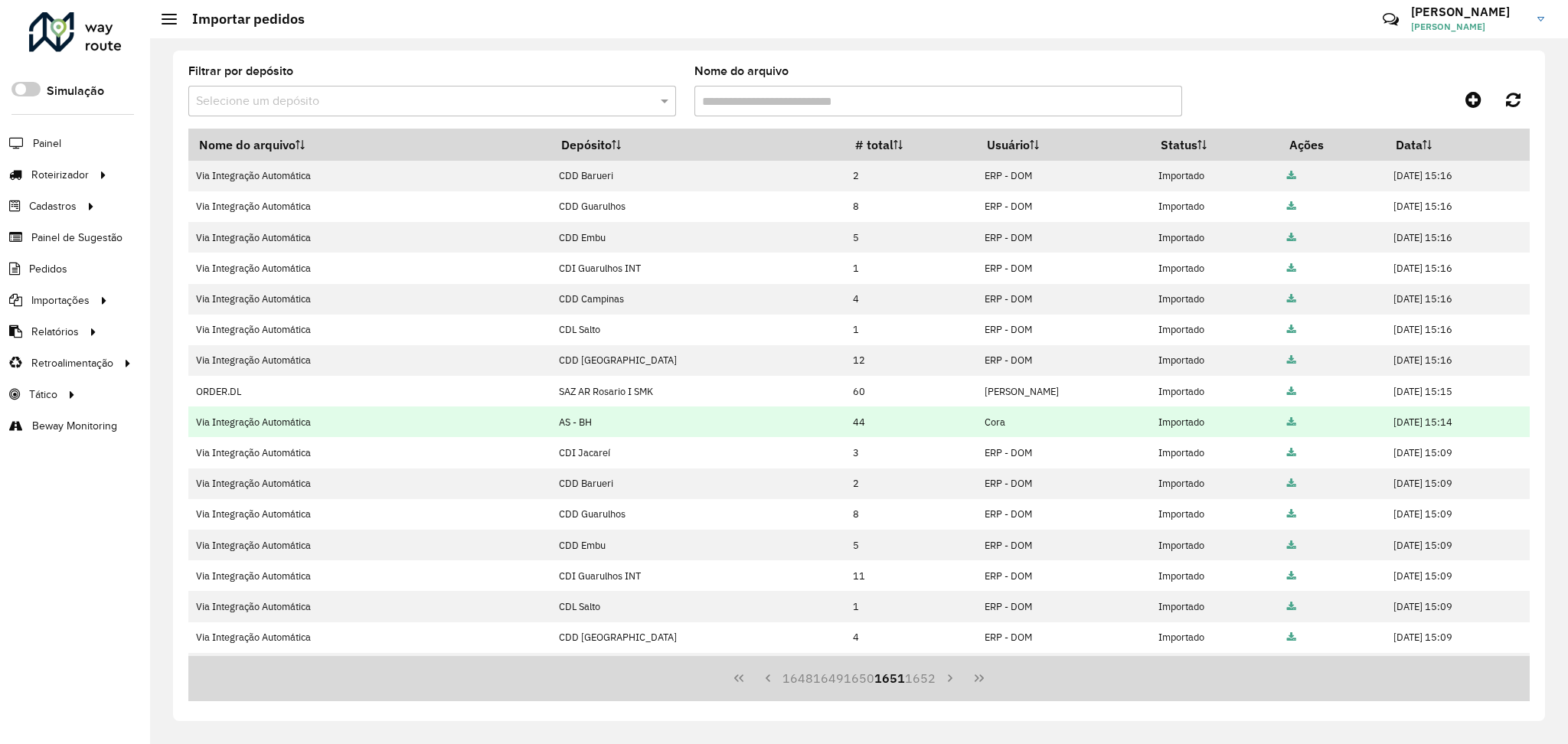
drag, startPoint x: 560, startPoint y: 424, endPoint x: 518, endPoint y: 423, distance: 42.0
click at [551, 423] on td "AS - BH" at bounding box center [698, 421] width 294 height 30
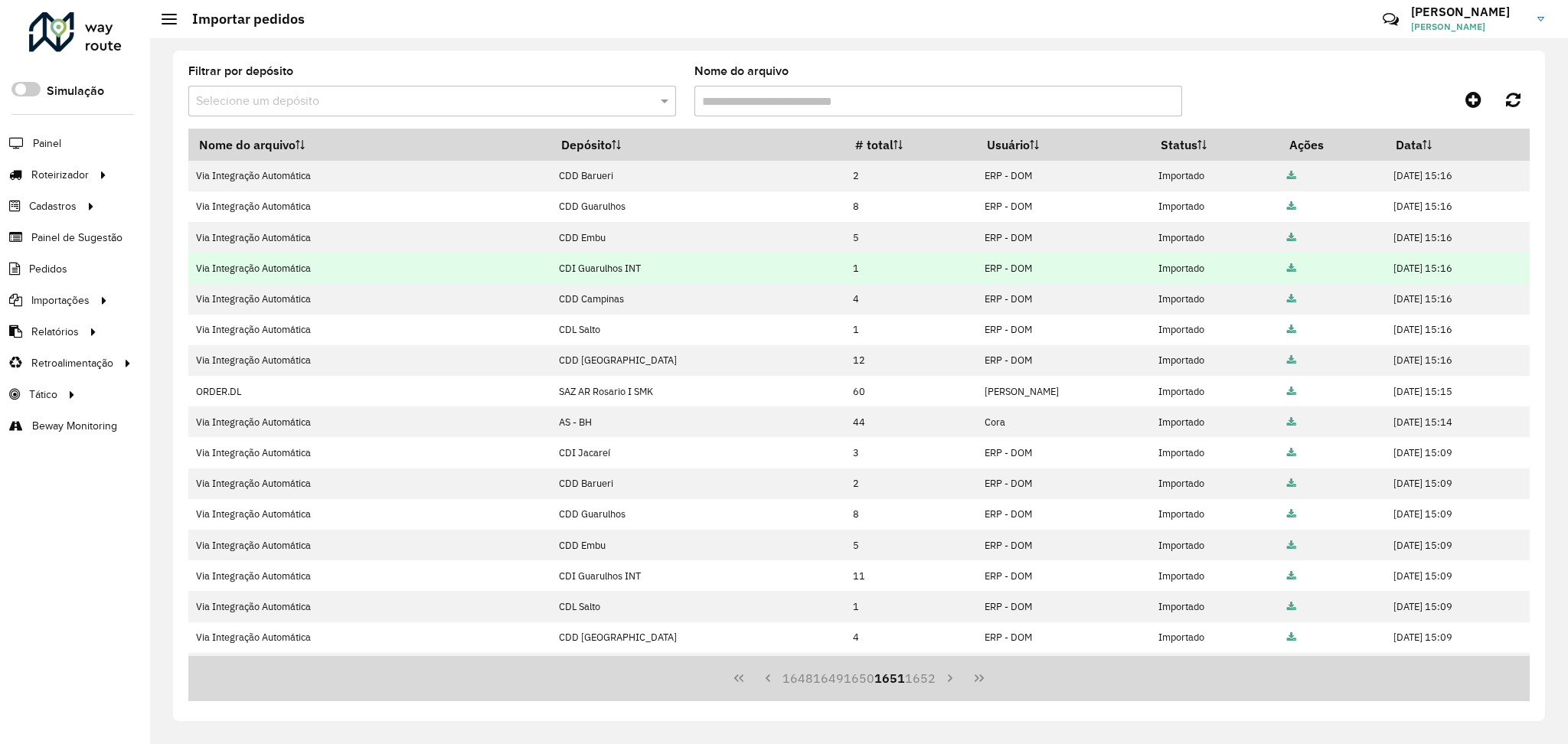
copy td "AS - BH"
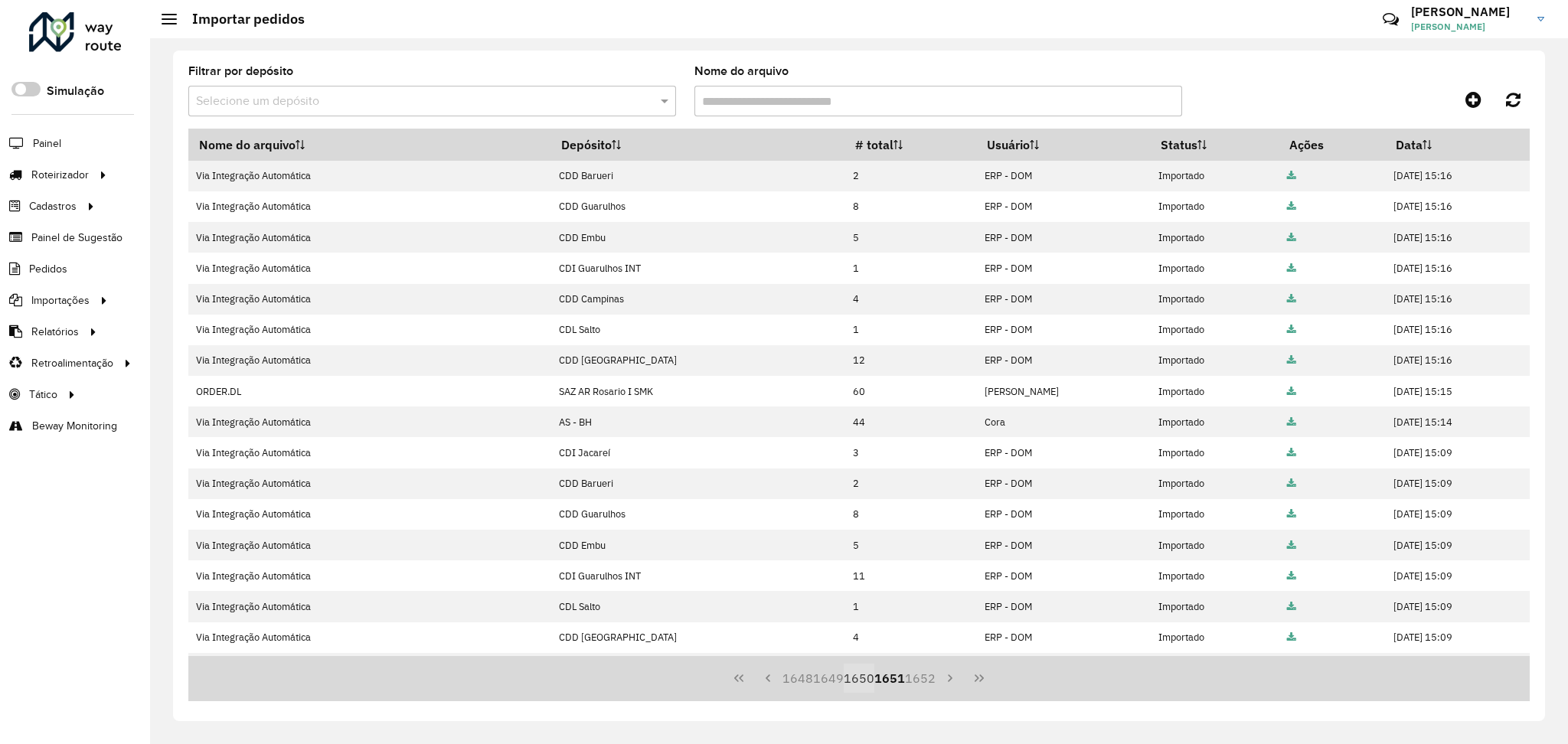
click at [863, 681] on button "1650" at bounding box center [858, 678] width 30 height 29
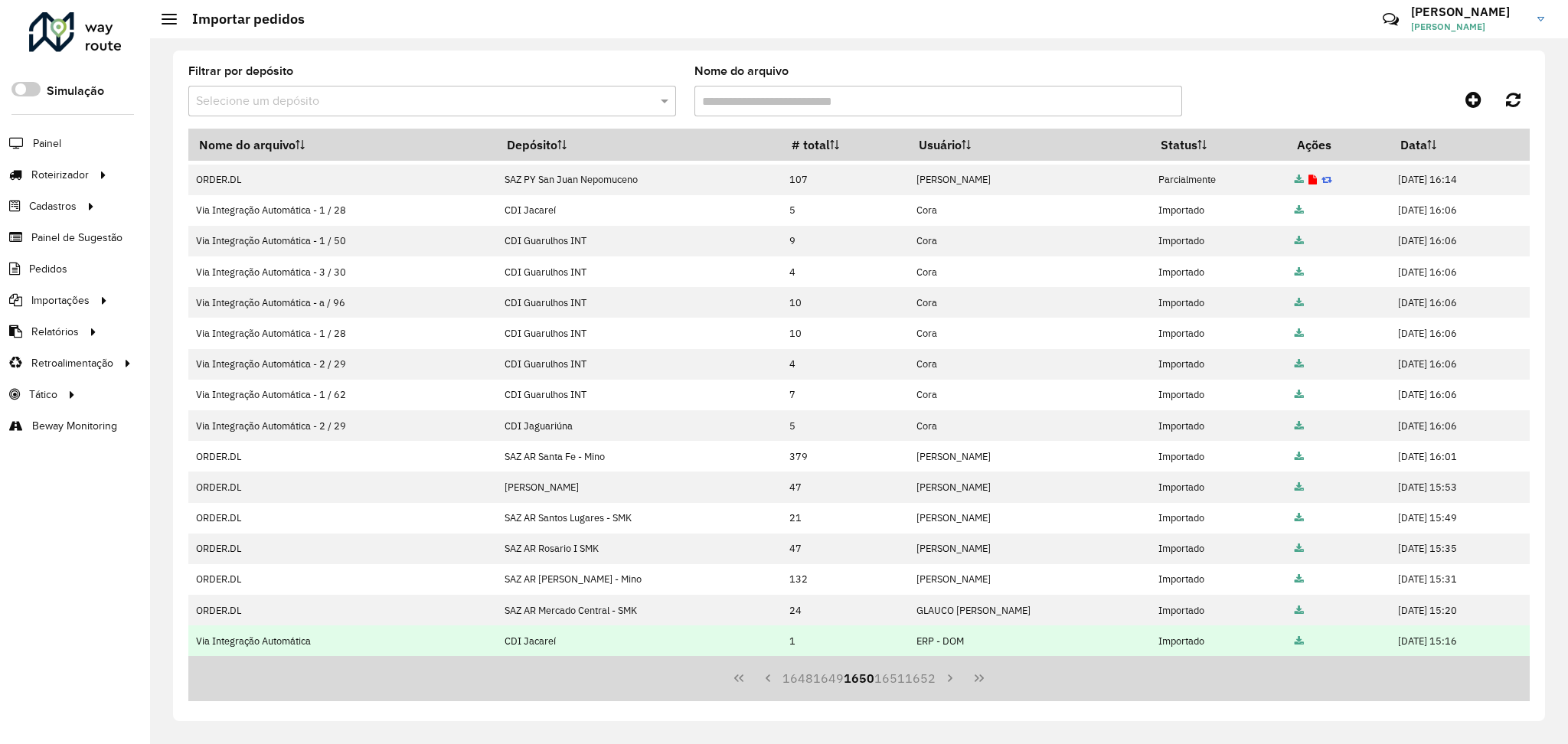
scroll to position [120, 0]
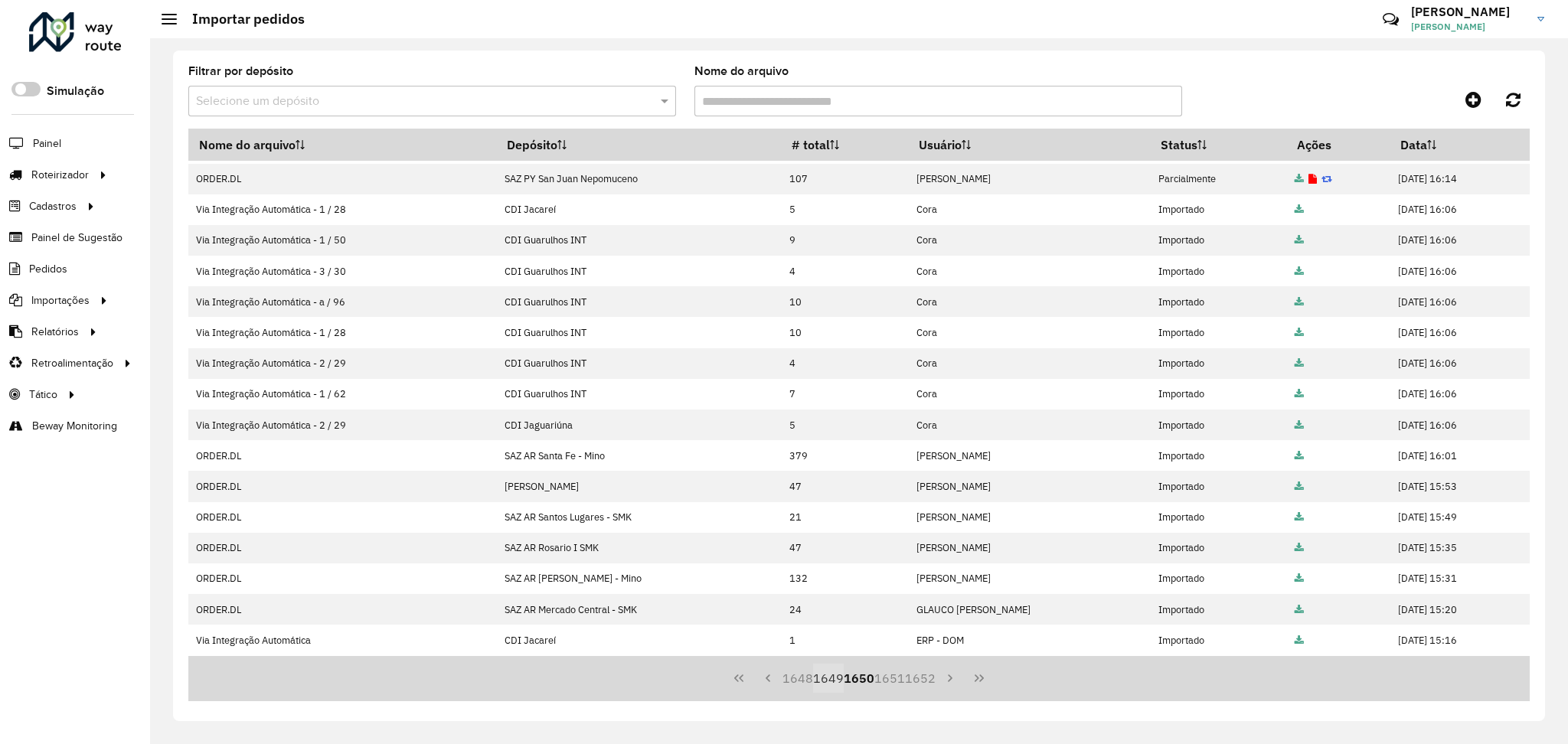
click at [836, 679] on button "1649" at bounding box center [828, 678] width 30 height 29
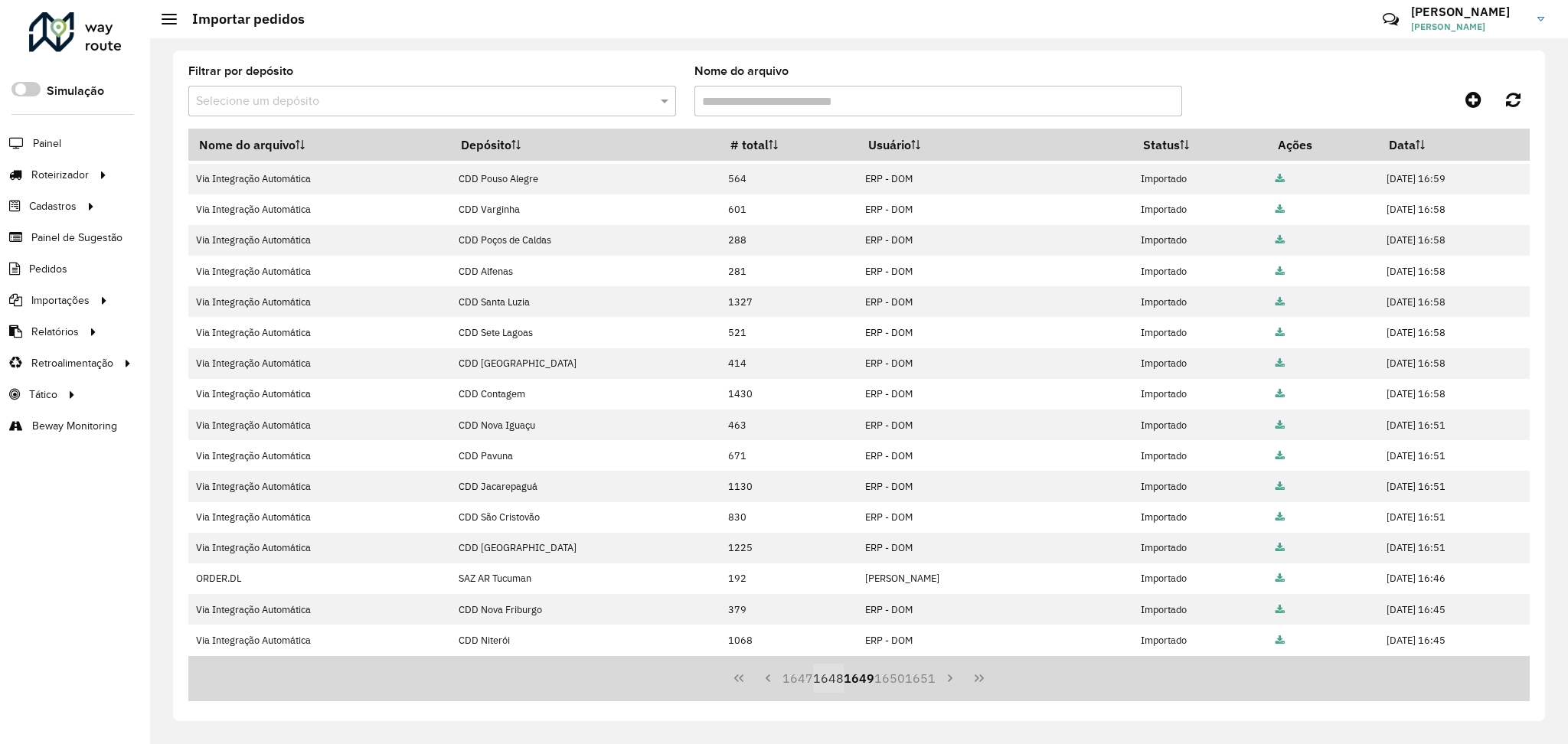
click at [829, 681] on button "1648" at bounding box center [828, 678] width 30 height 29
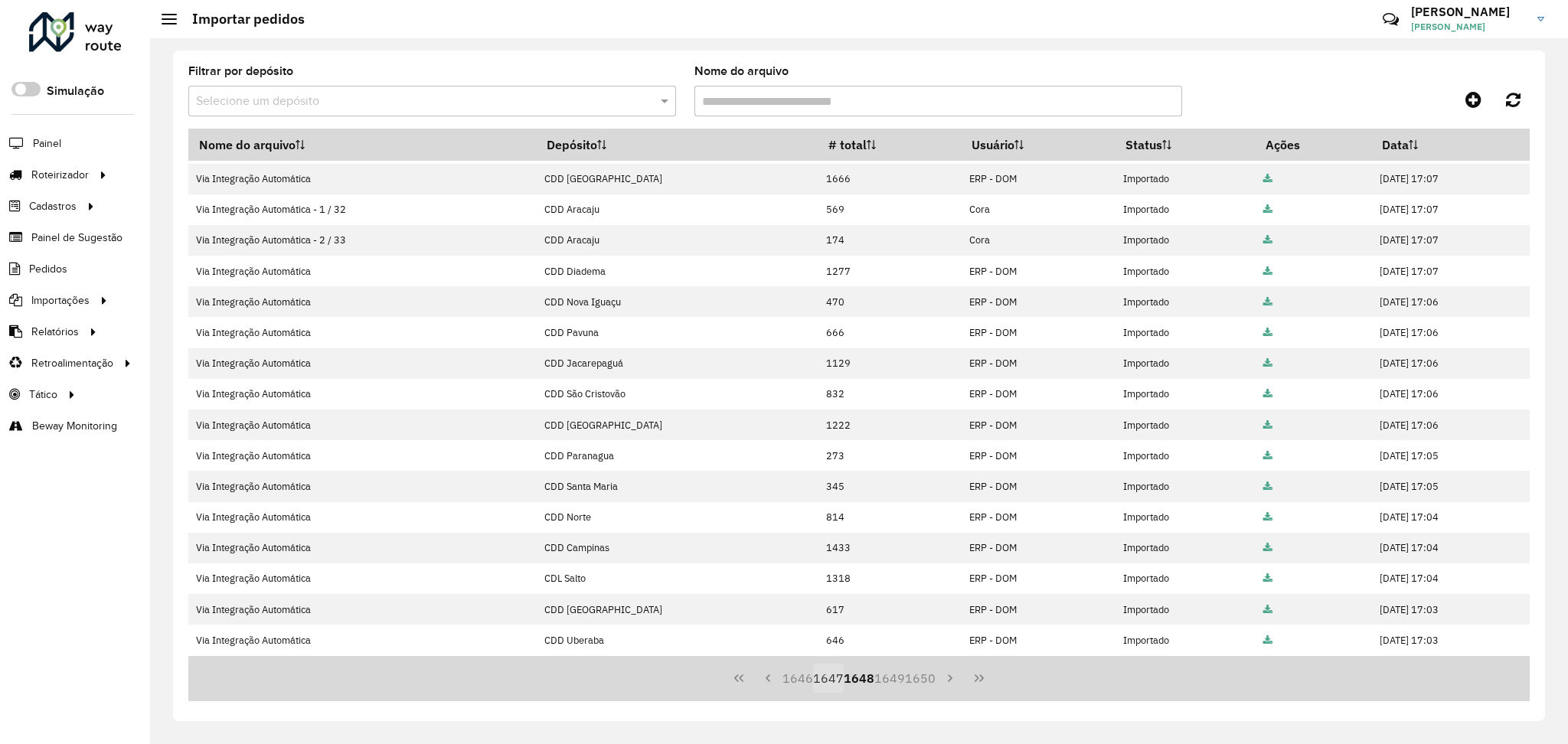
click at [831, 678] on button "1647" at bounding box center [828, 678] width 30 height 29
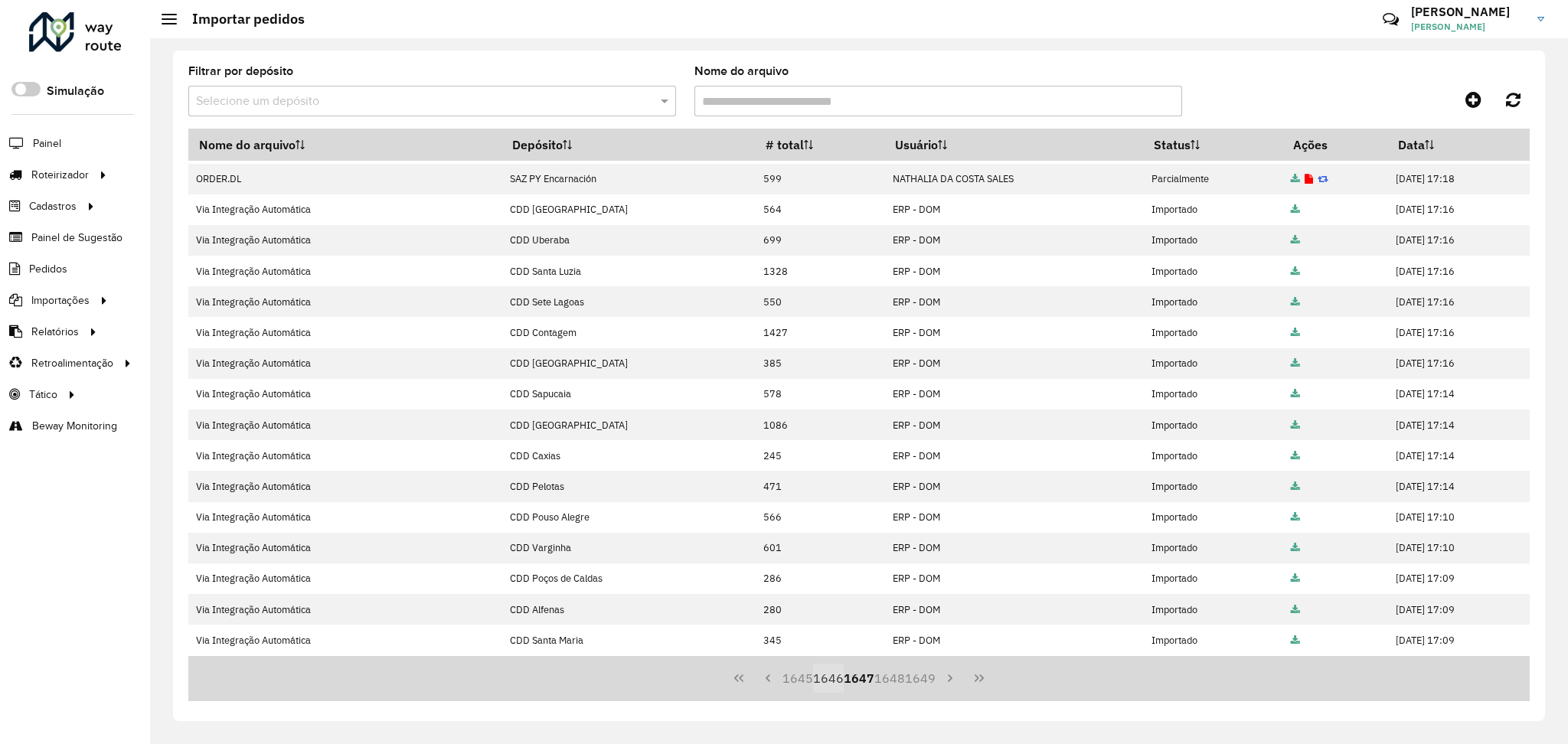
click at [829, 680] on button "1646" at bounding box center [828, 678] width 30 height 29
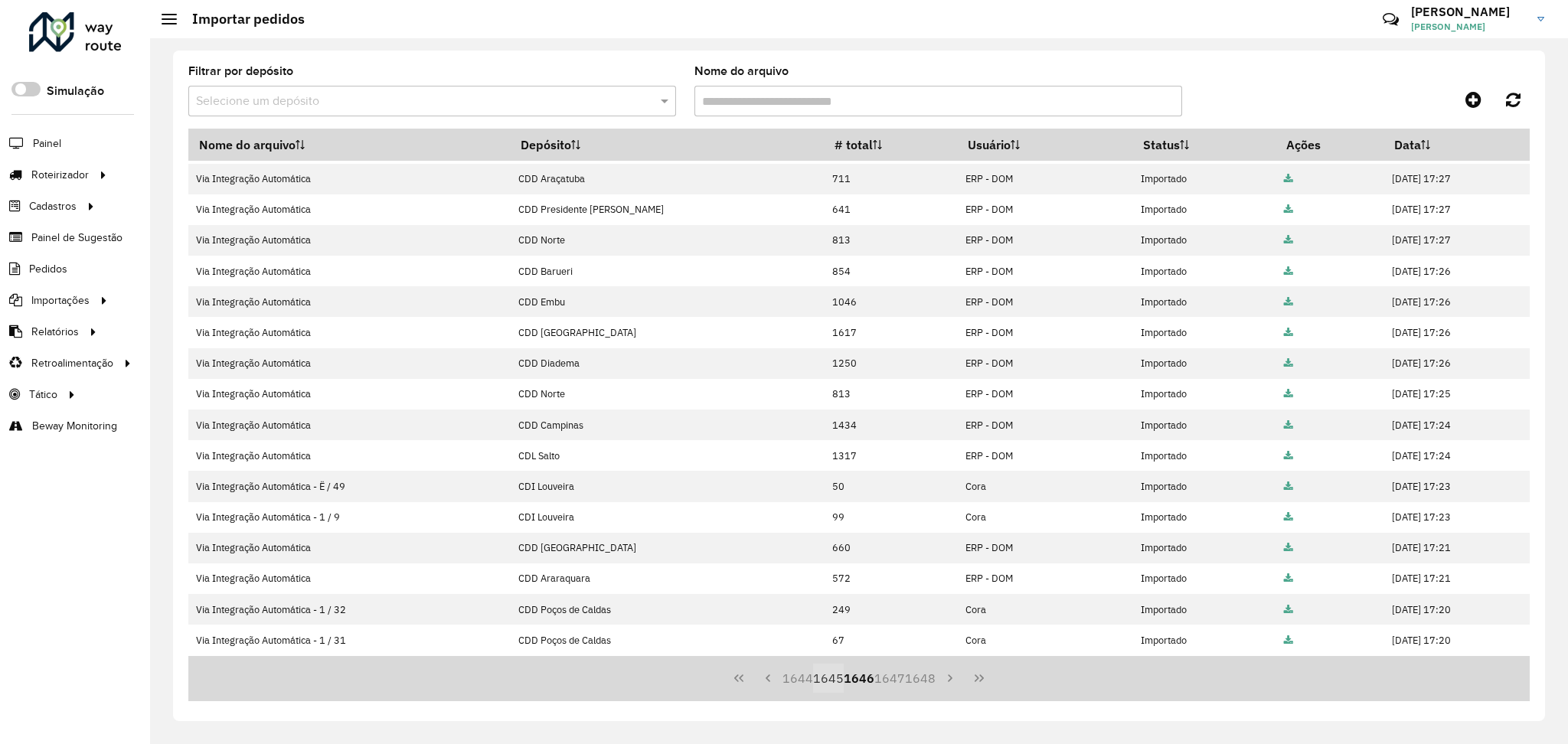
click at [825, 678] on button "1645" at bounding box center [828, 678] width 30 height 29
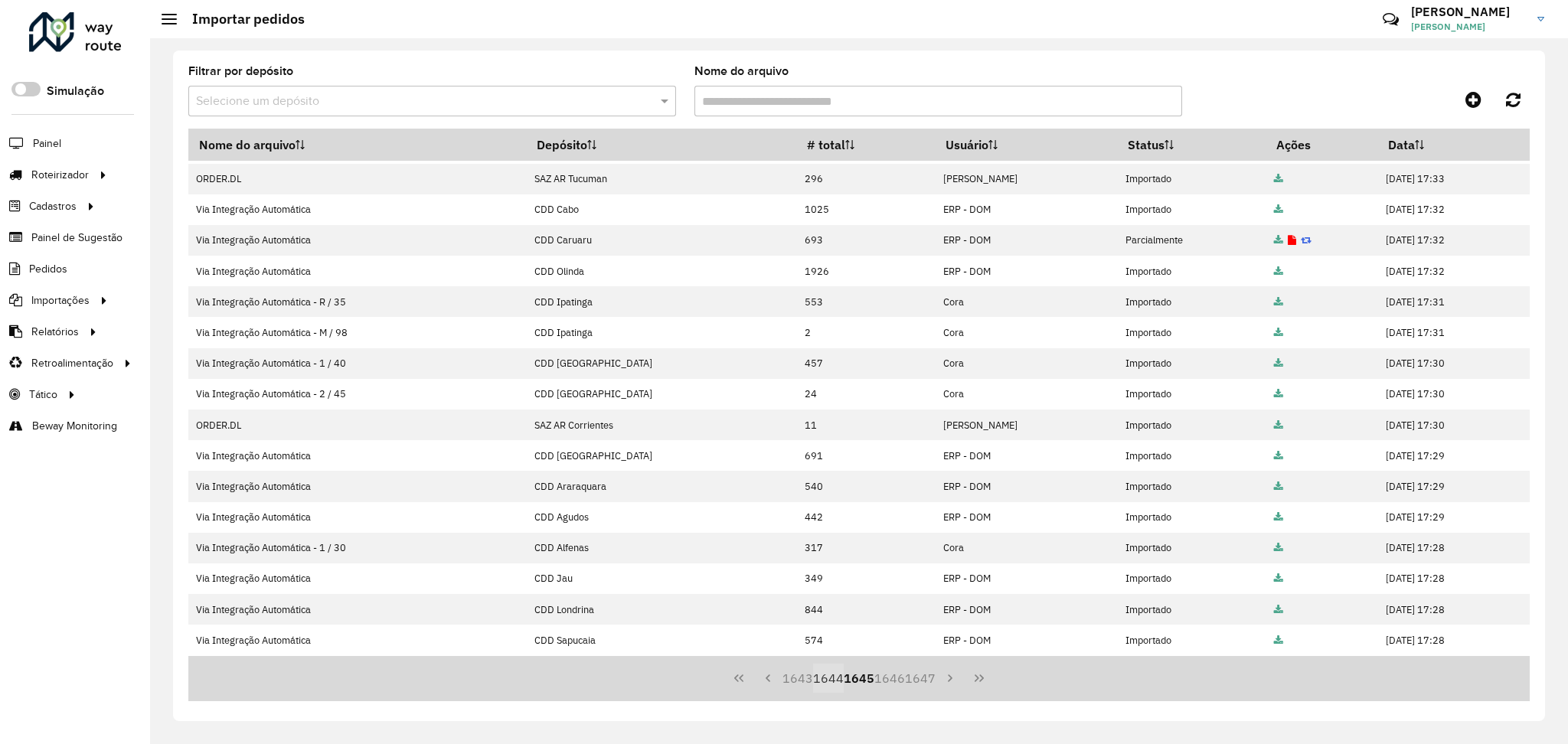
click at [819, 684] on button "1644" at bounding box center [828, 678] width 30 height 29
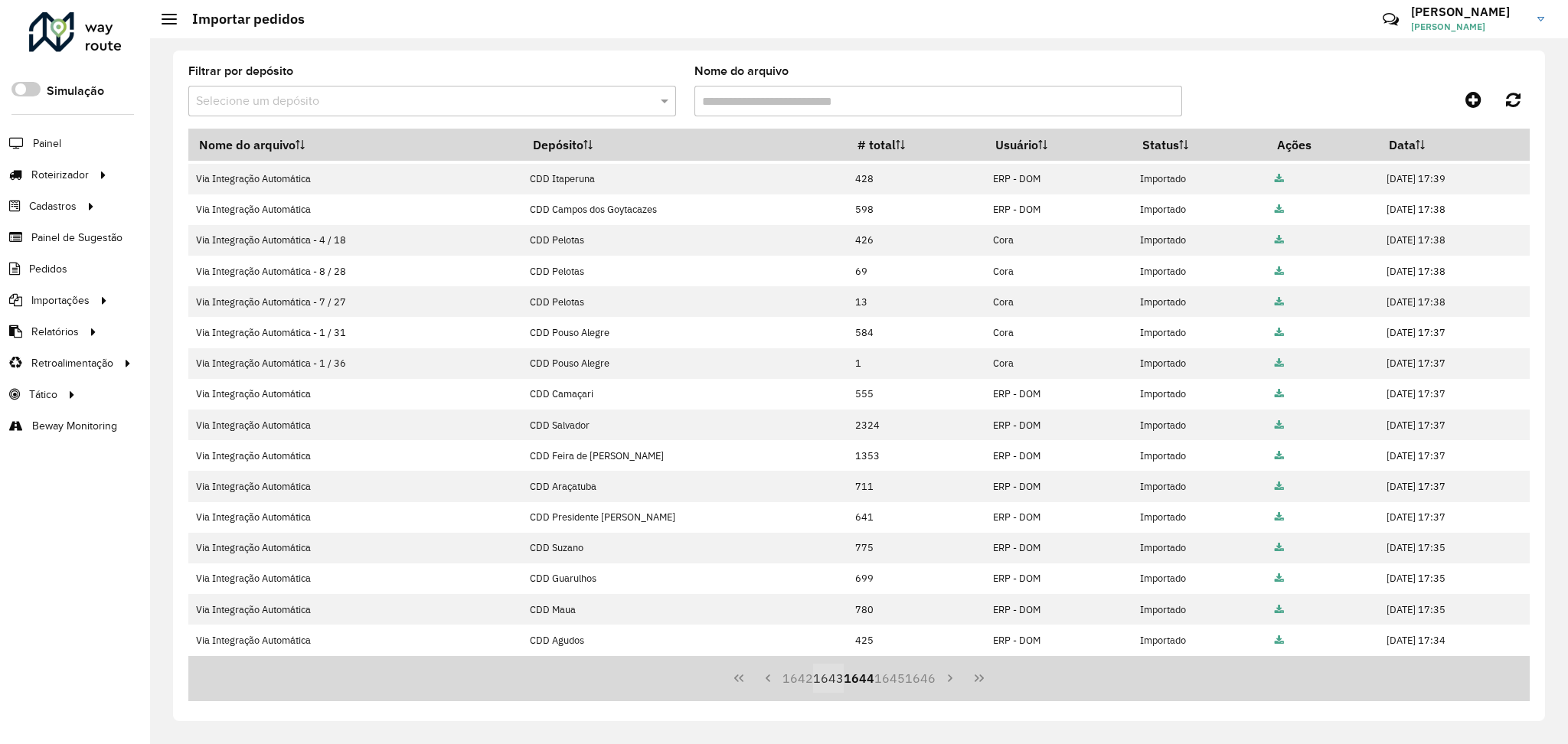
click at [821, 673] on button "1643" at bounding box center [828, 678] width 30 height 29
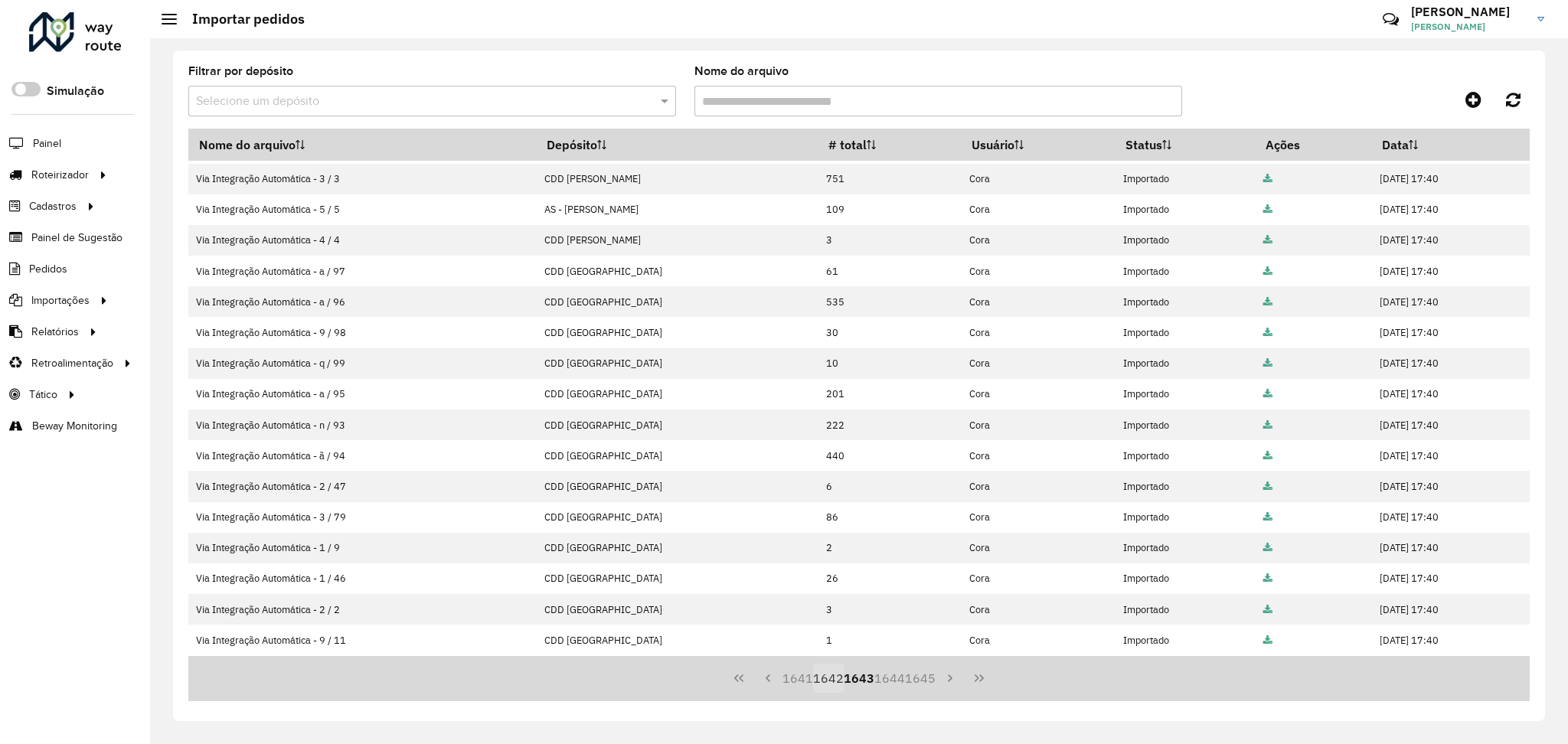
click at [819, 676] on button "1642" at bounding box center [828, 678] width 30 height 29
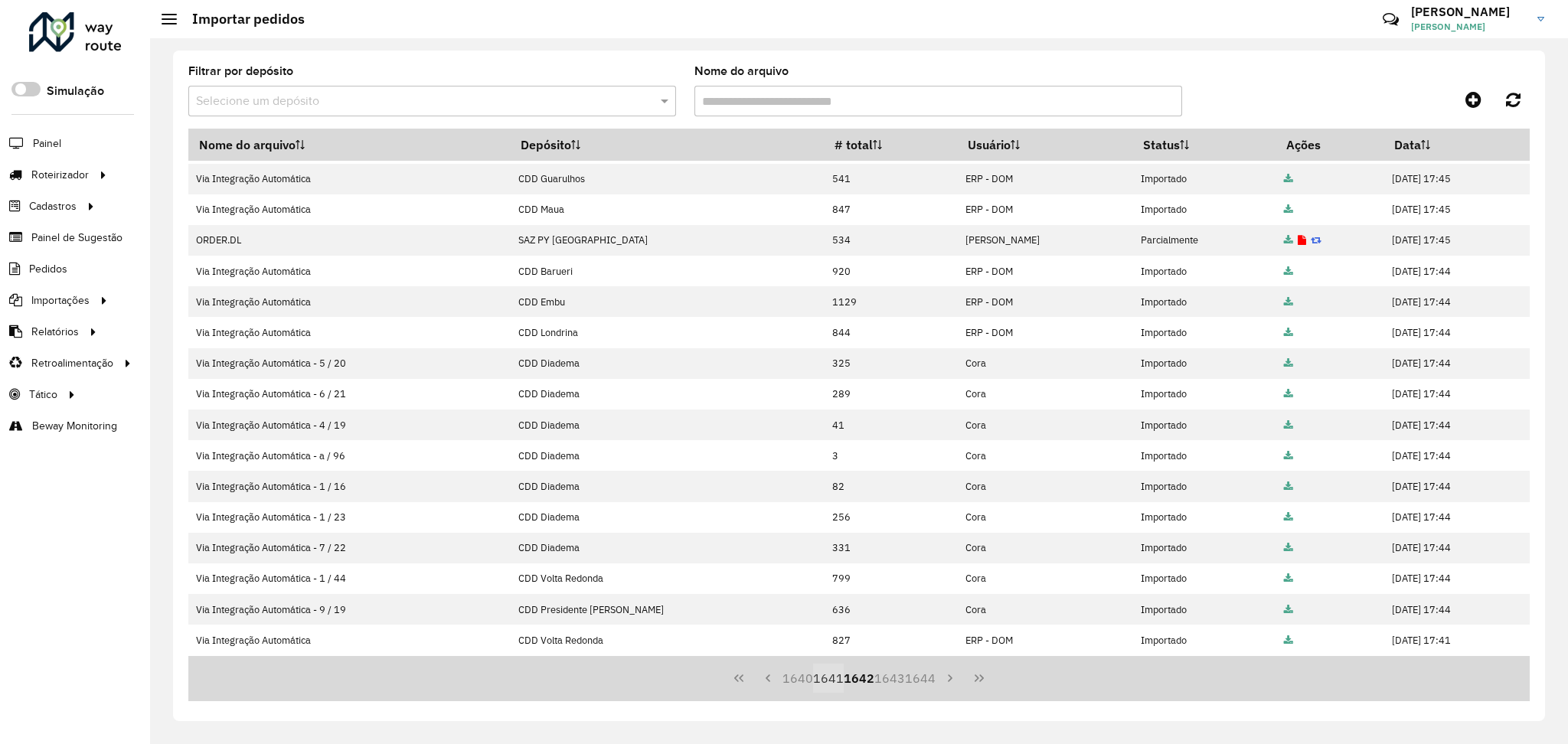
click at [830, 677] on button "1641" at bounding box center [828, 678] width 30 height 29
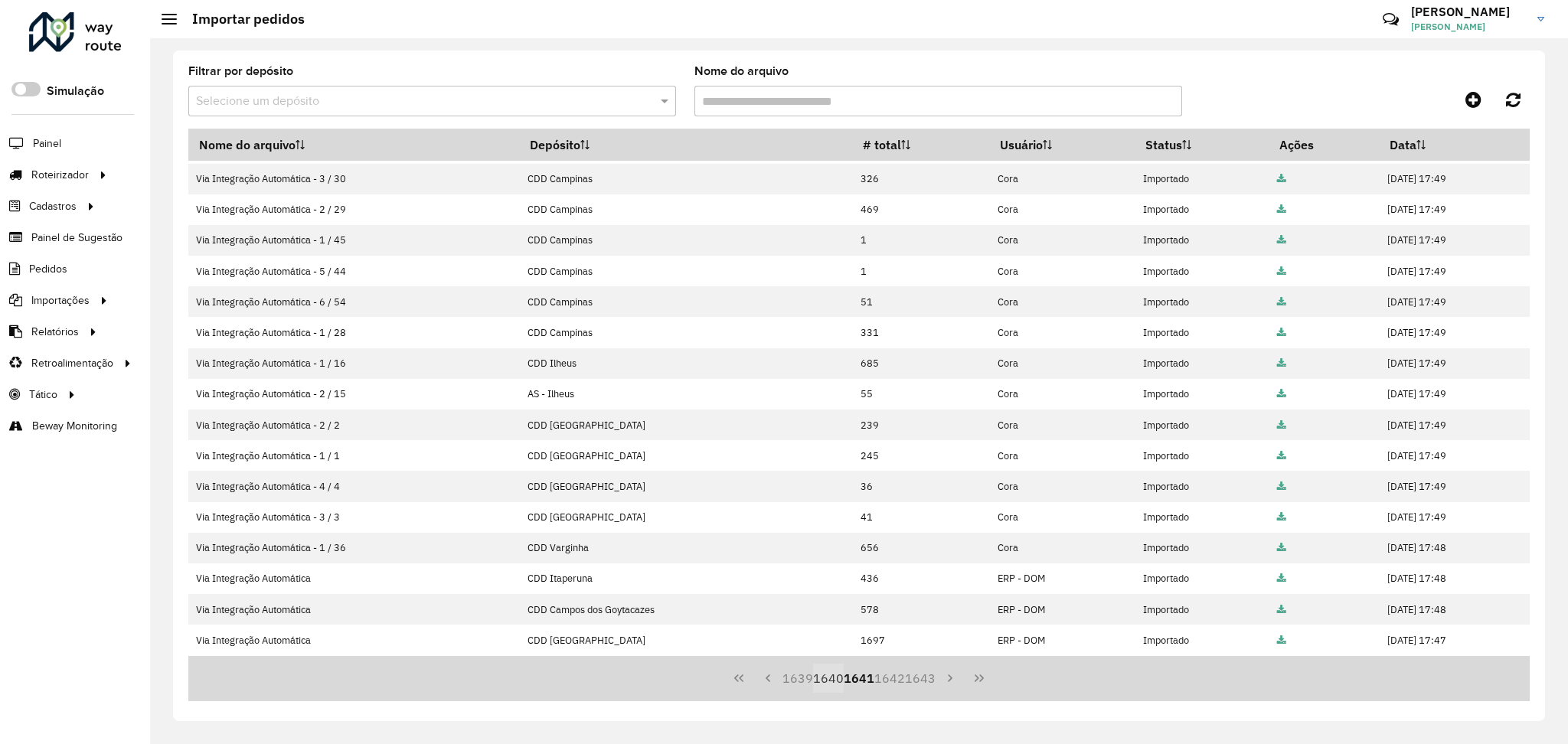
click at [829, 680] on button "1640" at bounding box center [828, 678] width 30 height 29
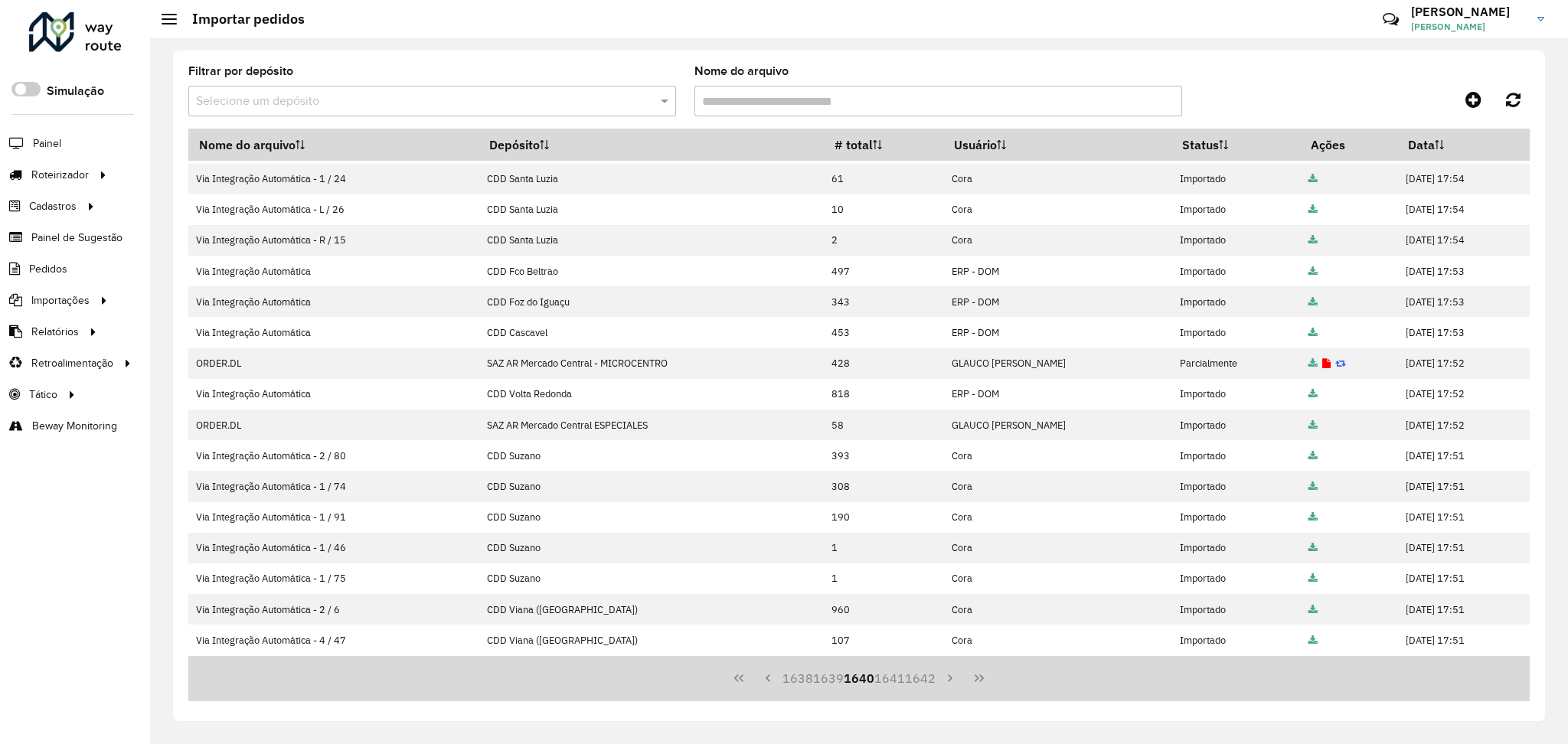
scroll to position [0, 0]
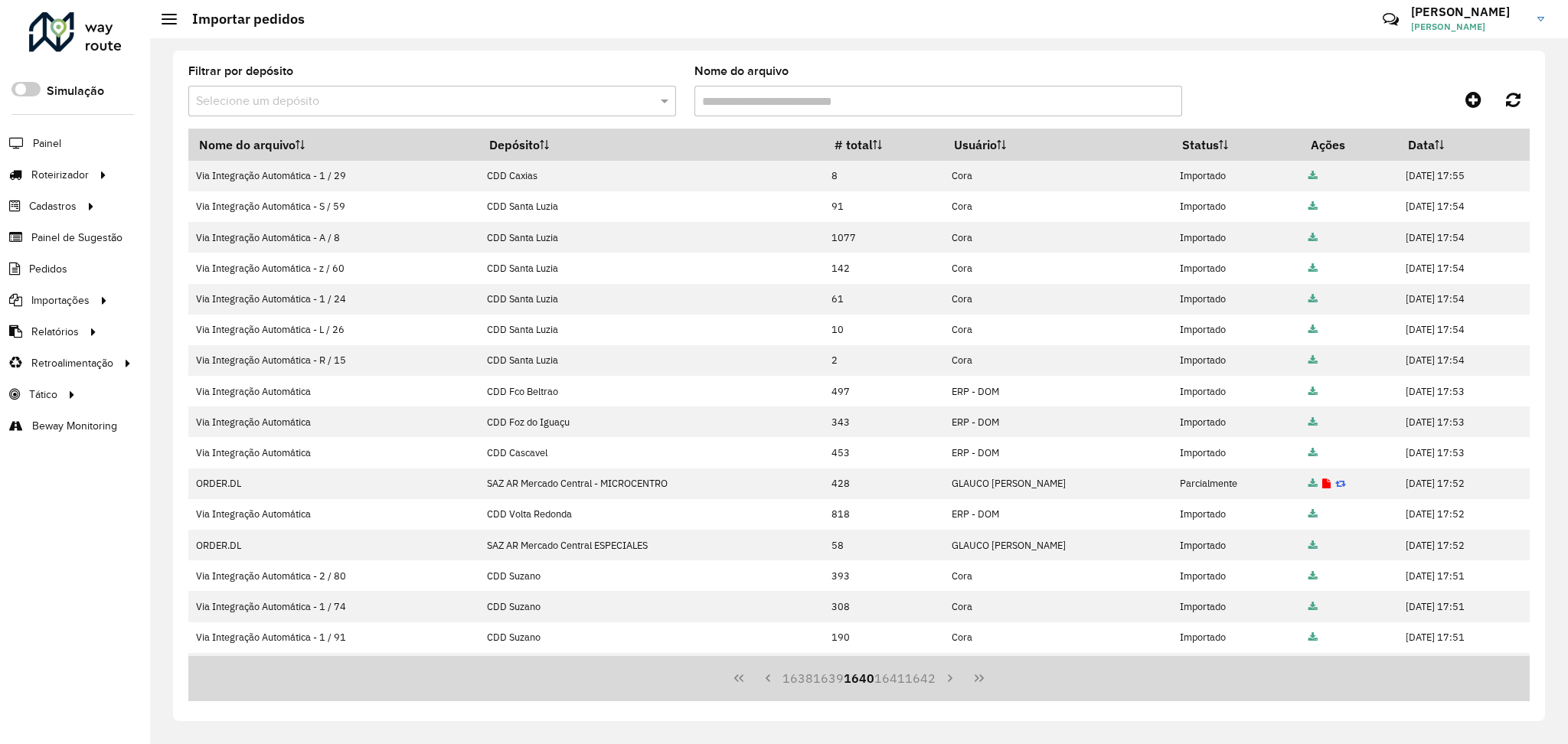
click at [829, 680] on button "1639" at bounding box center [828, 678] width 30 height 29
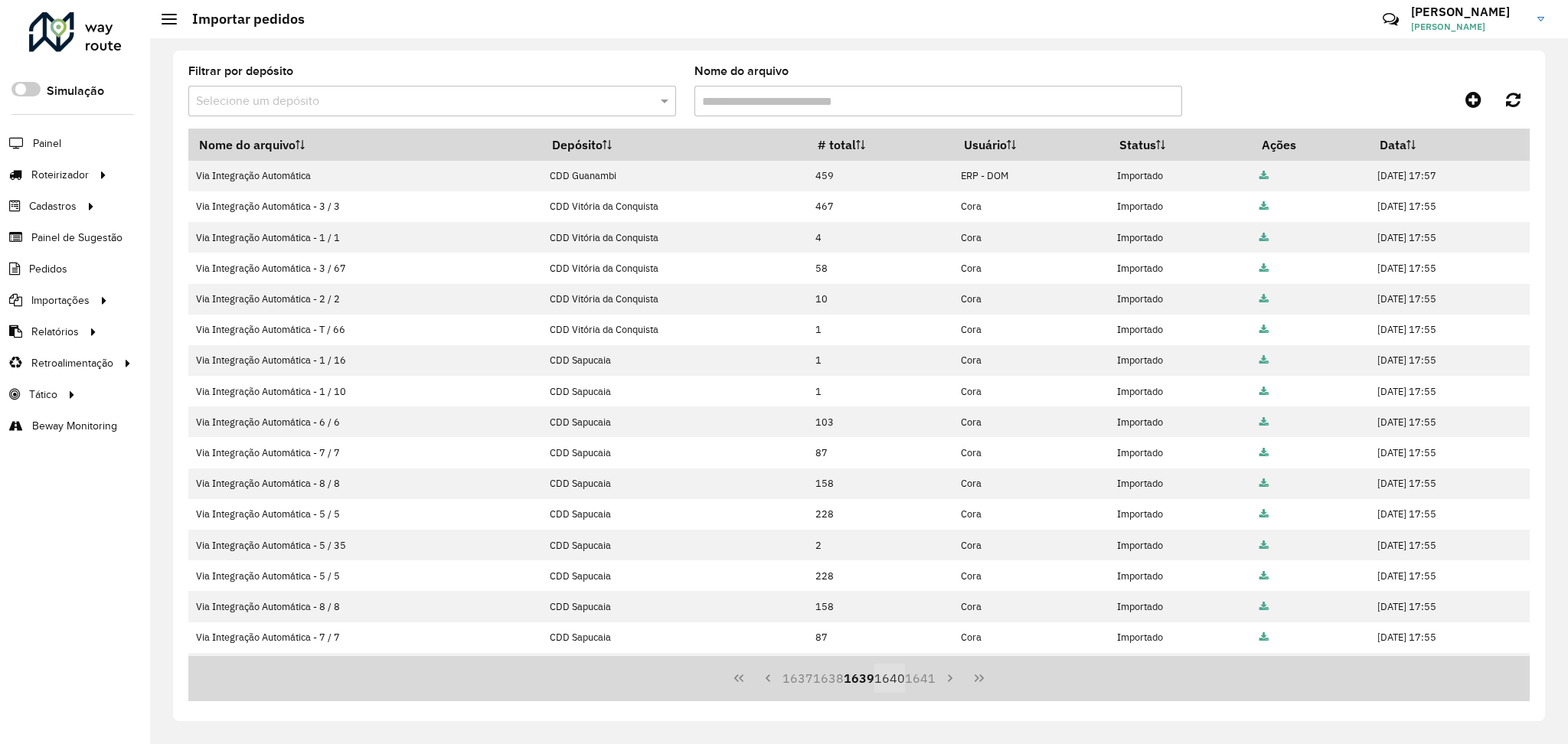
click at [829, 680] on button "1638" at bounding box center [828, 678] width 30 height 29
click at [829, 680] on button "1637" at bounding box center [828, 678] width 30 height 29
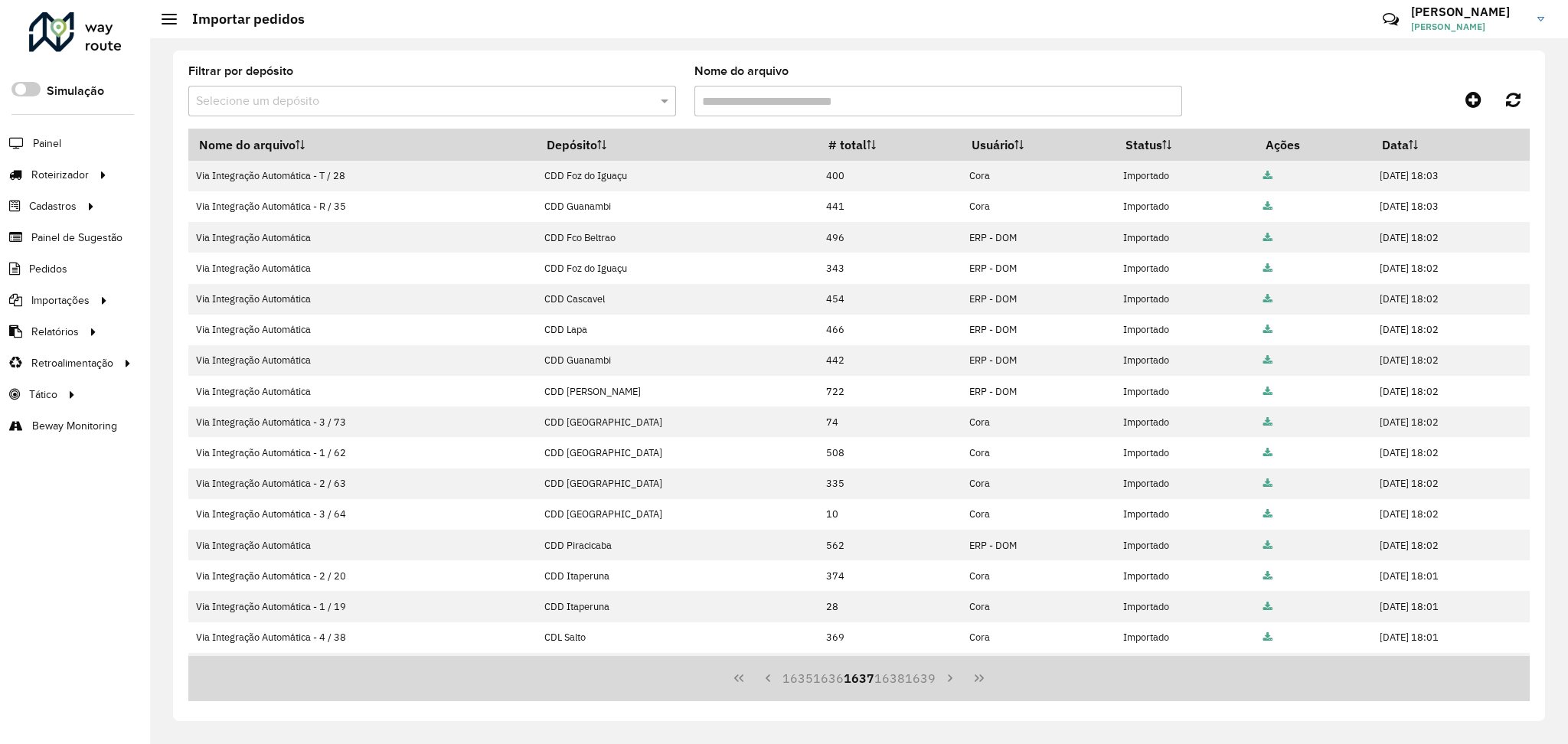
click at [829, 680] on button "1636" at bounding box center [828, 678] width 30 height 29
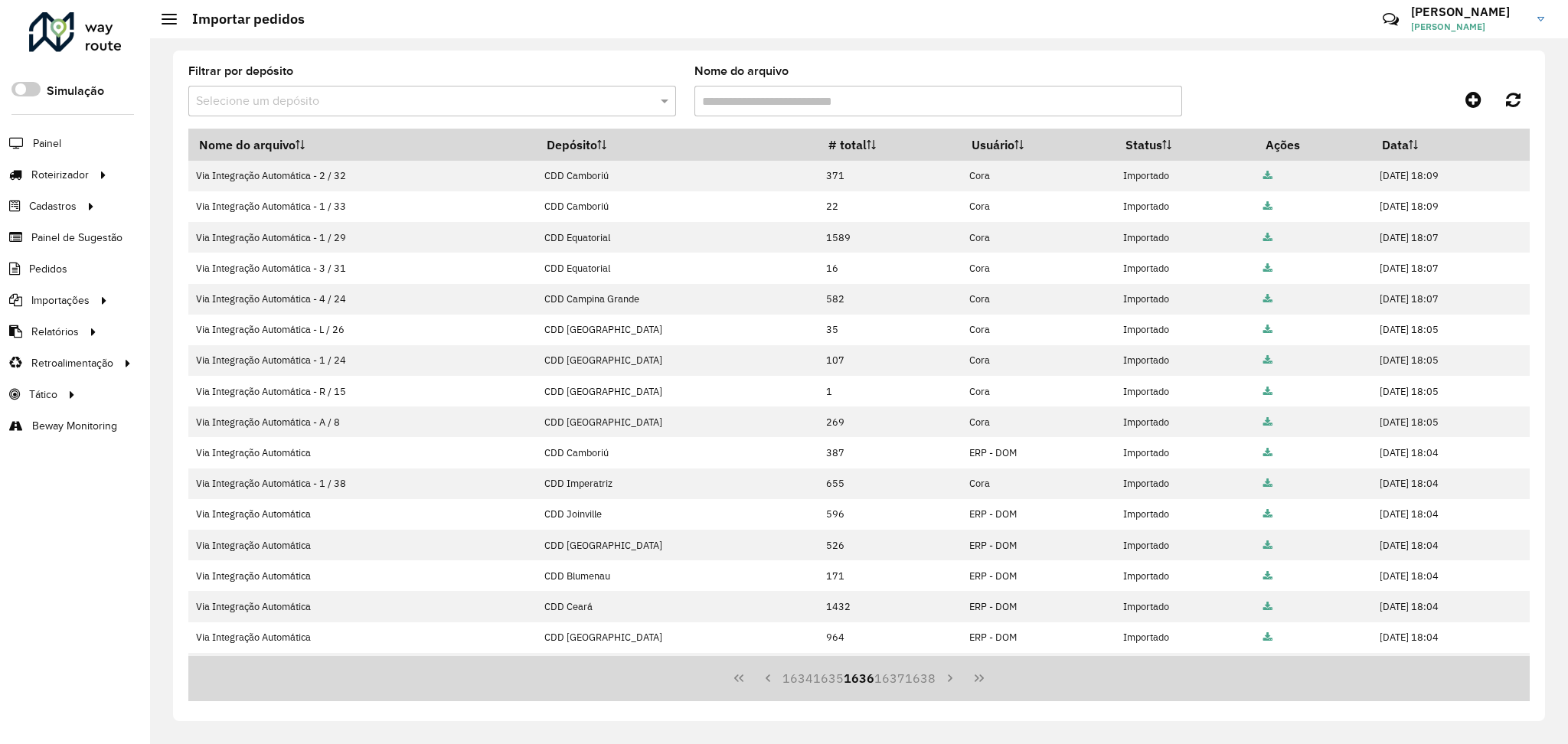
click at [829, 680] on button "1635" at bounding box center [828, 678] width 30 height 29
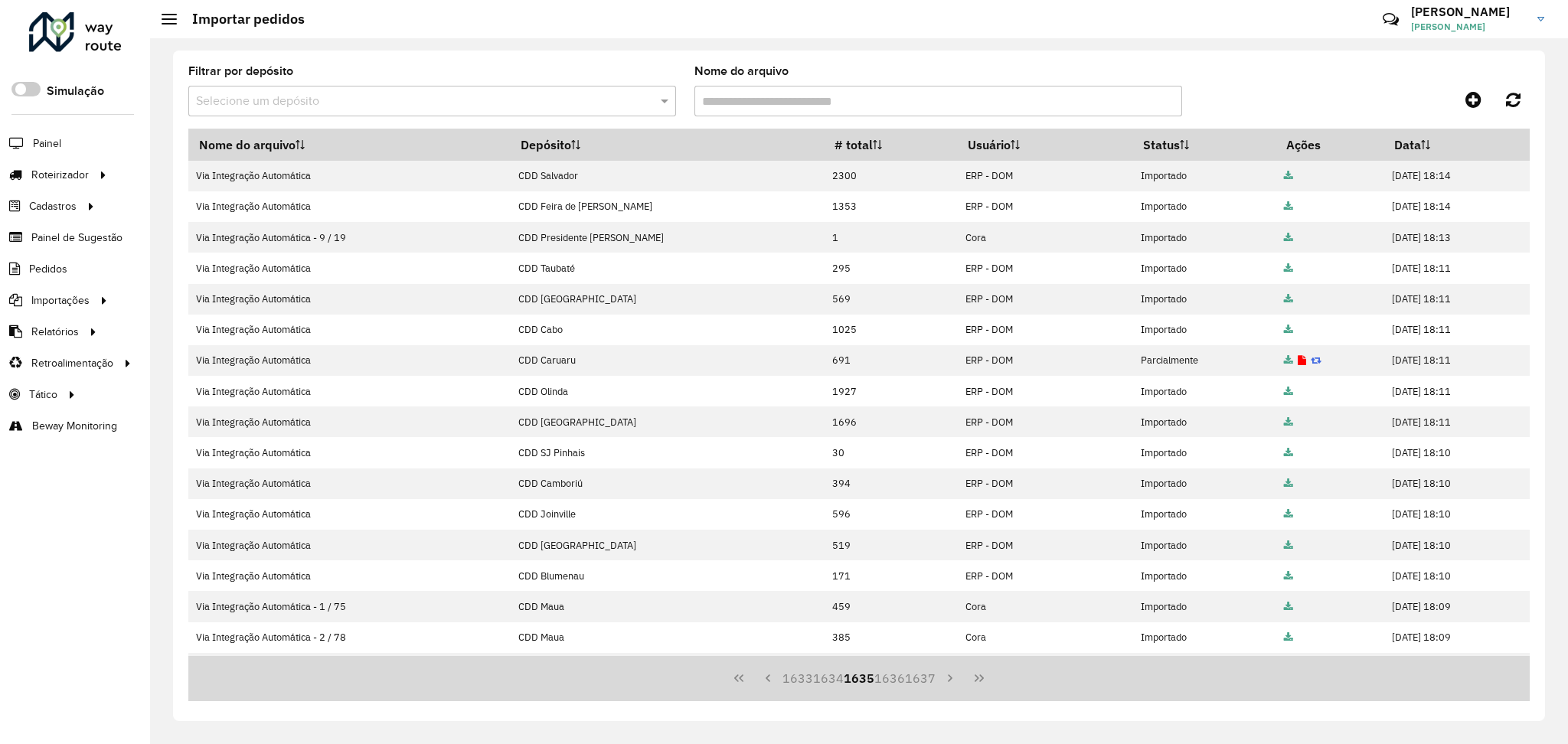
click at [829, 680] on button "1634" at bounding box center [828, 678] width 30 height 29
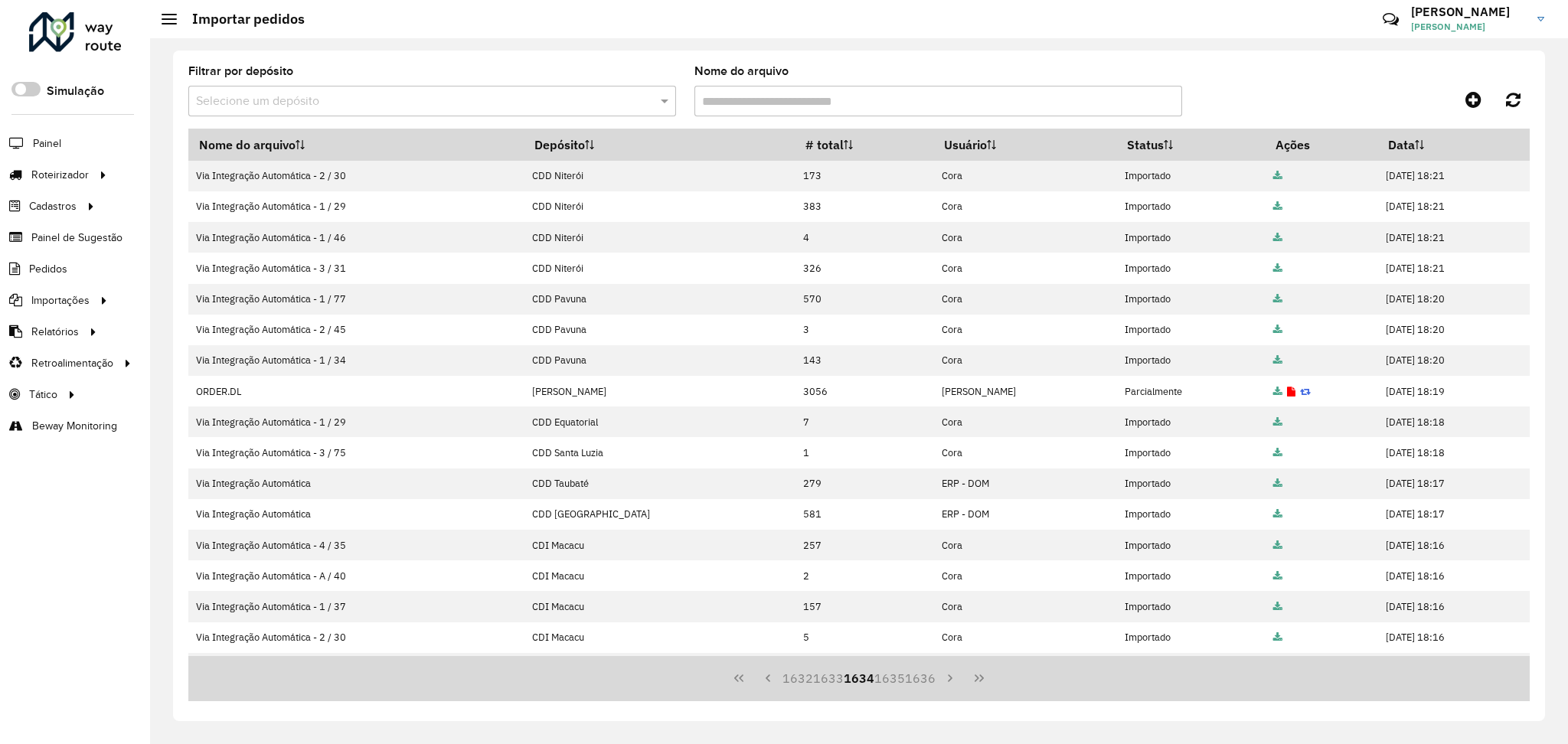
click at [829, 680] on button "1633" at bounding box center [828, 678] width 30 height 29
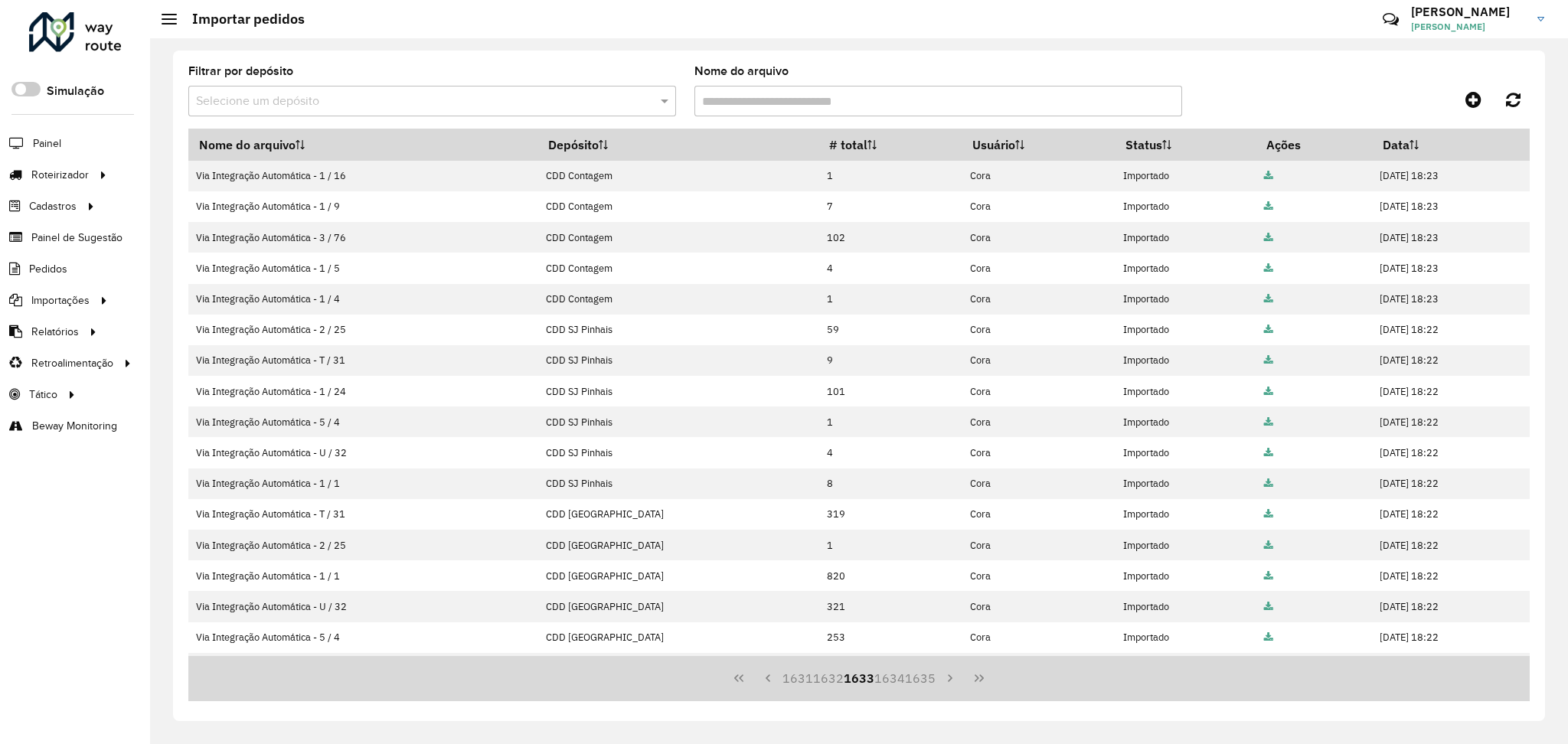
click at [829, 680] on button "1632" at bounding box center [828, 678] width 30 height 29
click at [829, 680] on button "1631" at bounding box center [828, 678] width 30 height 29
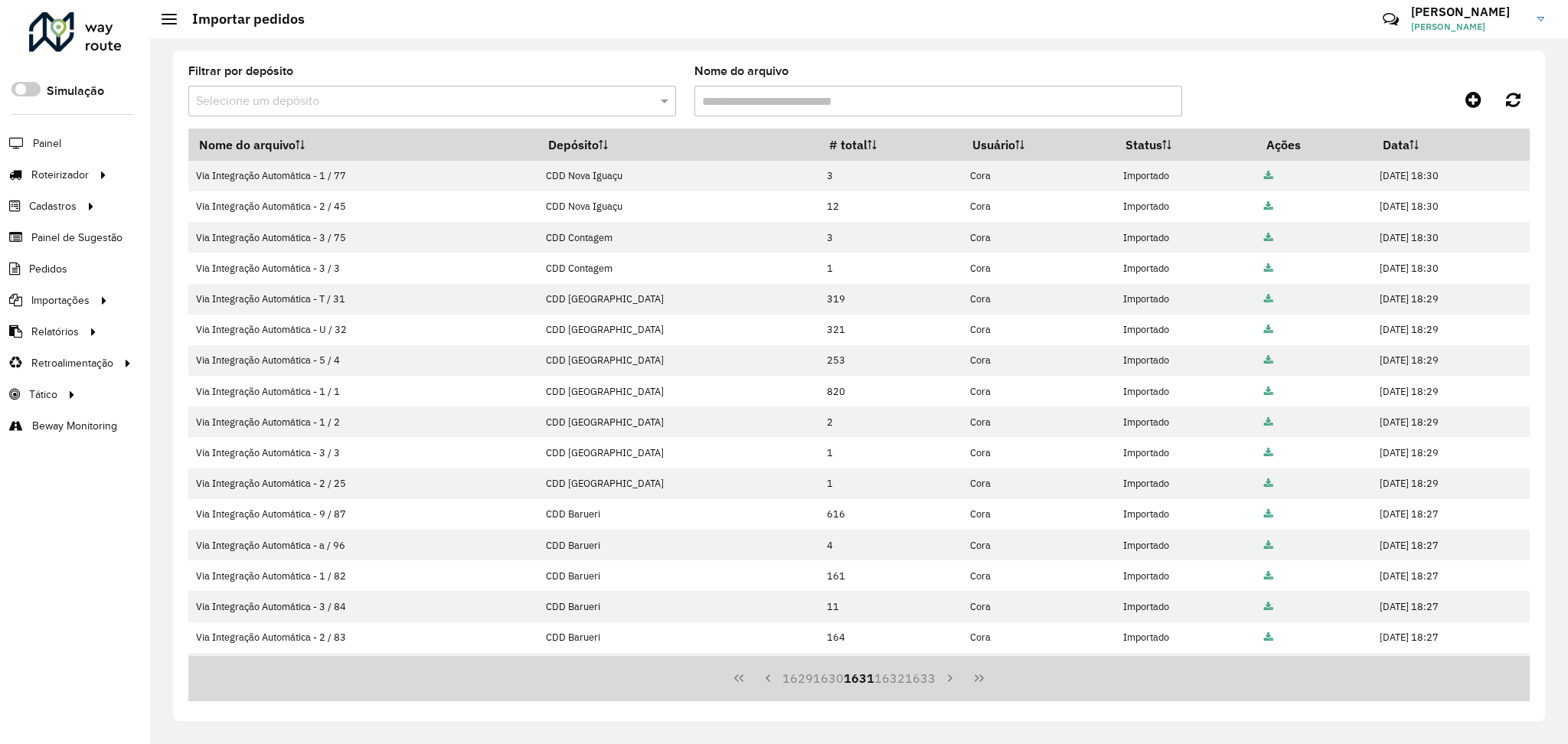
click at [829, 680] on button "1630" at bounding box center [828, 678] width 30 height 29
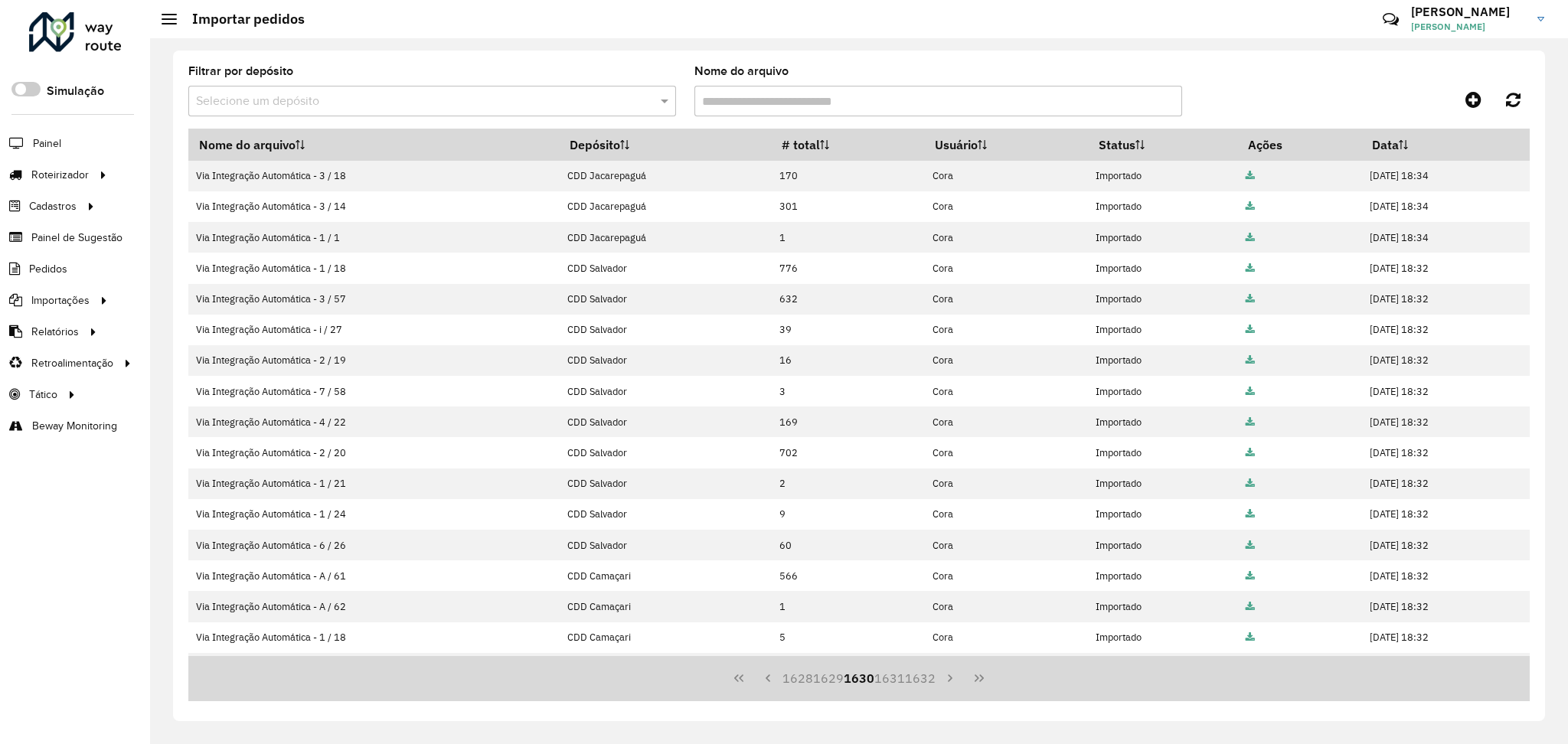
click at [829, 680] on button "1629" at bounding box center [828, 678] width 30 height 29
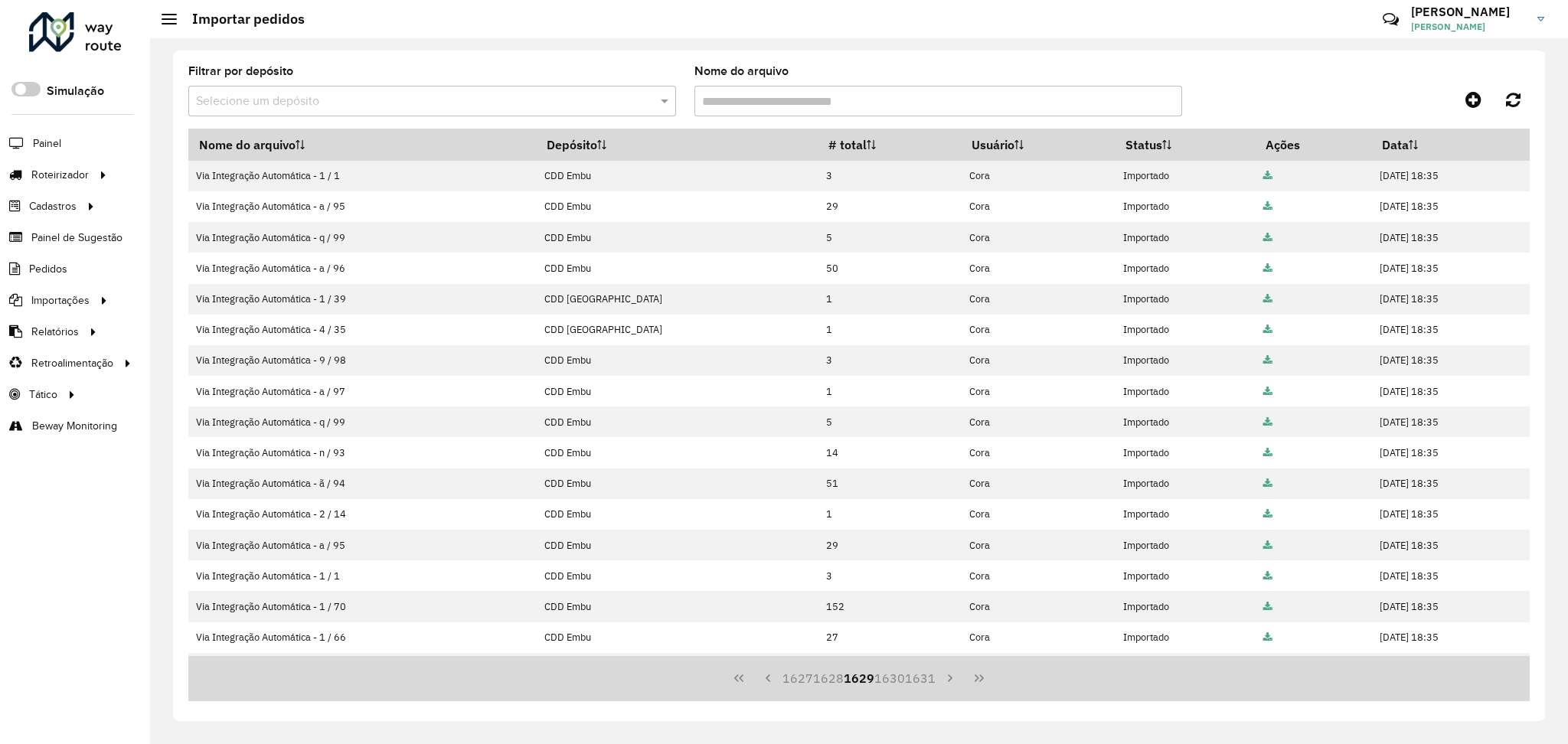
click at [829, 680] on button "1628" at bounding box center [828, 678] width 30 height 29
click at [829, 680] on button "1627" at bounding box center [828, 678] width 30 height 29
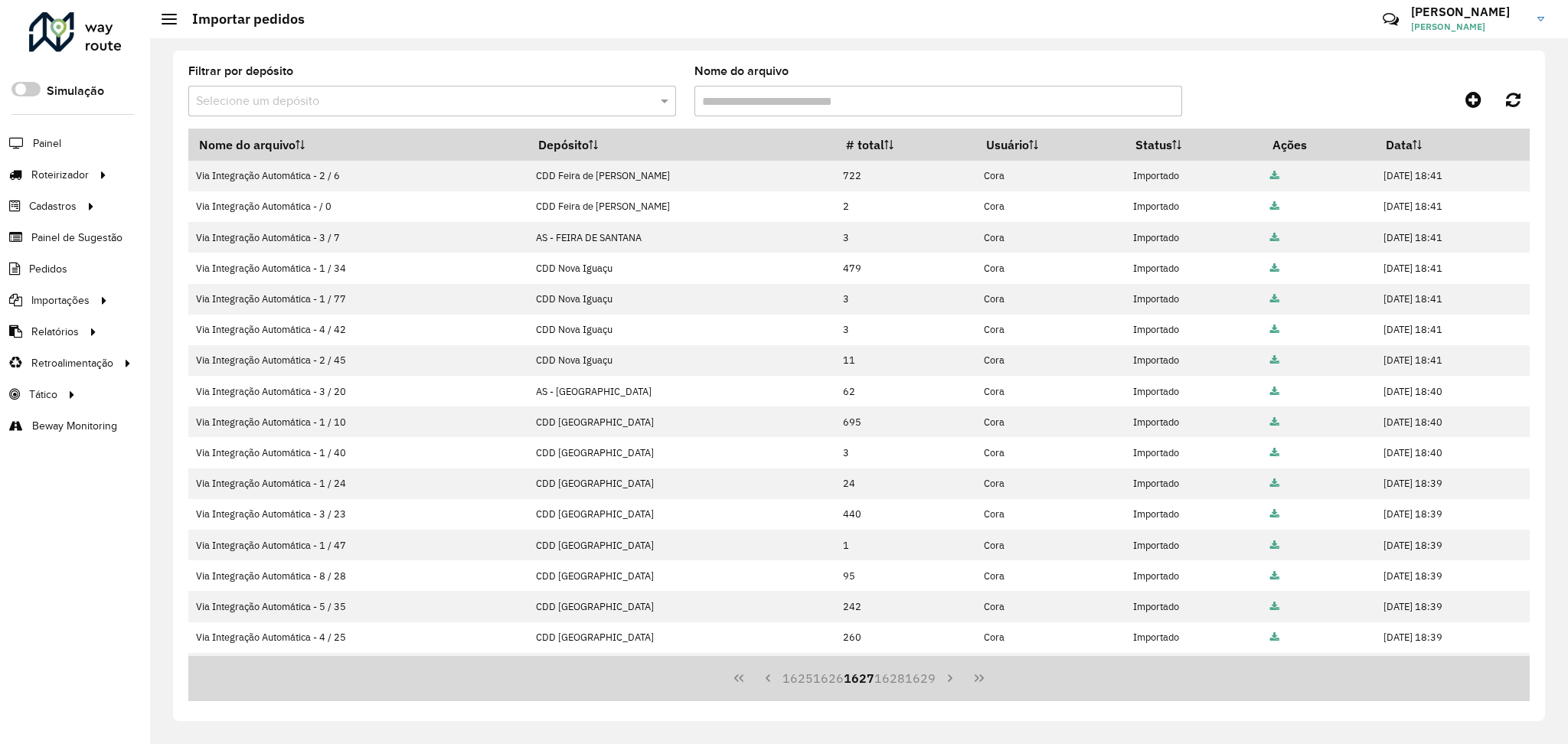
click at [829, 680] on button "1626" at bounding box center [828, 678] width 30 height 29
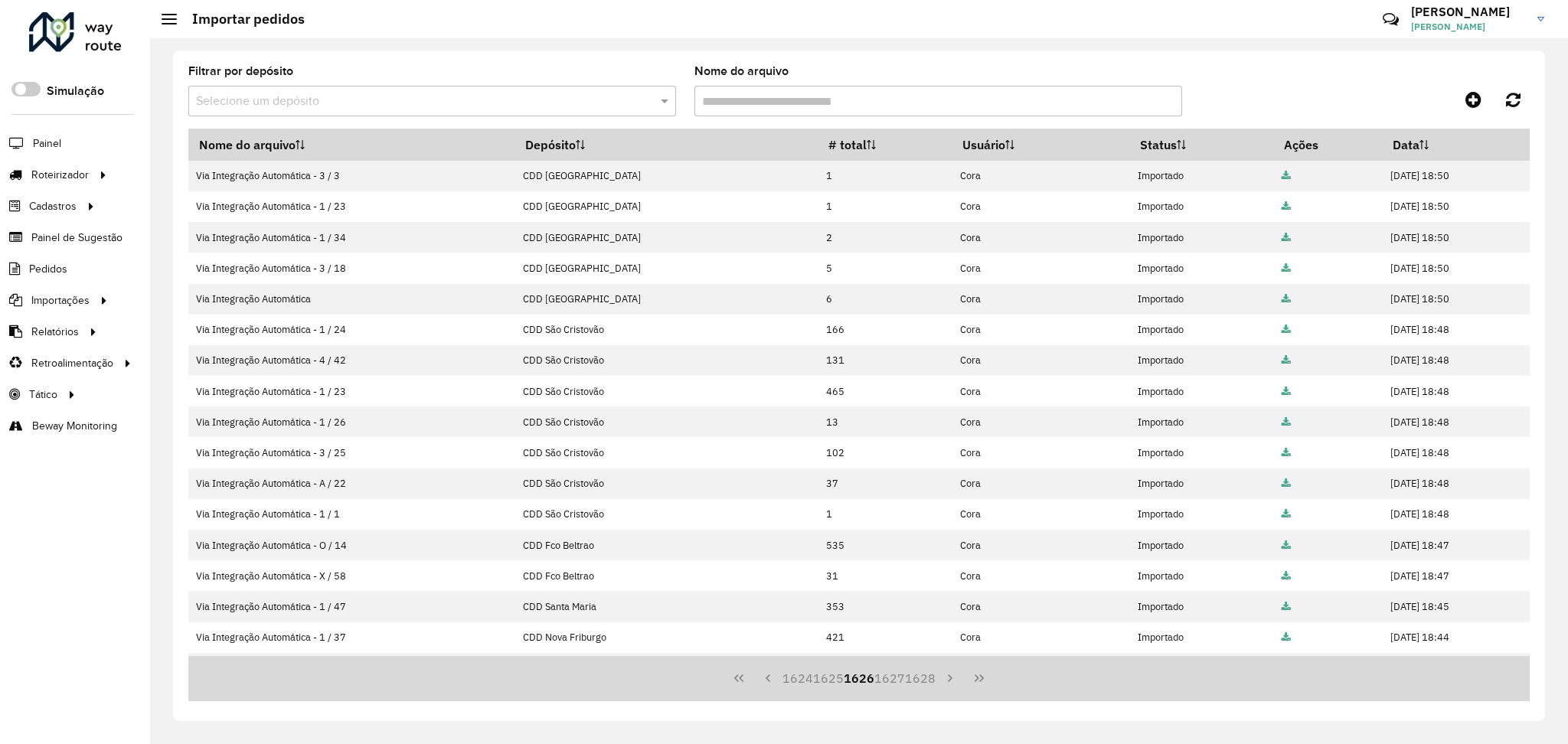
click at [829, 680] on button "1625" at bounding box center [828, 678] width 30 height 29
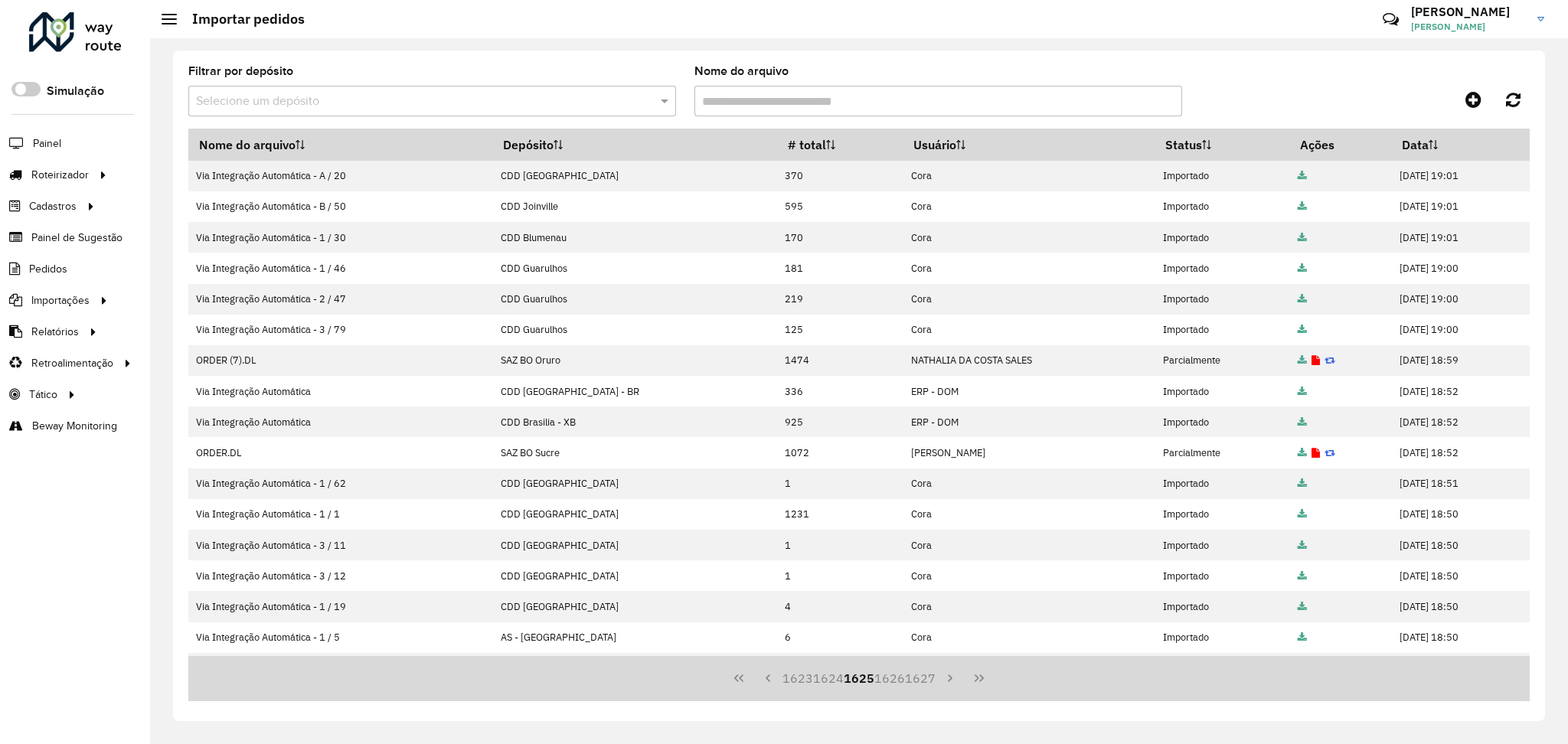
click at [829, 680] on button "1624" at bounding box center [828, 678] width 30 height 29
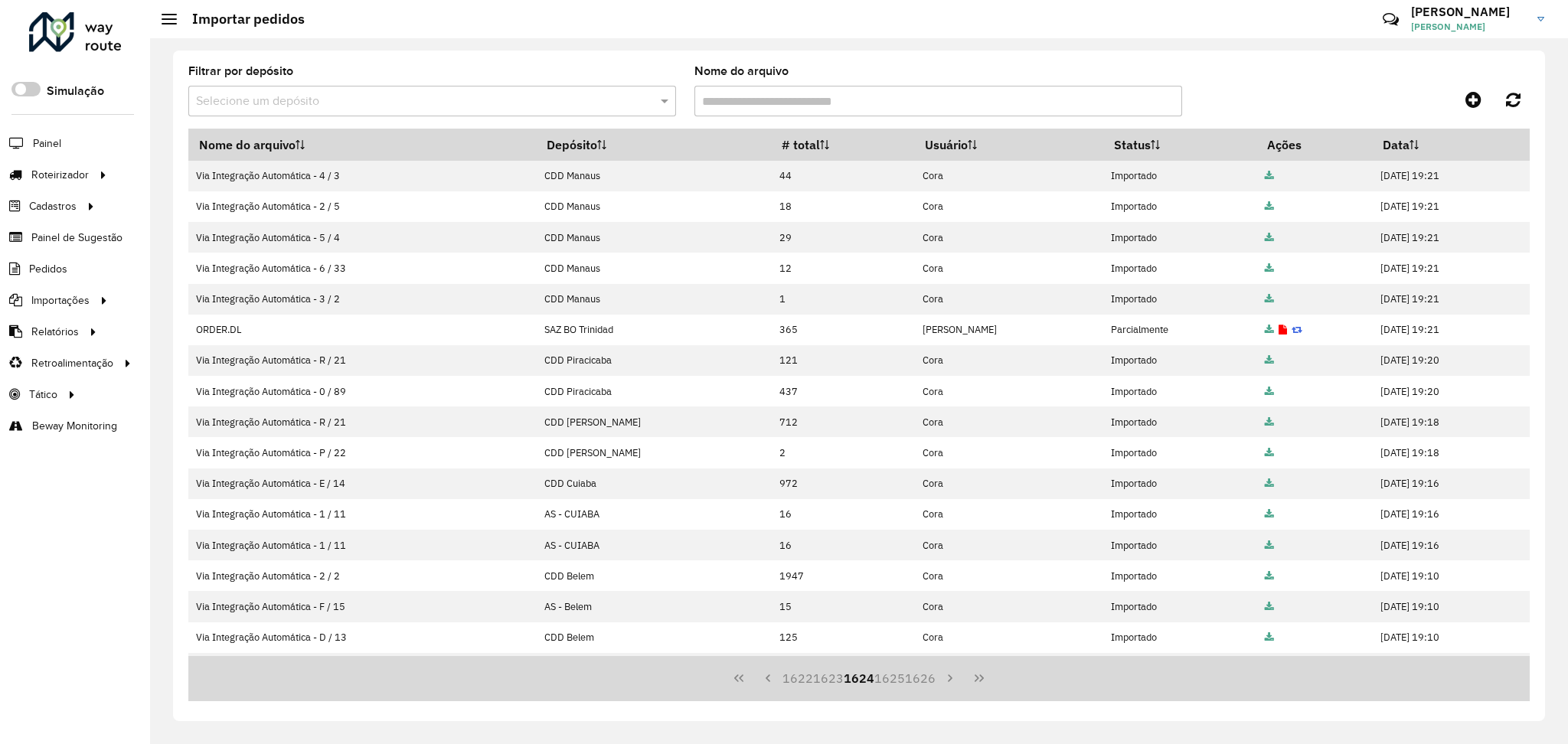
click at [829, 680] on button "1623" at bounding box center [828, 678] width 30 height 29
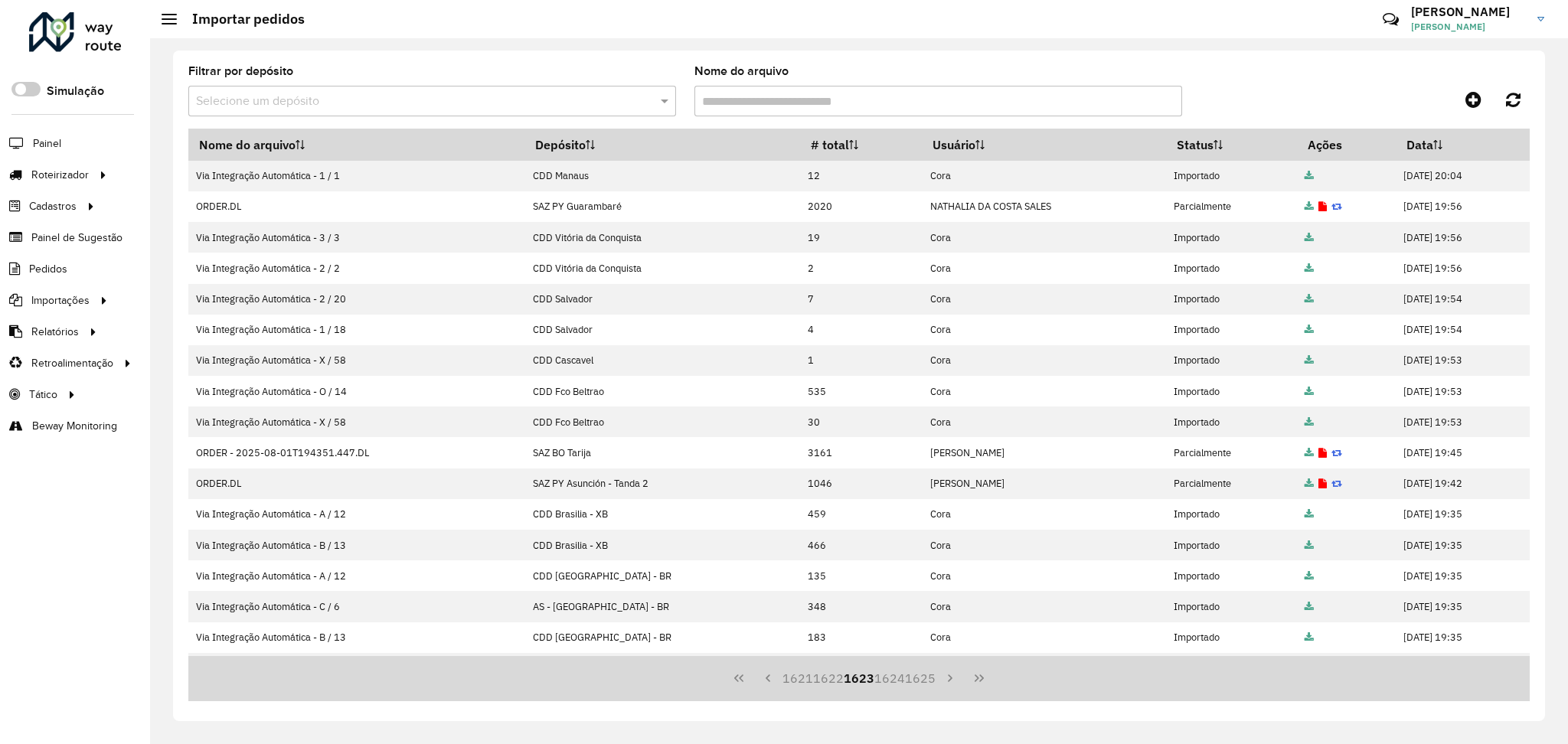
click at [829, 680] on button "1622" at bounding box center [828, 678] width 30 height 29
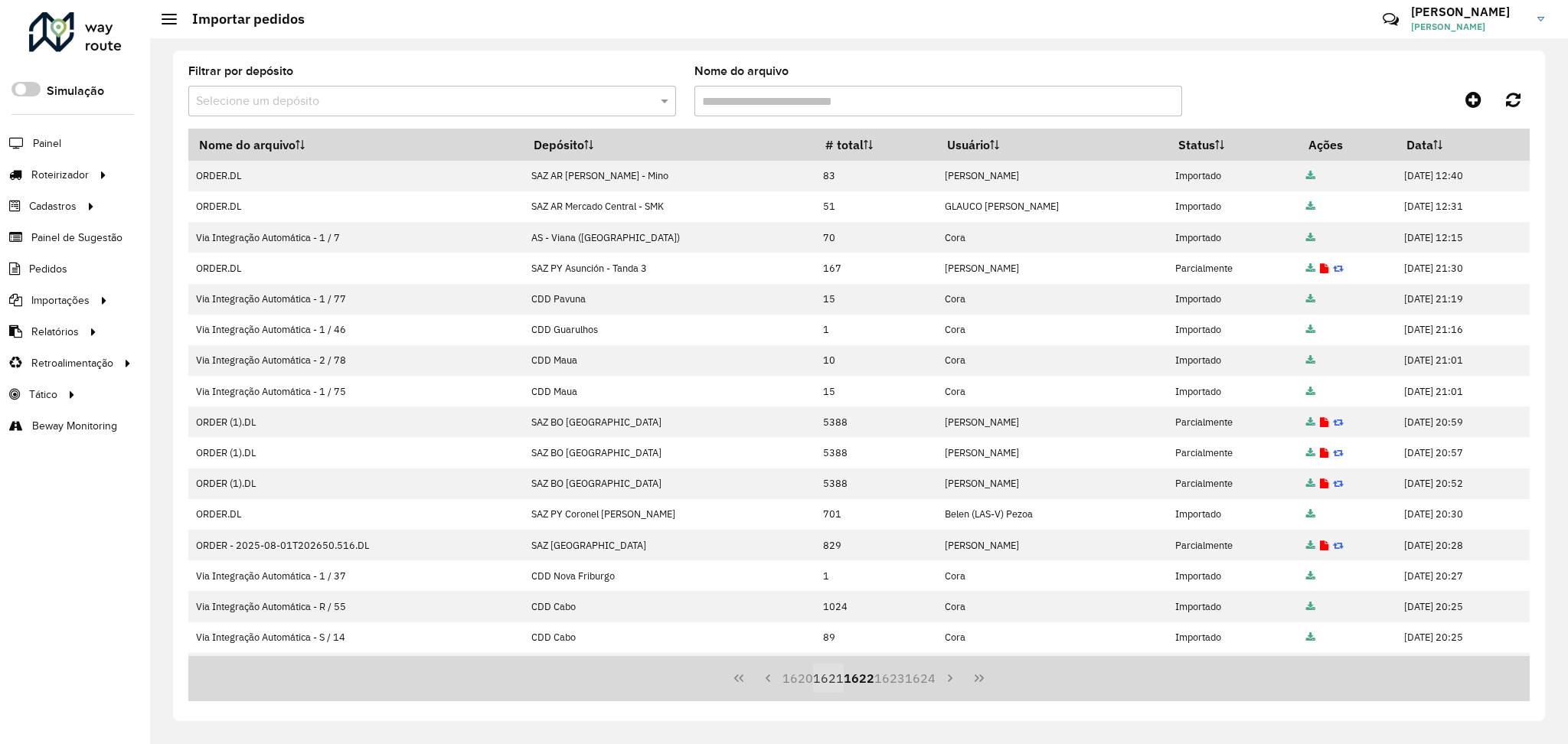
click at [829, 679] on button "1621" at bounding box center [828, 678] width 30 height 29
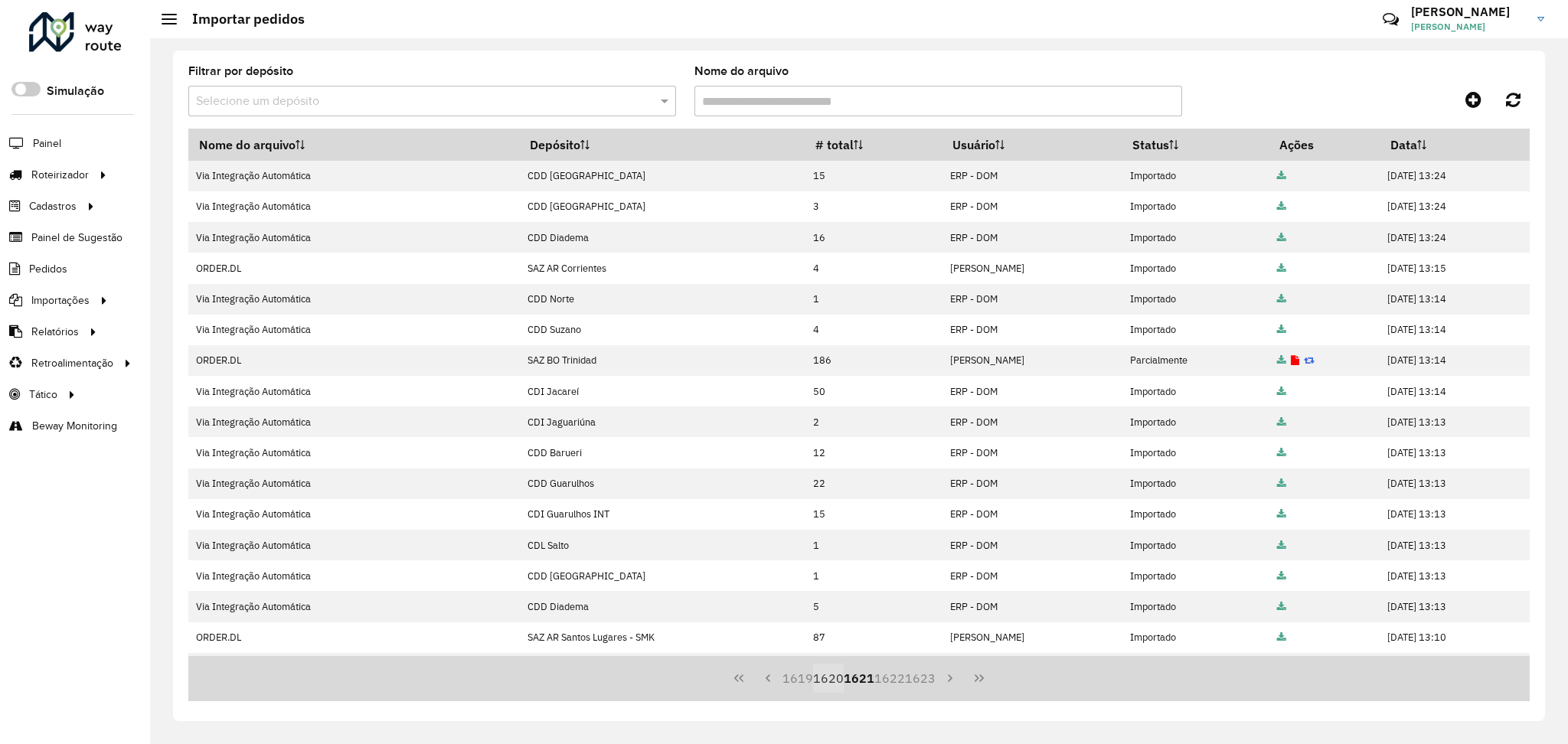
click at [829, 679] on button "1620" at bounding box center [828, 678] width 30 height 29
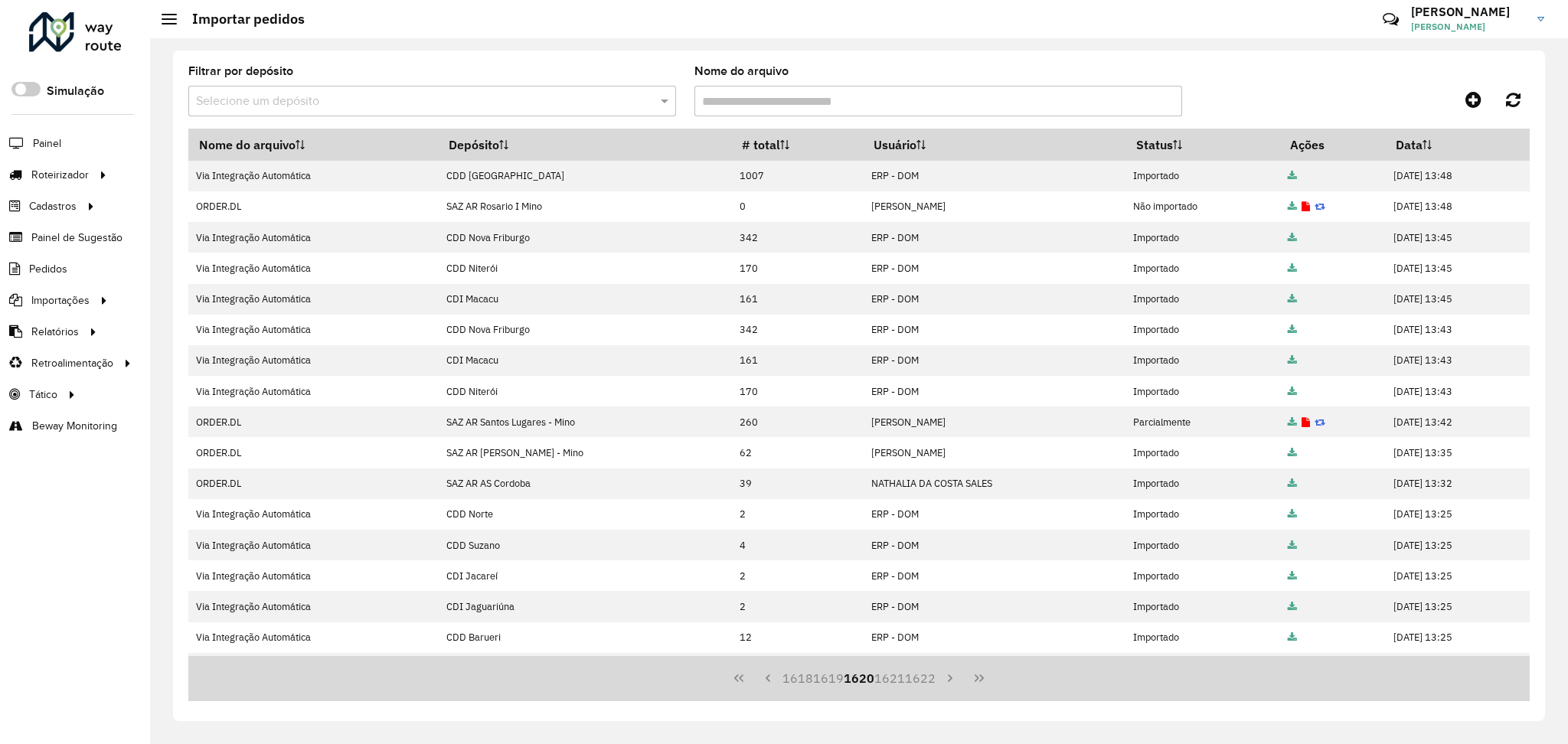
click at [829, 679] on button "1619" at bounding box center [828, 678] width 30 height 29
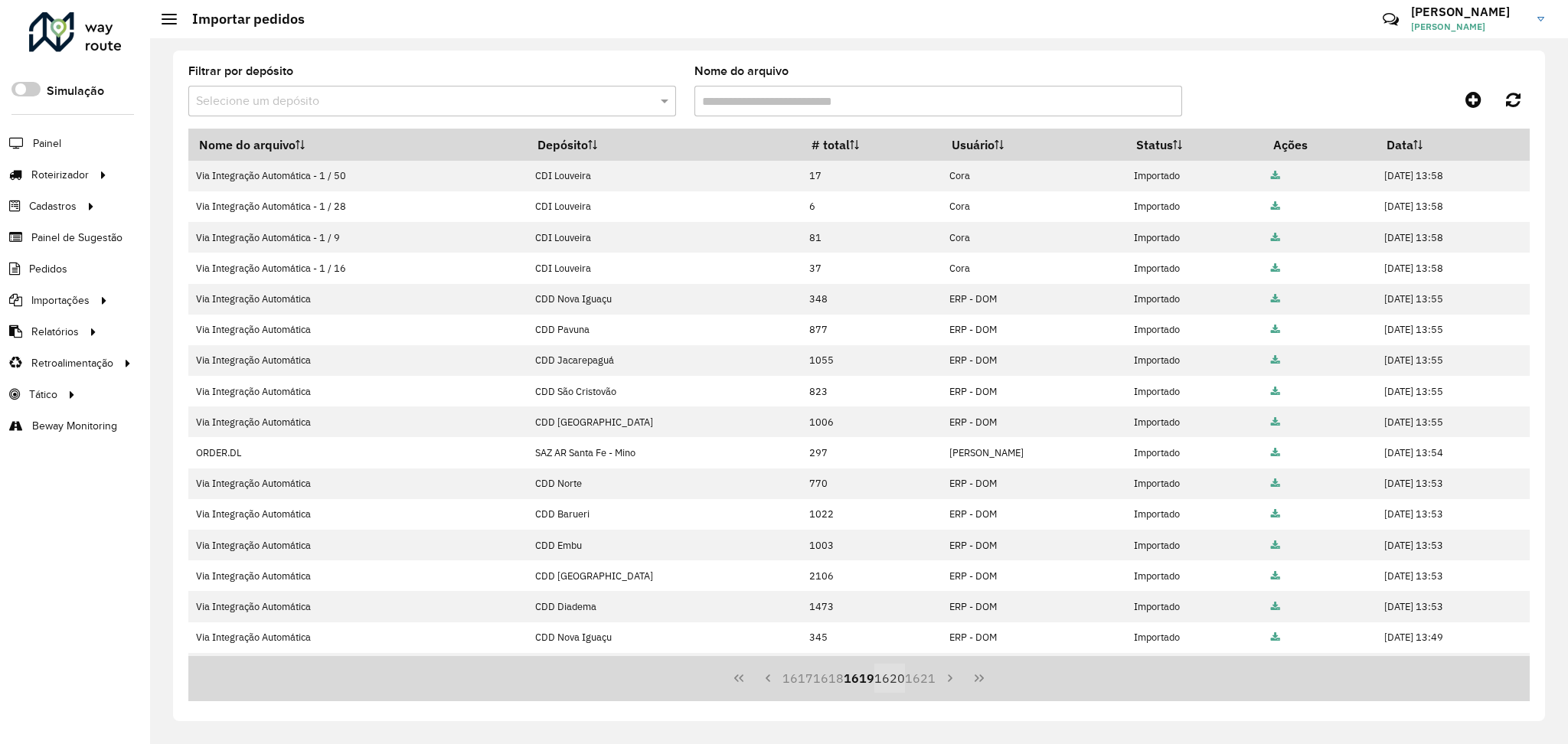
click at [829, 679] on button "1618" at bounding box center [828, 678] width 30 height 29
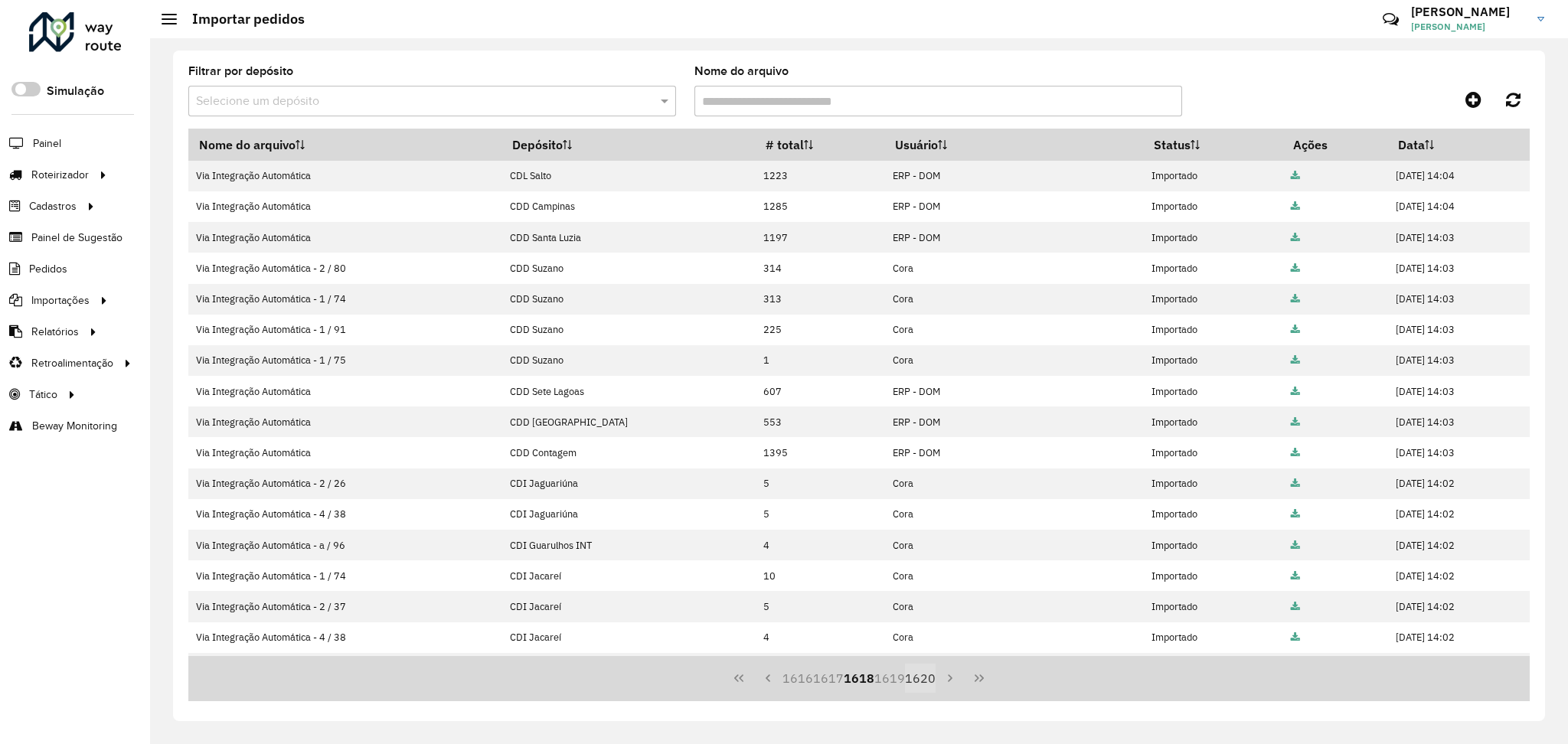
click at [829, 679] on button "1617" at bounding box center [828, 678] width 30 height 29
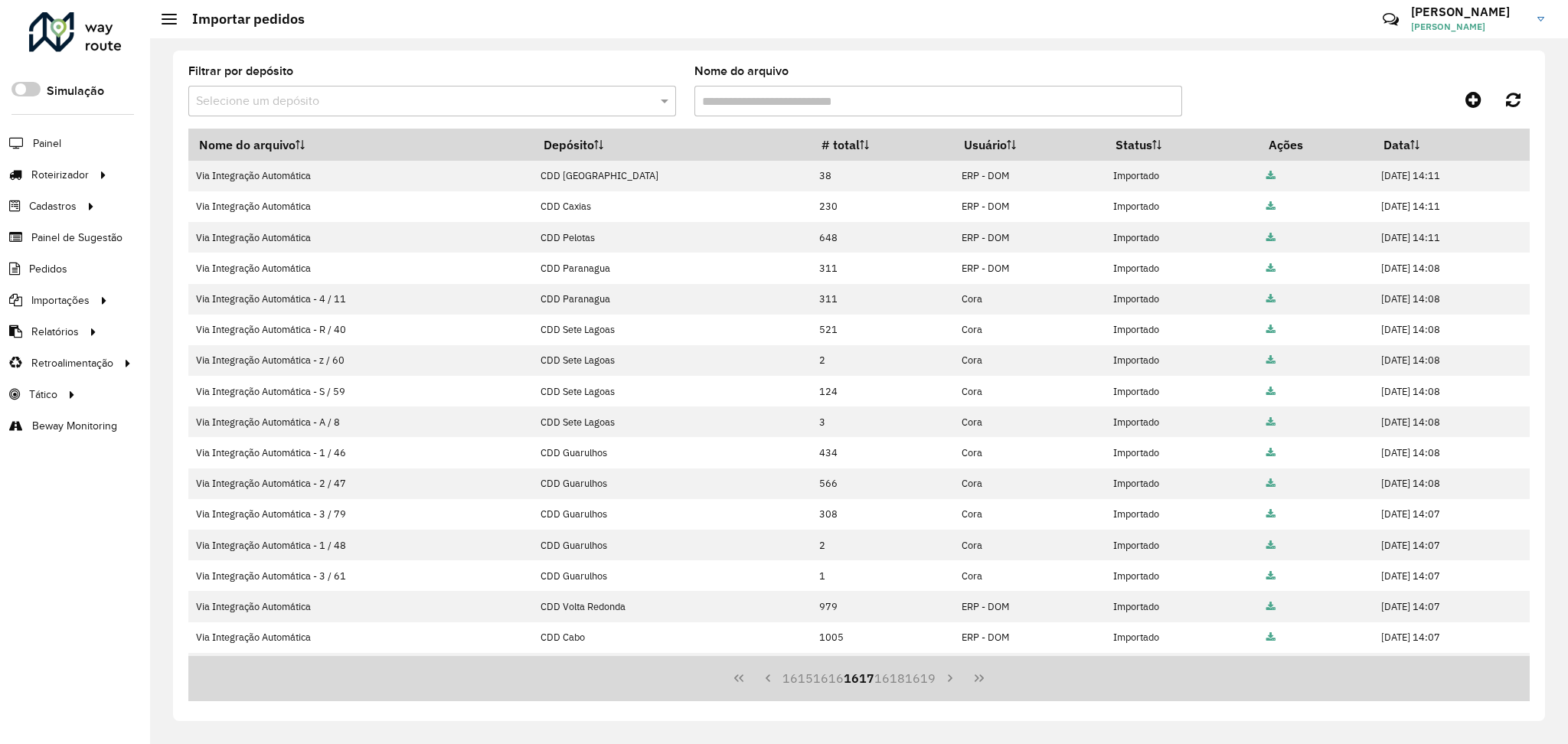
click at [829, 679] on button "1616" at bounding box center [828, 678] width 30 height 29
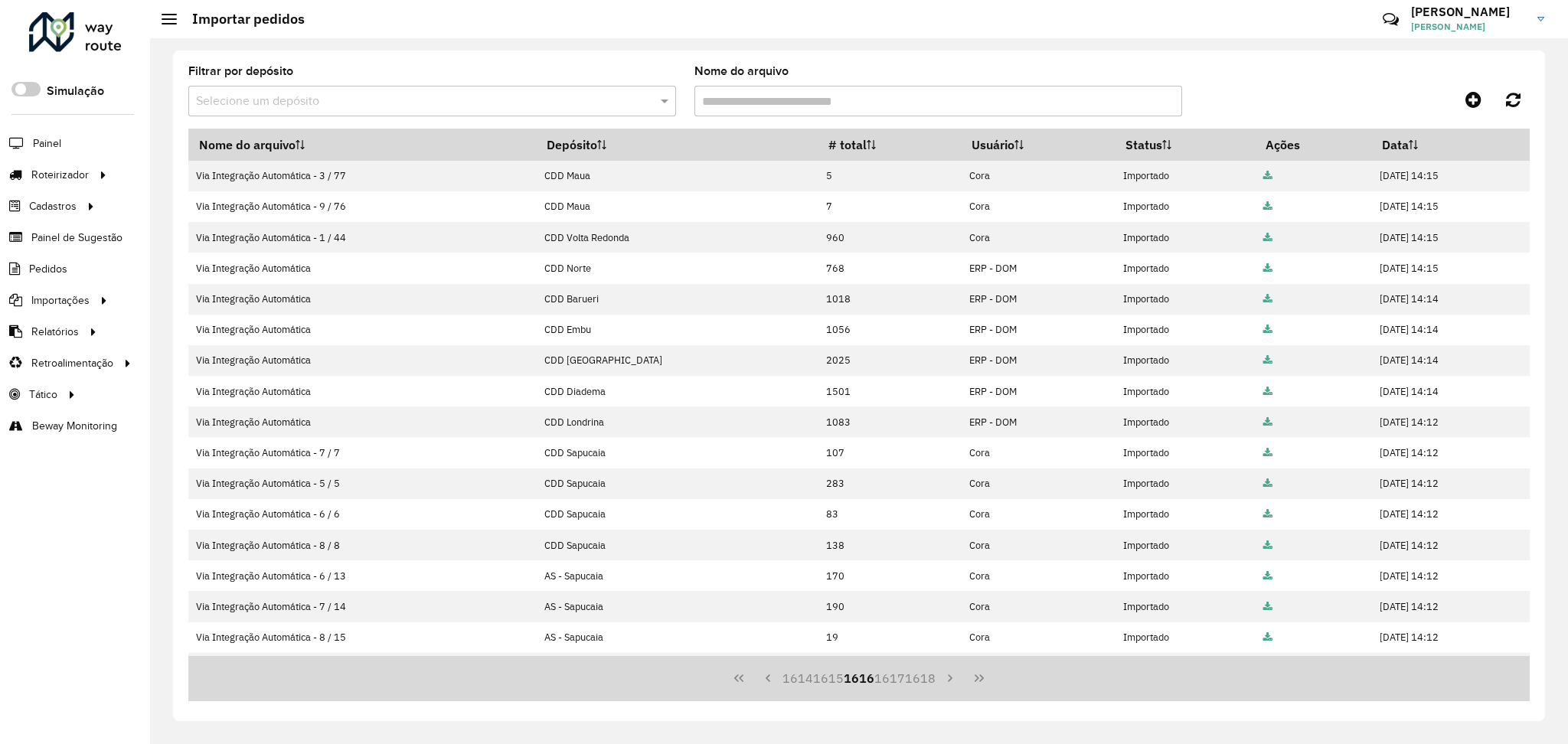
click at [829, 679] on button "1615" at bounding box center [828, 678] width 30 height 29
click at [829, 679] on button "1614" at bounding box center [828, 678] width 30 height 29
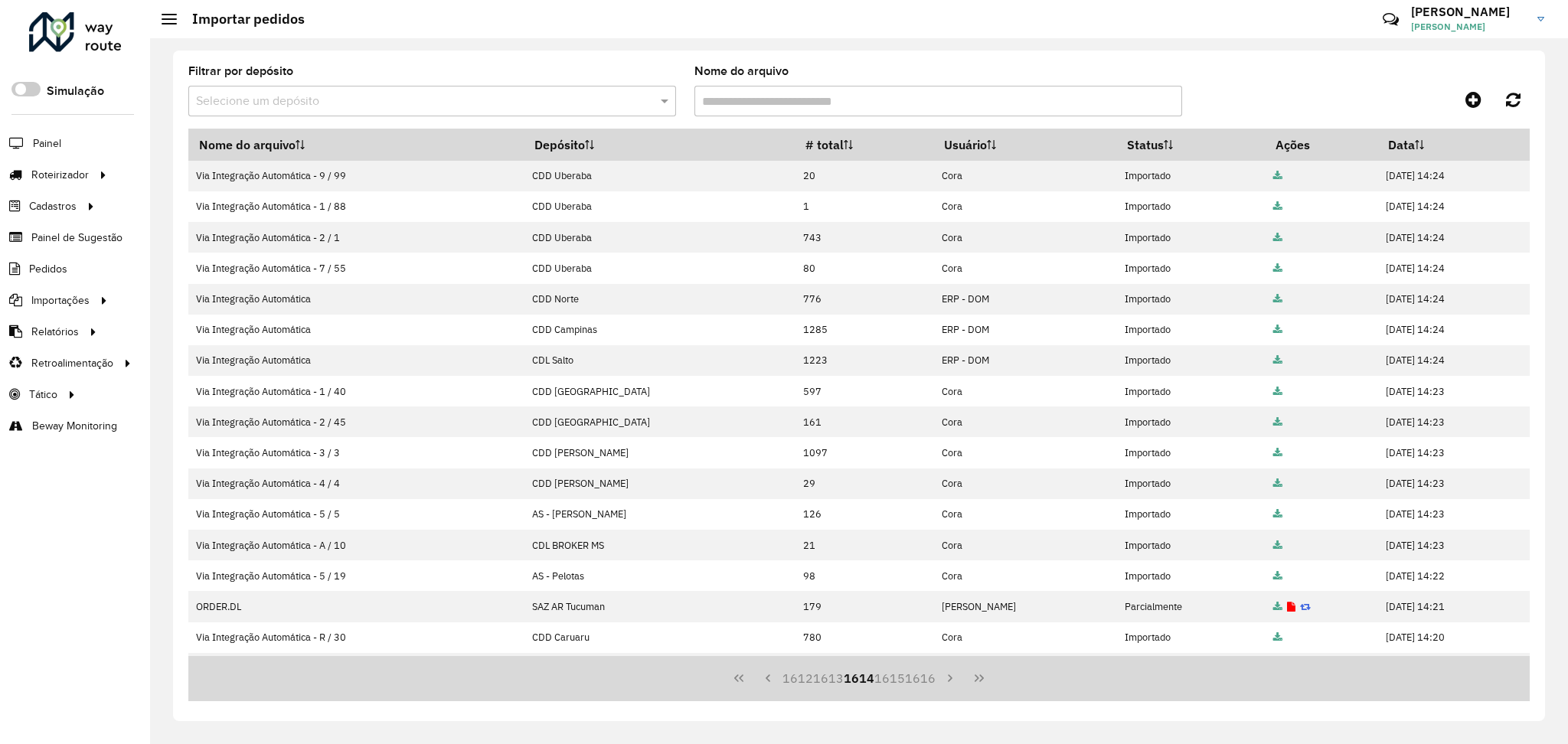
click at [829, 679] on button "1613" at bounding box center [828, 678] width 30 height 29
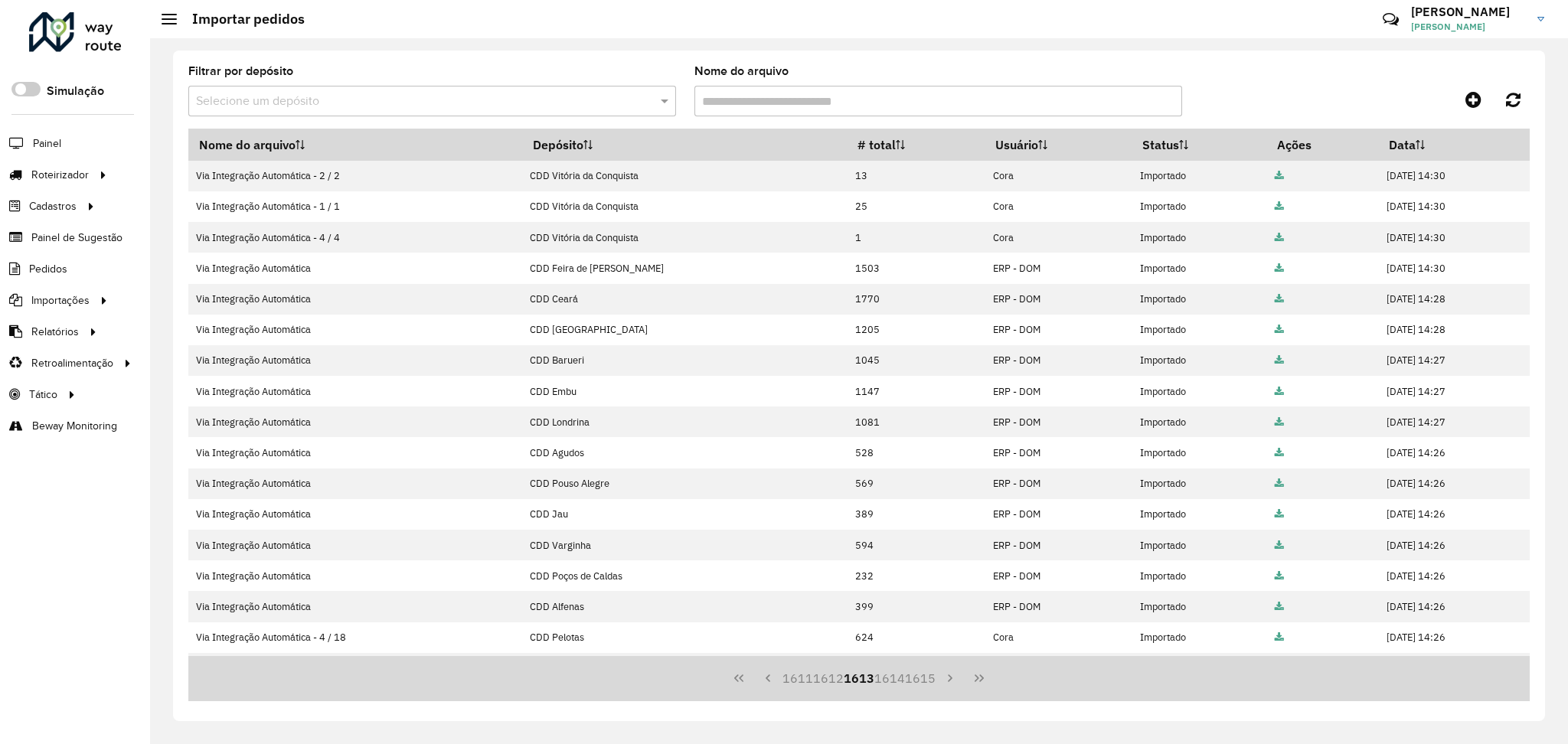
click at [829, 679] on button "1612" at bounding box center [828, 678] width 30 height 29
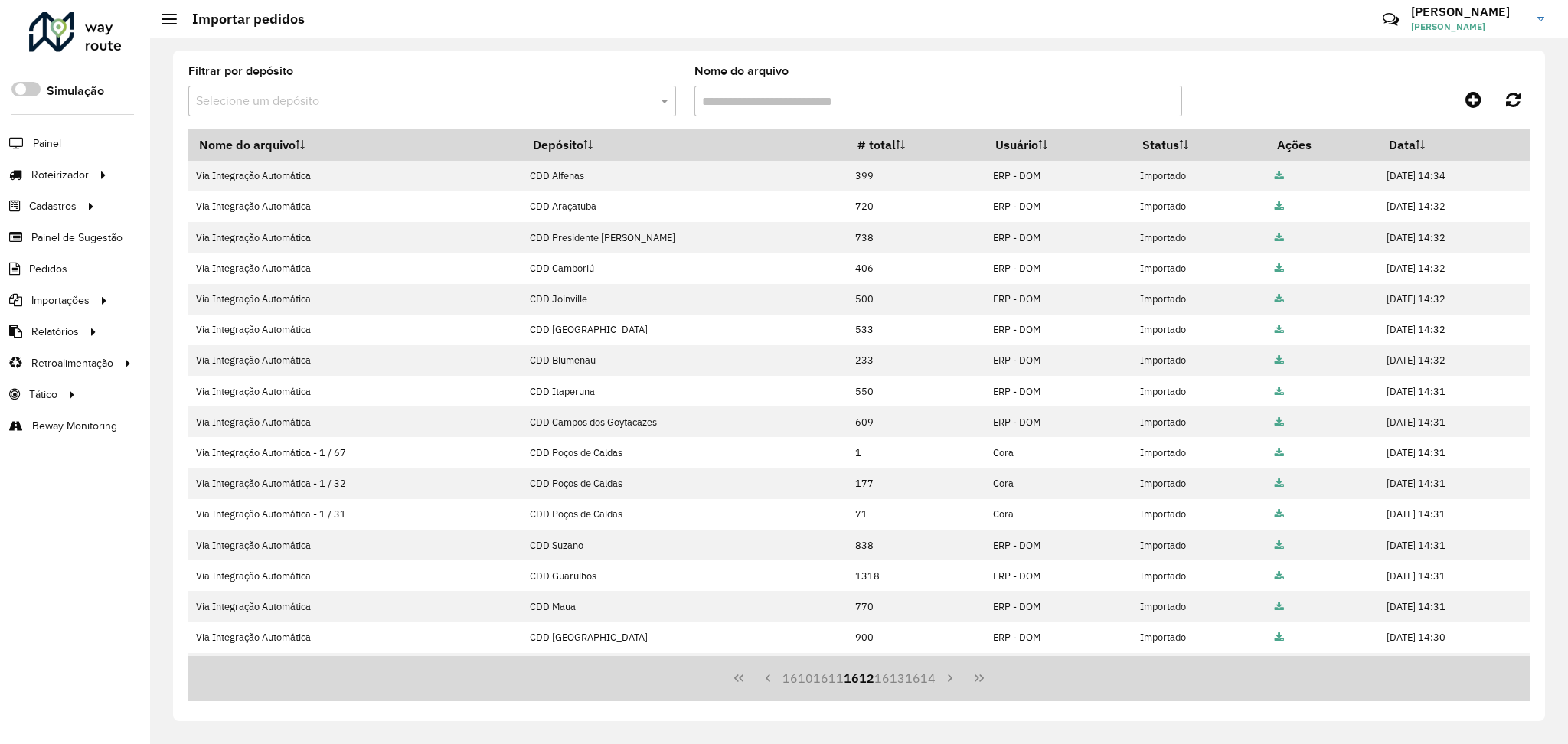
click at [829, 679] on button "1611" at bounding box center [828, 678] width 30 height 29
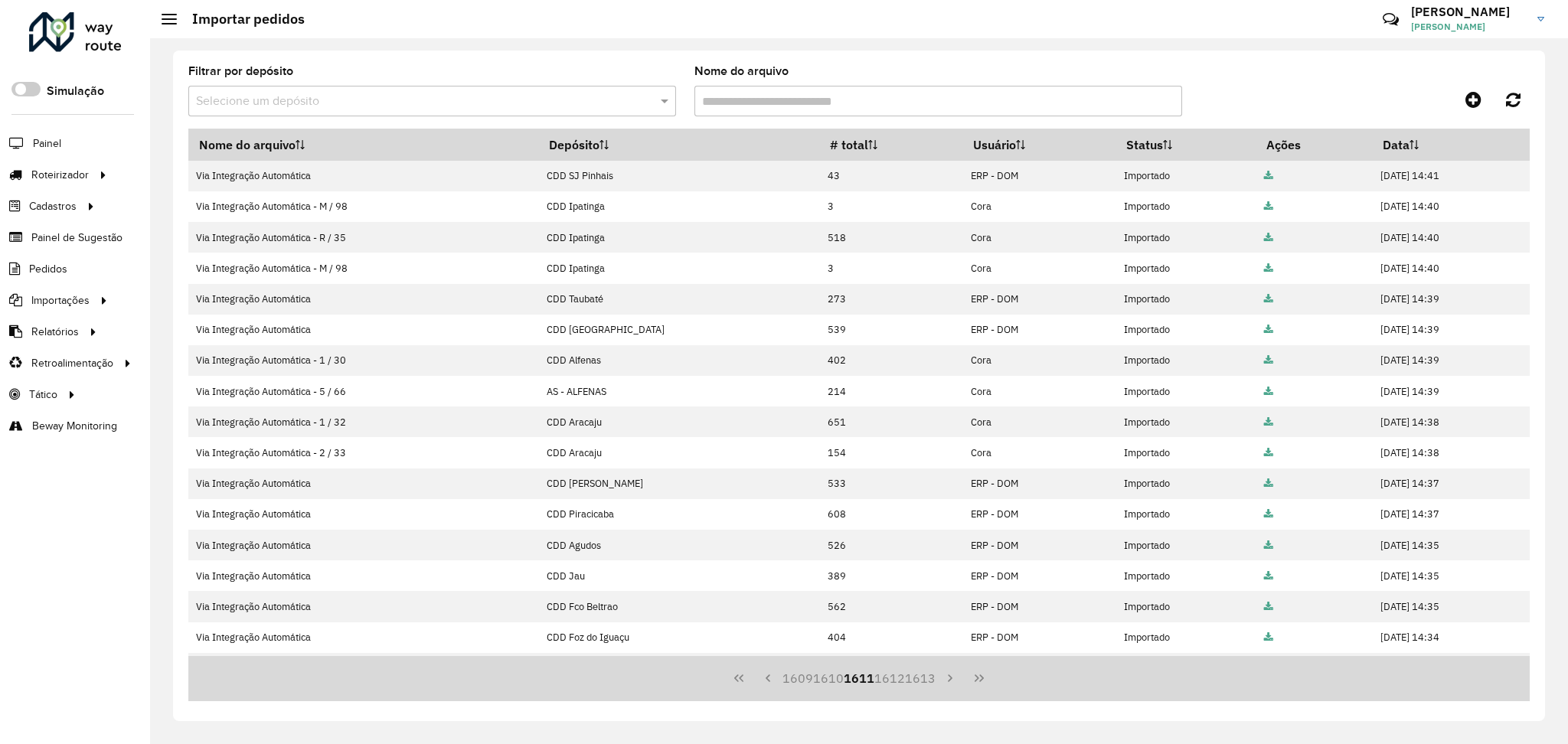
click at [829, 679] on button "1610" at bounding box center [828, 678] width 30 height 29
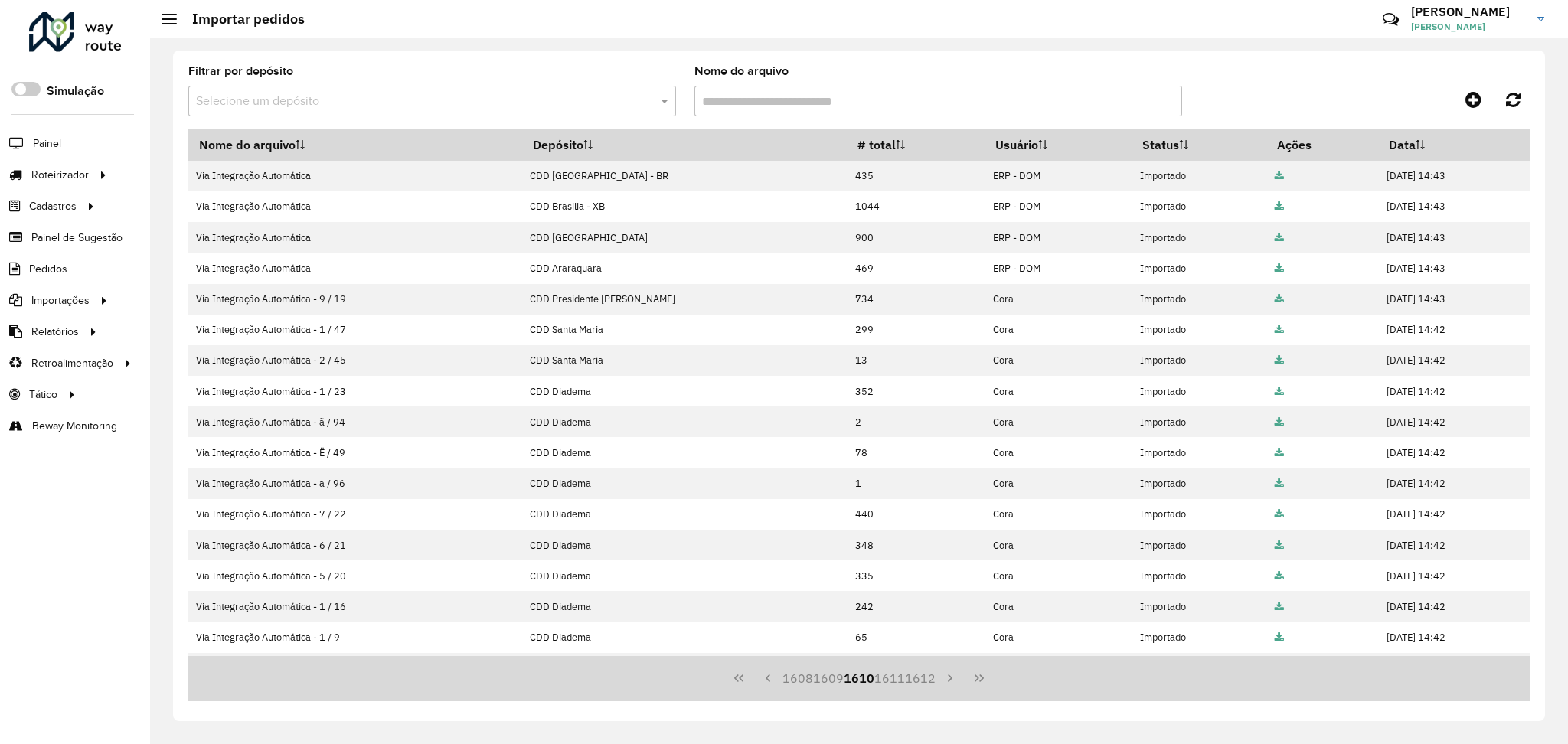
click at [829, 679] on button "1609" at bounding box center [828, 678] width 30 height 29
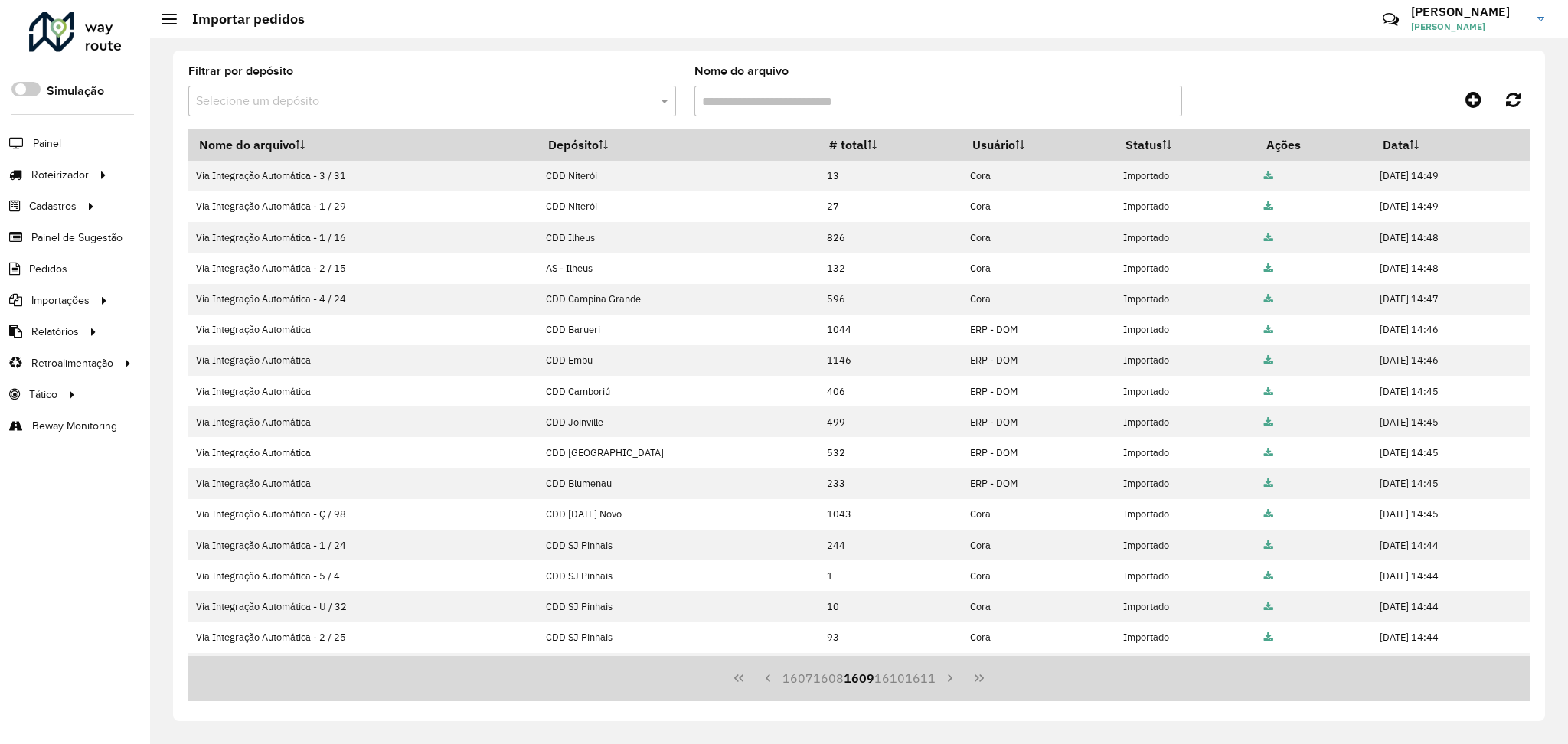
click at [829, 679] on button "1608" at bounding box center [828, 678] width 30 height 29
